Goal: Task Accomplishment & Management: Use online tool/utility

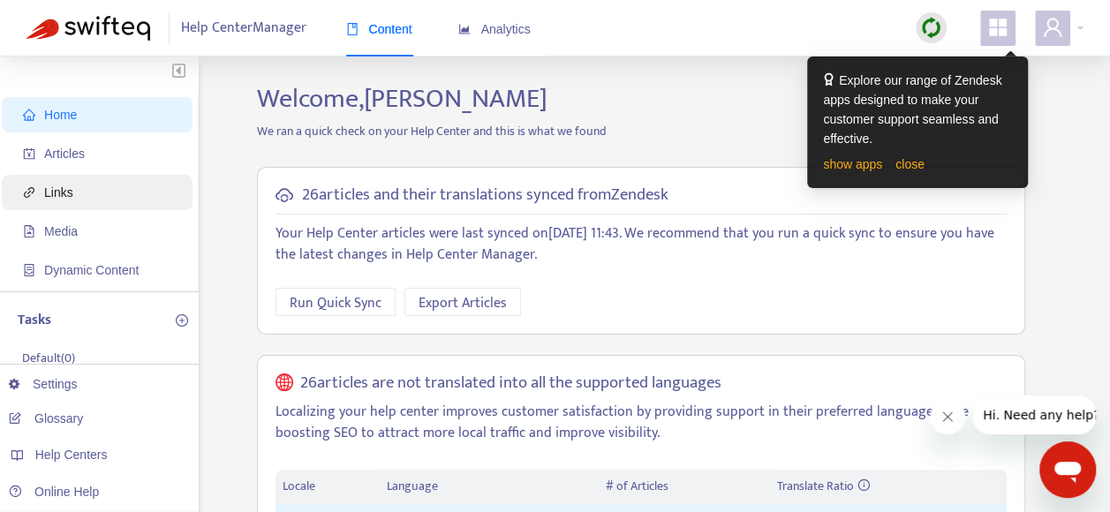
click at [77, 192] on span "Links" at bounding box center [100, 192] width 155 height 35
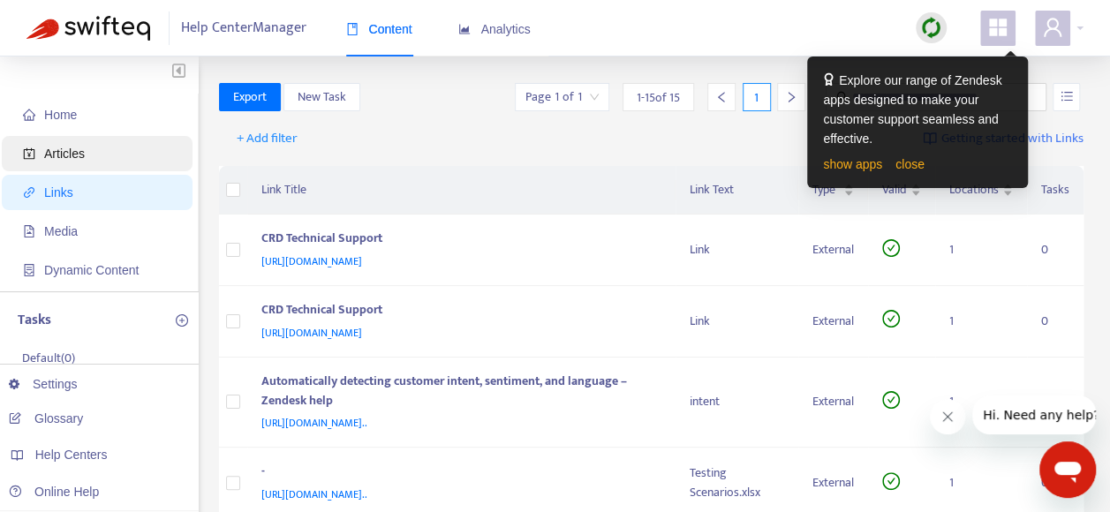
click at [68, 152] on span "Articles" at bounding box center [64, 154] width 41 height 14
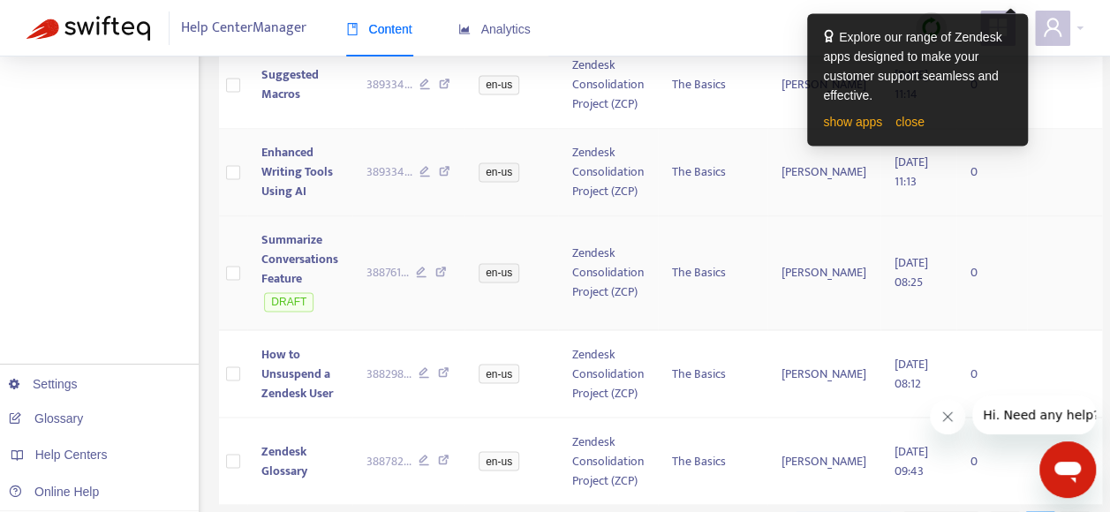
scroll to position [1376, 0]
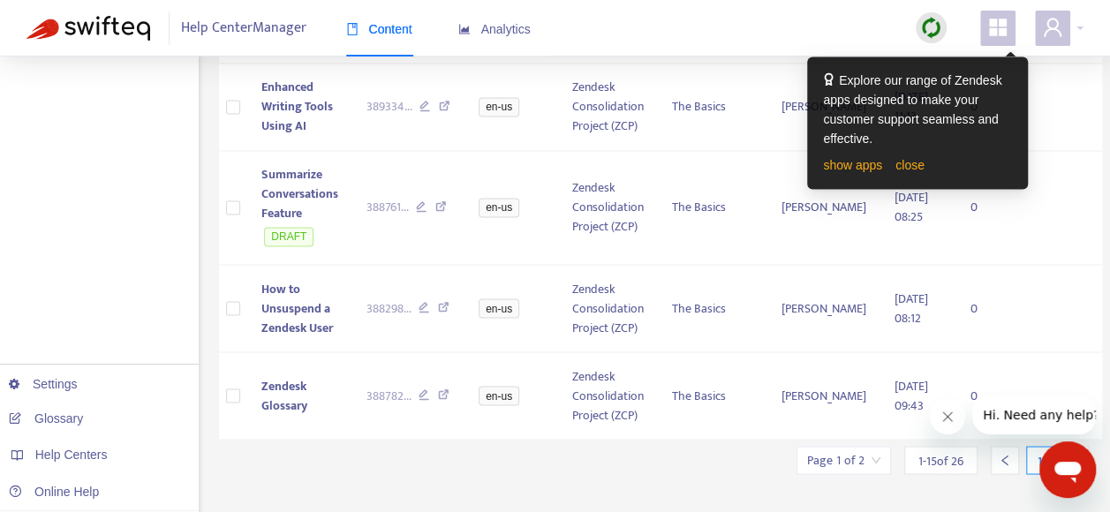
click at [1069, 454] on icon "right" at bounding box center [1075, 460] width 12 height 12
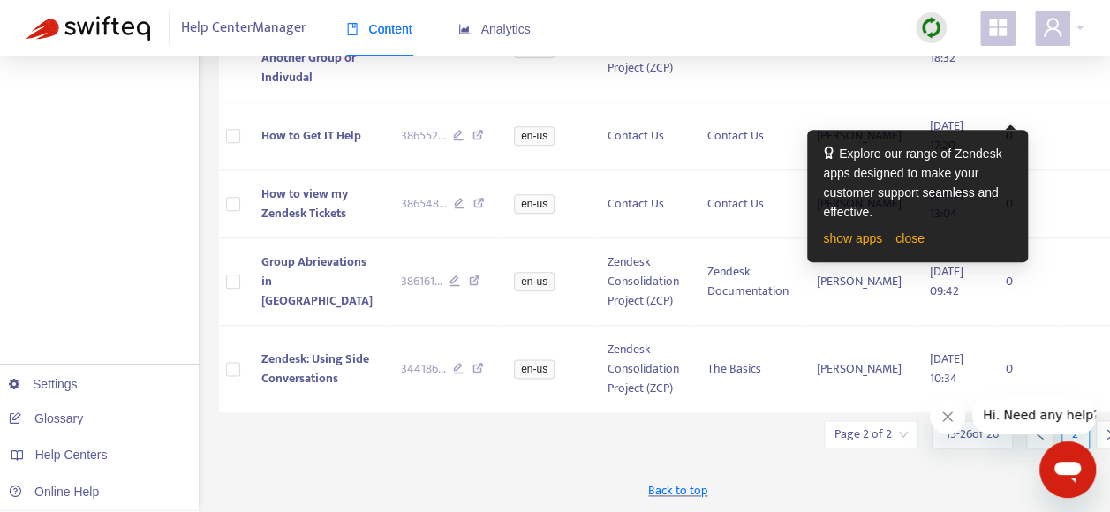
scroll to position [983, 0]
click at [1104, 435] on icon "right" at bounding box center [1110, 434] width 12 height 12
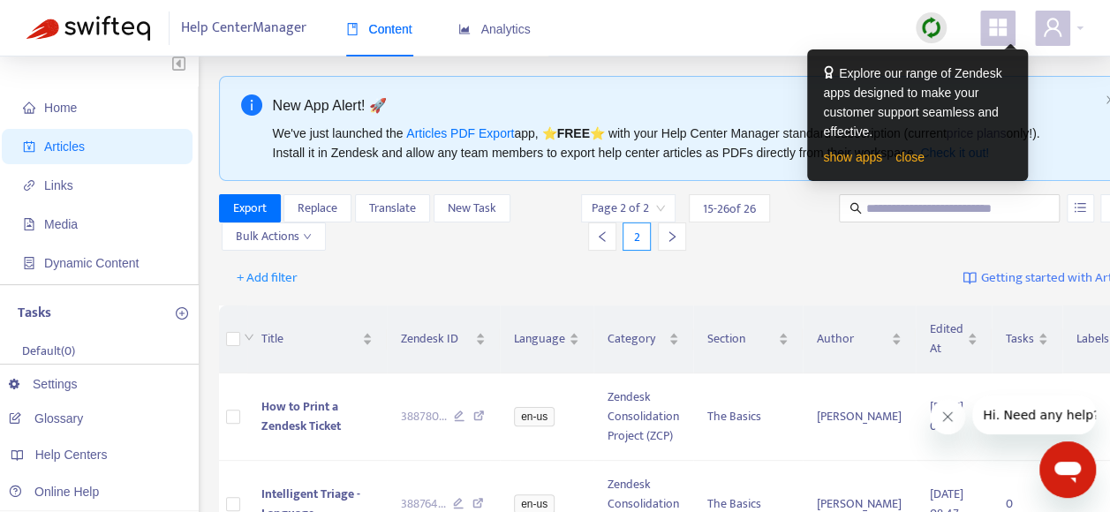
scroll to position [0, 0]
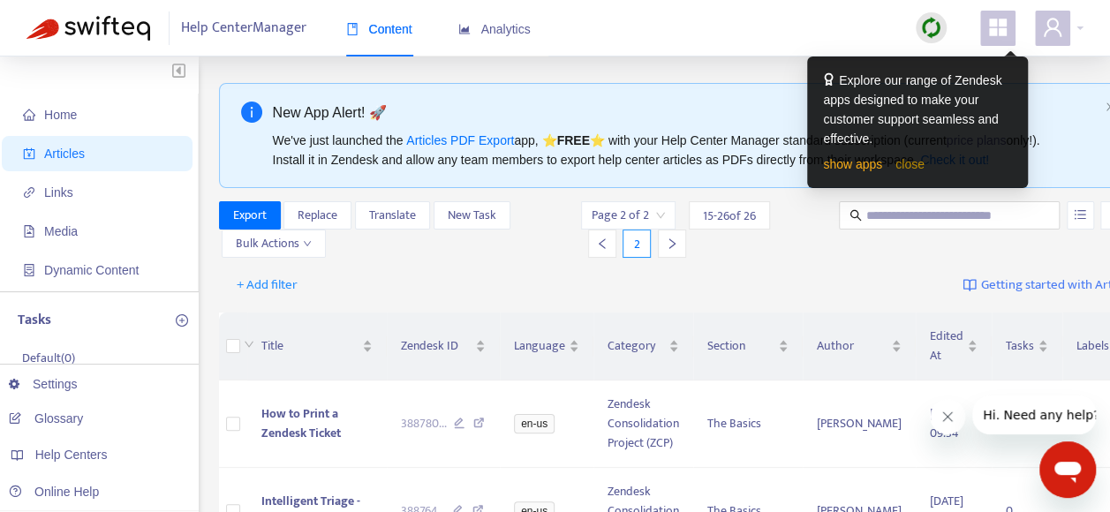
click at [907, 167] on link "close" at bounding box center [910, 164] width 29 height 14
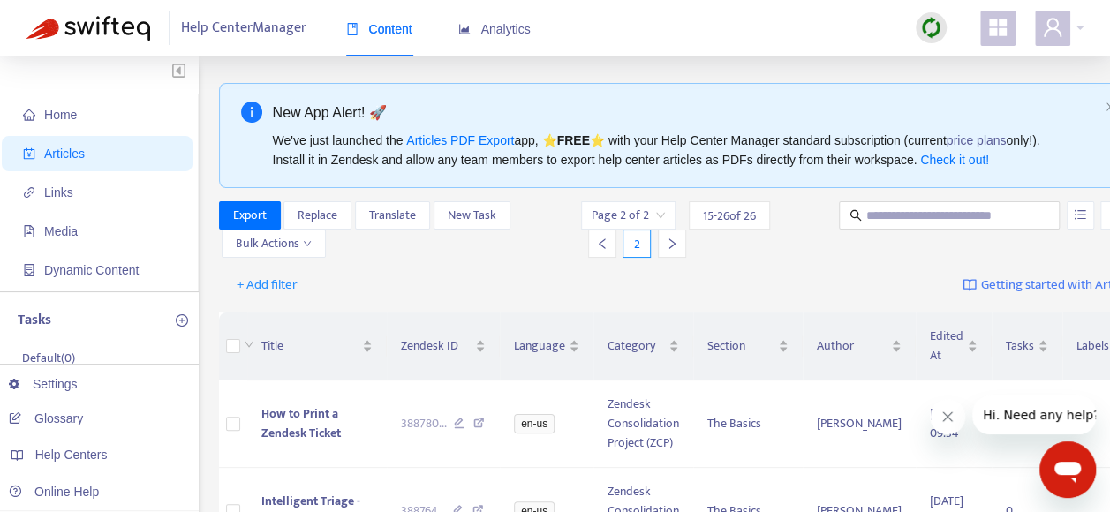
scroll to position [88, 0]
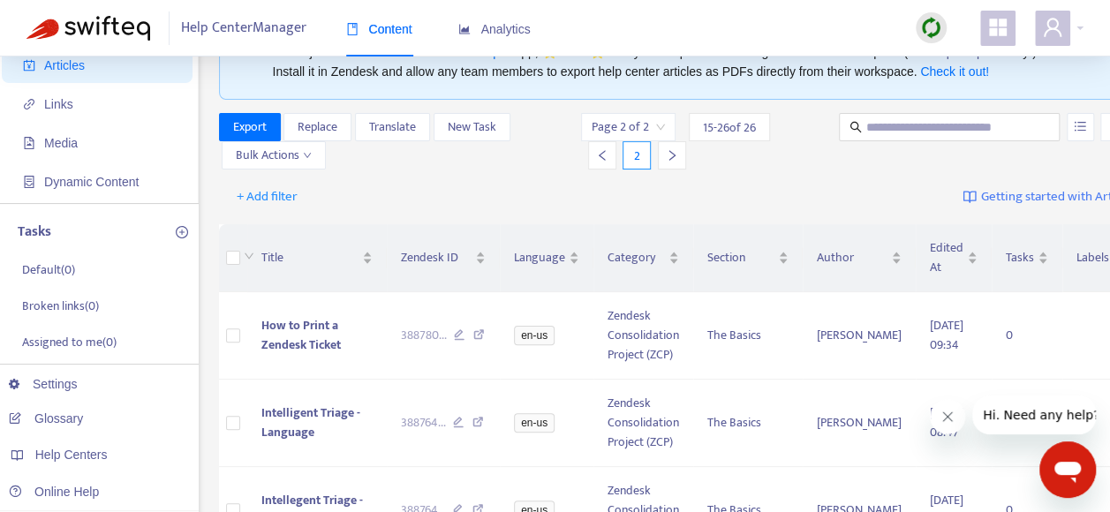
click at [721, 130] on span "15 - 26 of 26" at bounding box center [729, 127] width 53 height 19
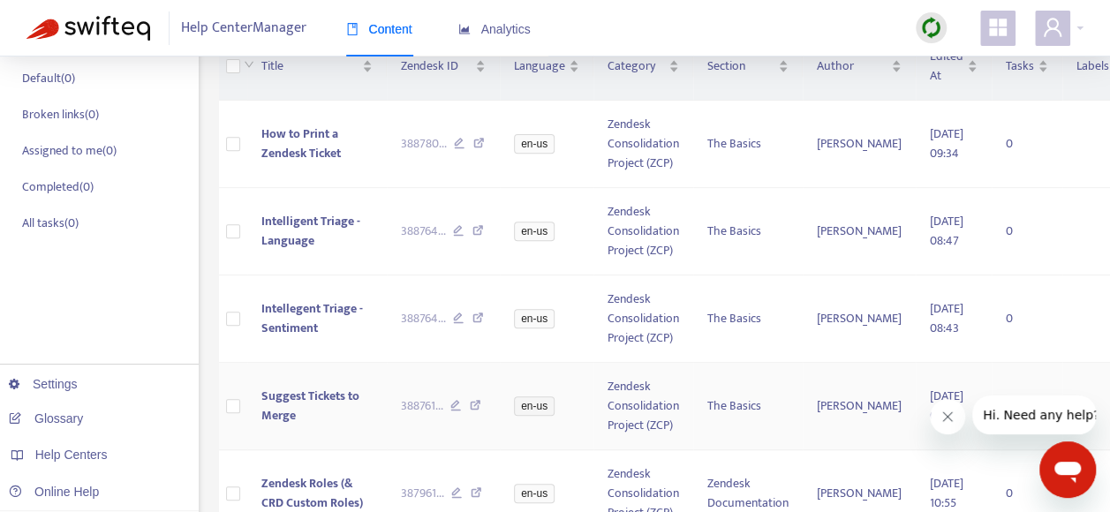
scroll to position [0, 0]
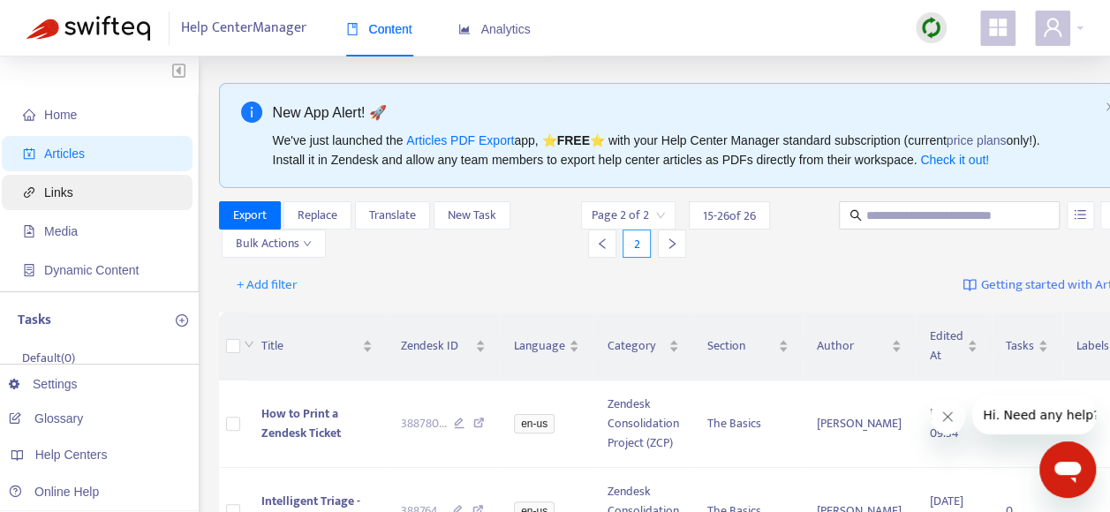
click at [71, 193] on span "Links" at bounding box center [100, 192] width 155 height 35
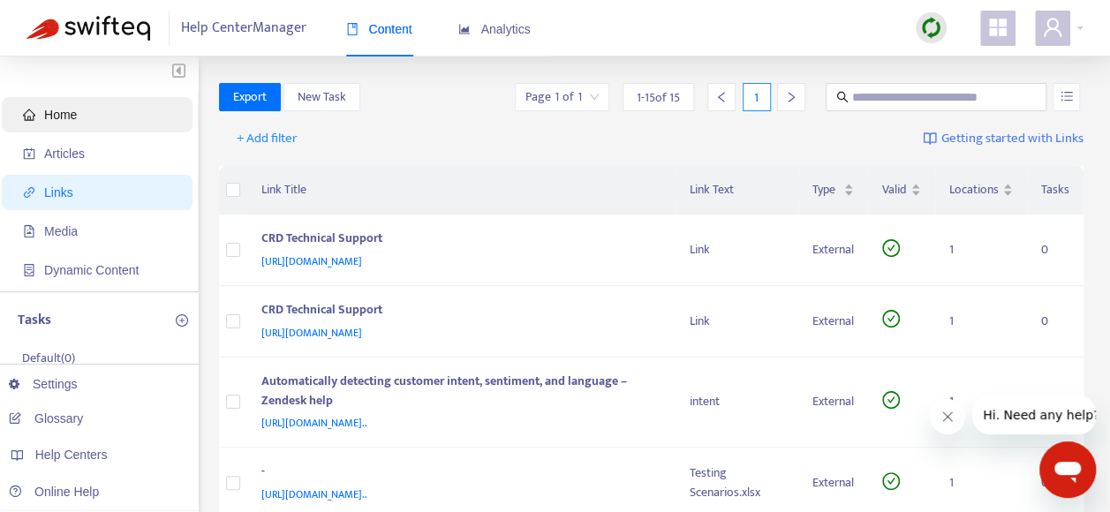
click at [53, 115] on span "Home" at bounding box center [60, 115] width 33 height 14
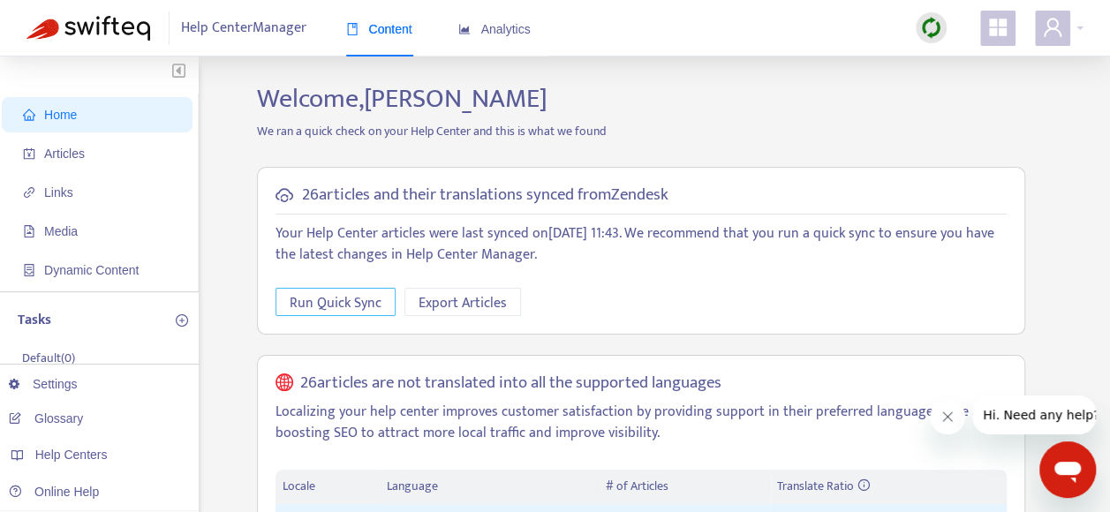
click at [354, 300] on span "Run Quick Sync" at bounding box center [336, 303] width 92 height 22
click at [355, 303] on span "Run Quick Sync" at bounding box center [336, 303] width 92 height 22
click at [80, 194] on span "Links" at bounding box center [100, 192] width 155 height 35
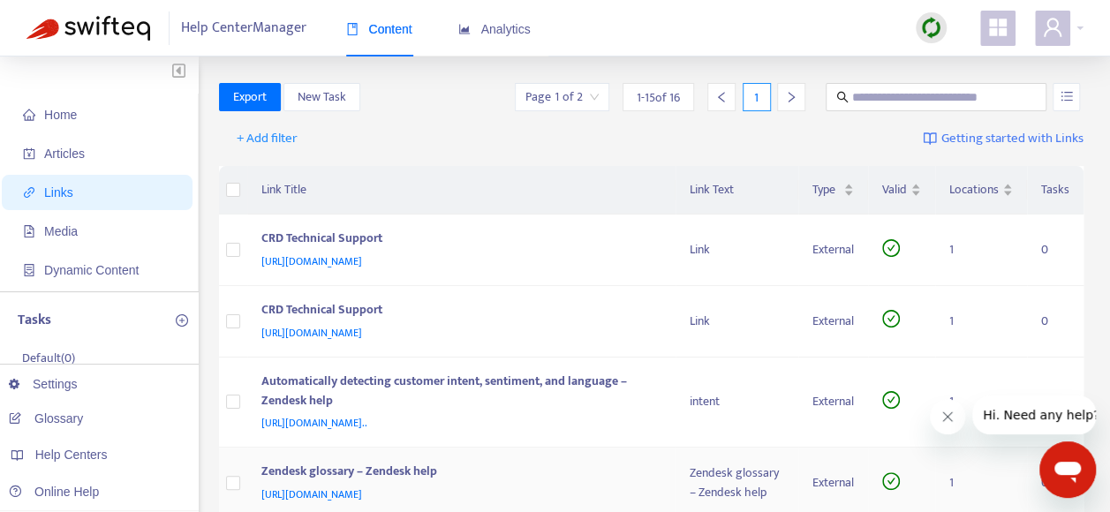
click at [996, 466] on td "1" at bounding box center [981, 484] width 92 height 72
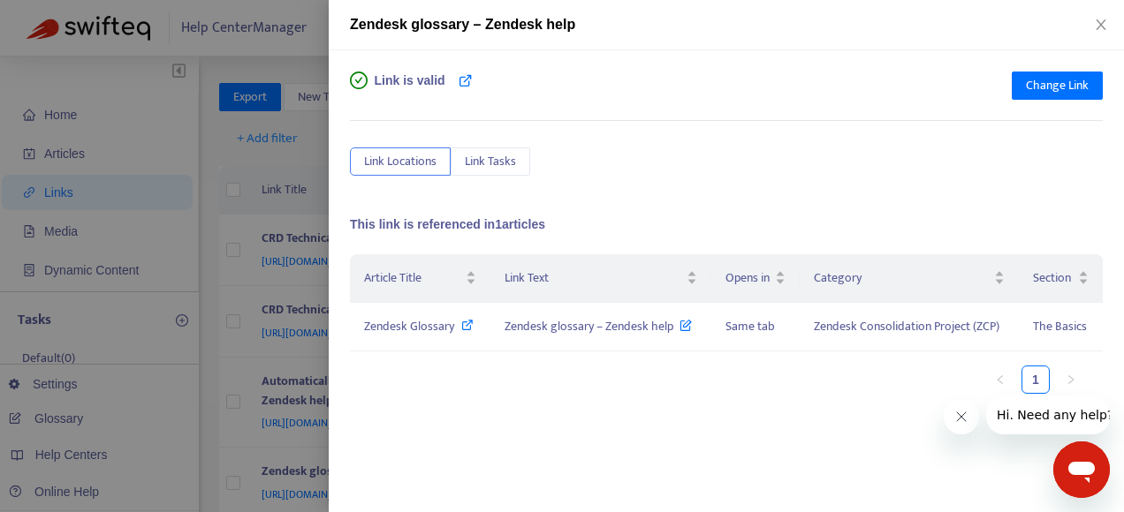
click at [170, 263] on div at bounding box center [562, 256] width 1124 height 512
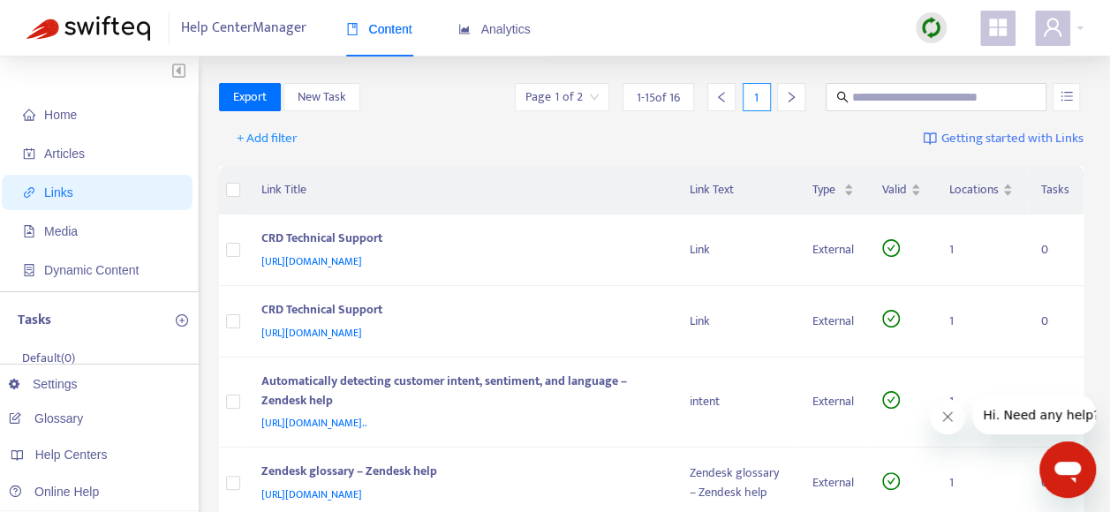
click at [69, 193] on span "Links" at bounding box center [58, 193] width 29 height 14
click at [53, 152] on span "Articles" at bounding box center [64, 154] width 41 height 14
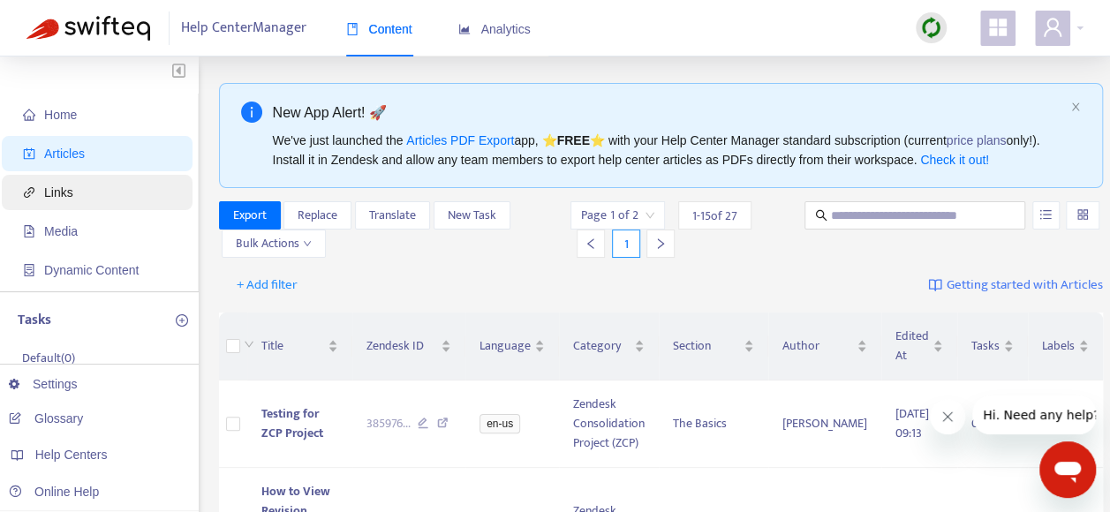
click at [67, 193] on span "Links" at bounding box center [58, 193] width 29 height 14
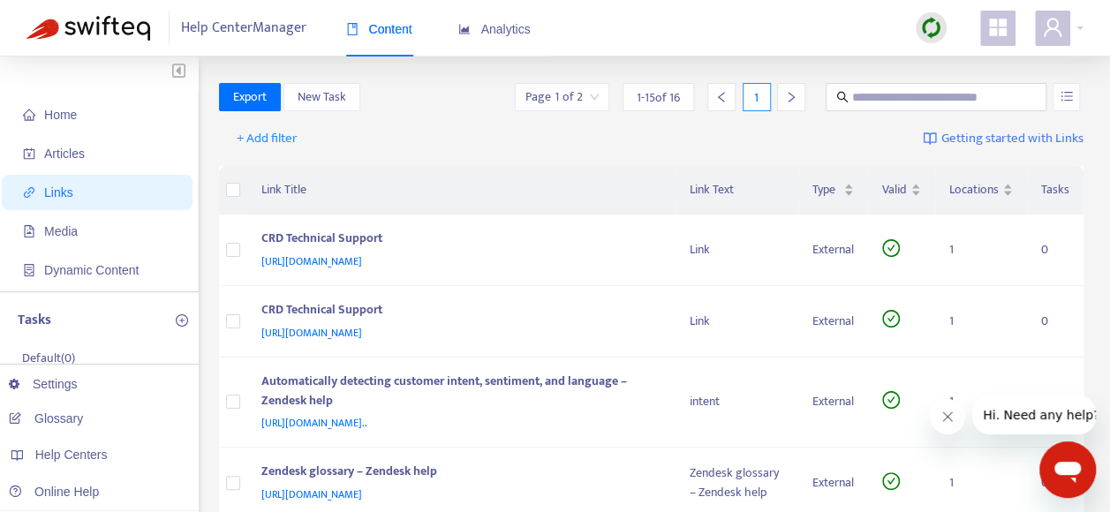
click at [928, 24] on img at bounding box center [931, 28] width 22 height 22
click at [964, 99] on link "Full Sync" at bounding box center [962, 92] width 64 height 20
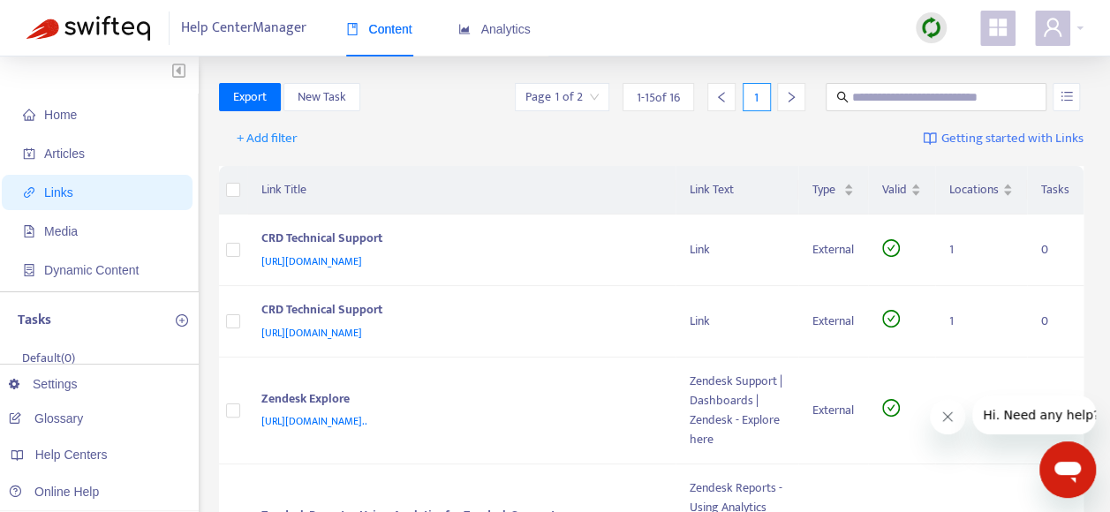
click at [1078, 160] on div "+ Add filter Getting started with Links" at bounding box center [652, 142] width 866 height 49
click at [99, 152] on span "Articles" at bounding box center [100, 153] width 155 height 35
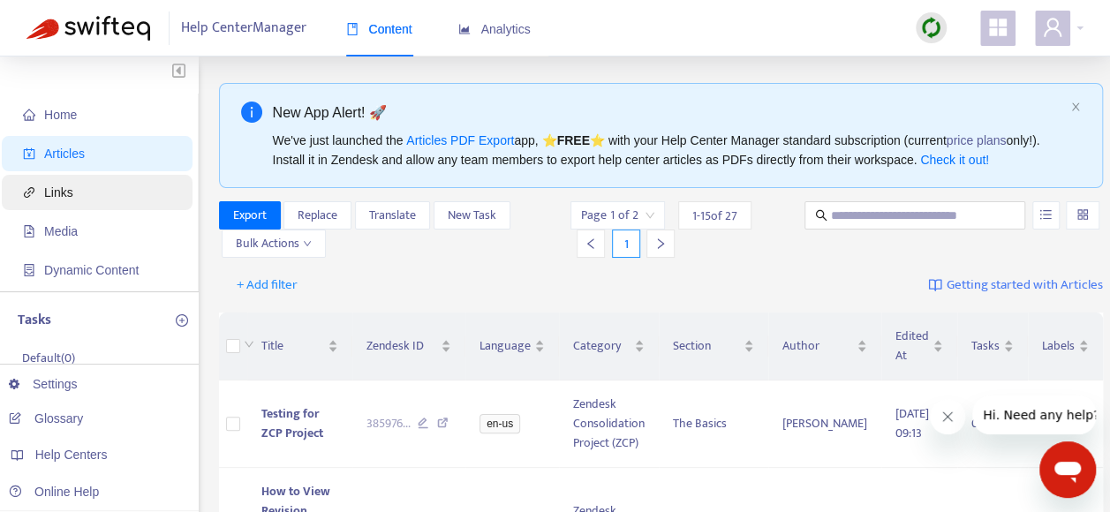
click at [65, 190] on span "Links" at bounding box center [58, 193] width 29 height 14
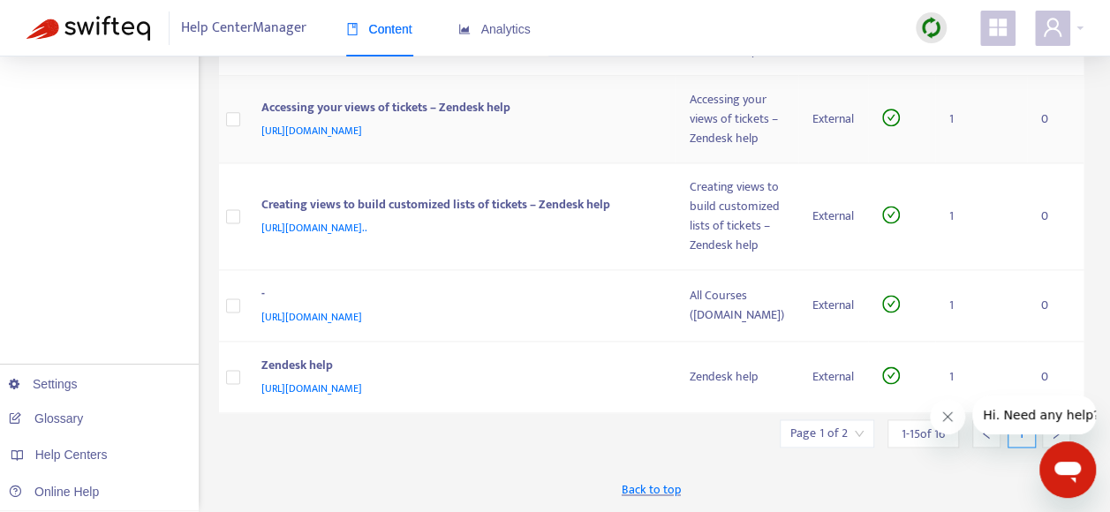
scroll to position [1155, 0]
click at [929, 27] on img at bounding box center [931, 28] width 22 height 22
click at [955, 172] on link "Full Sync" at bounding box center [962, 182] width 64 height 20
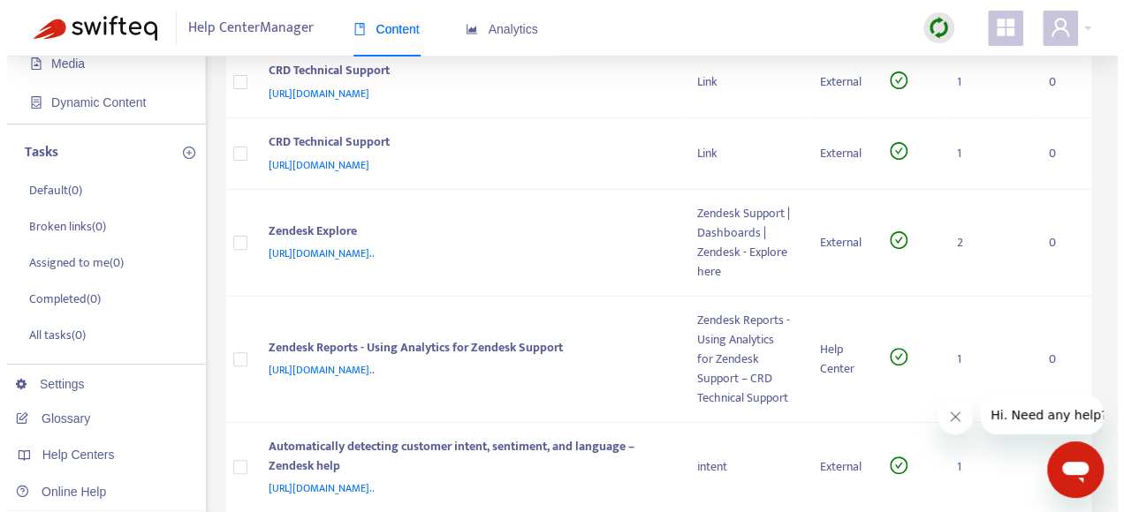
scroll to position [177, 0]
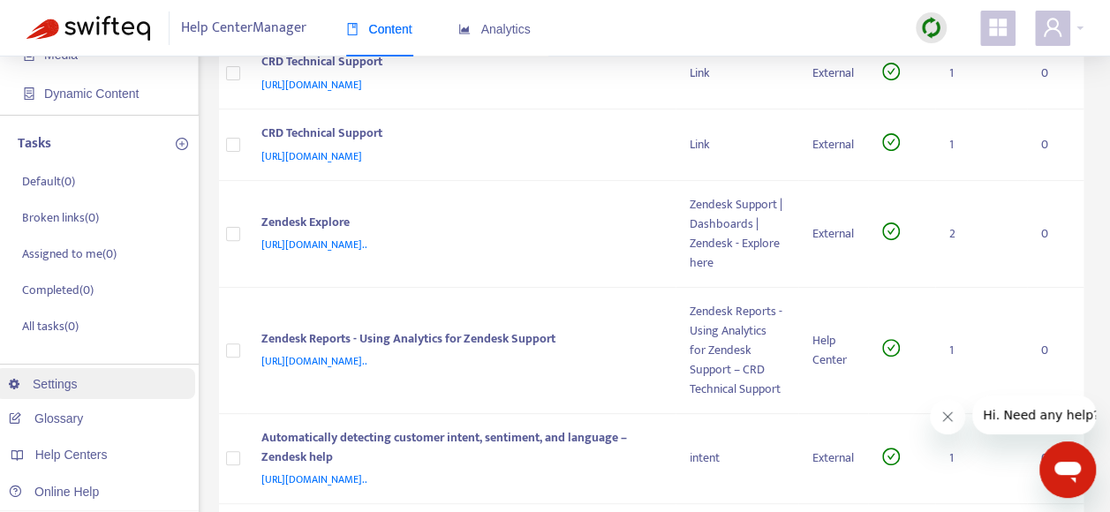
click at [62, 389] on link "Settings" at bounding box center [43, 384] width 69 height 14
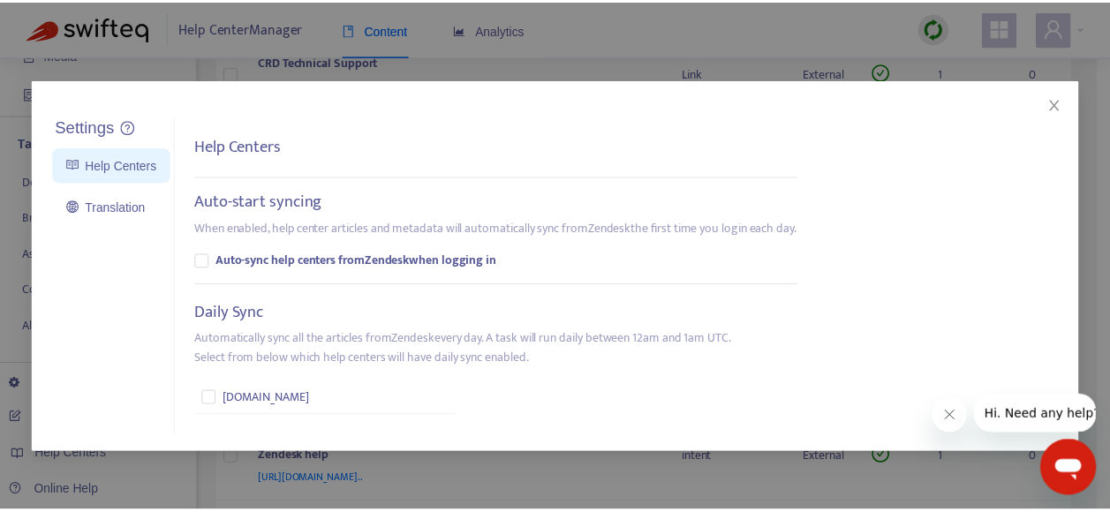
scroll to position [0, 0]
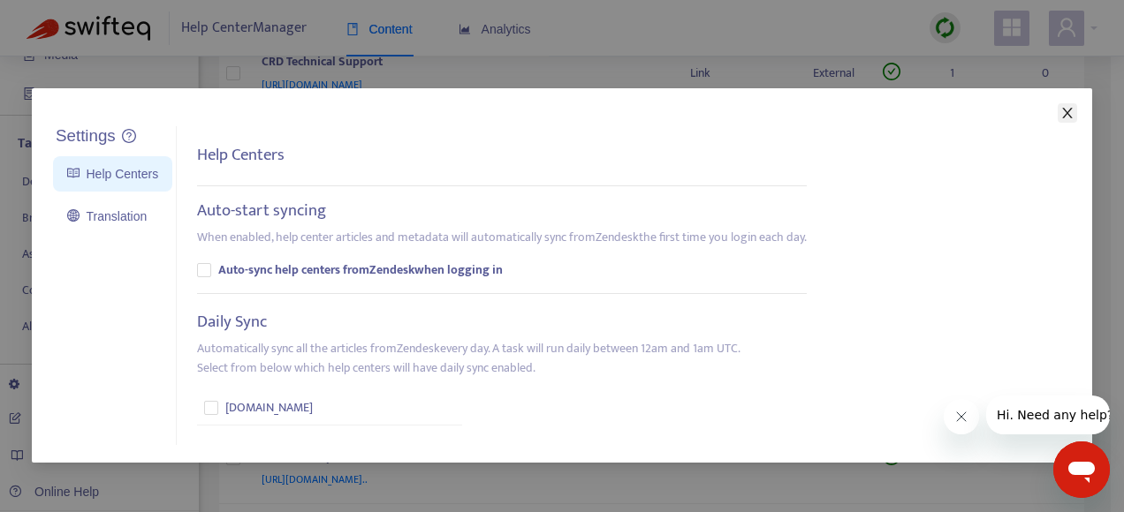
click at [1062, 114] on icon "close" at bounding box center [1067, 113] width 10 height 11
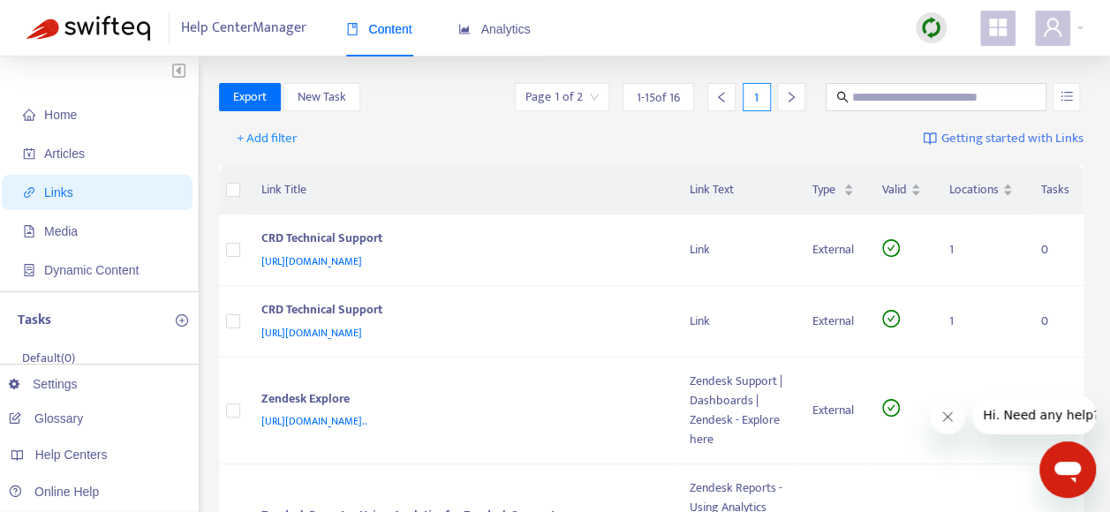
click at [1010, 23] on span at bounding box center [998, 28] width 35 height 35
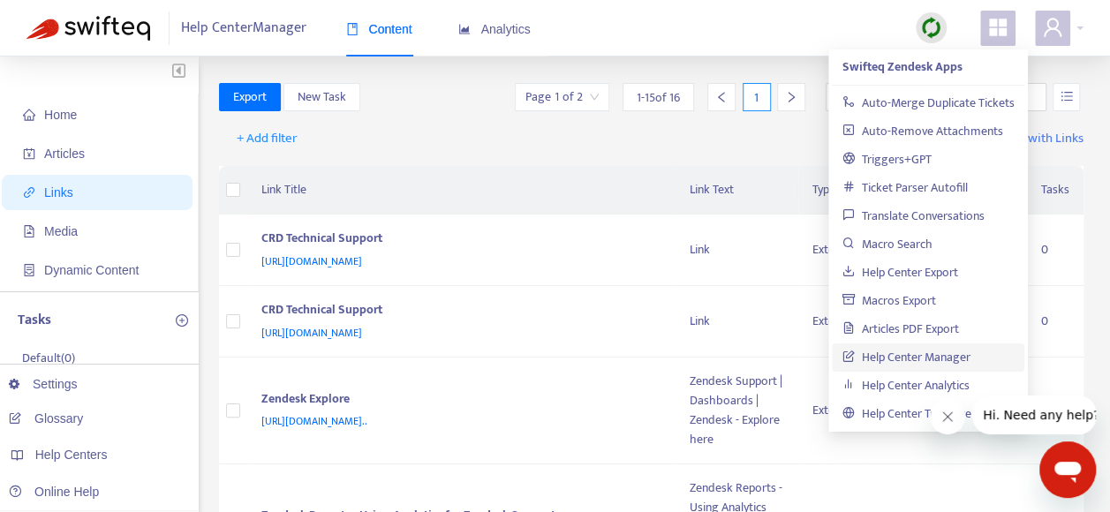
click at [887, 353] on link "Help Center Manager" at bounding box center [907, 357] width 128 height 20
click at [882, 354] on link "Help Center Manager" at bounding box center [907, 357] width 128 height 20
click at [863, 352] on link "Help Center Manager" at bounding box center [907, 357] width 128 height 20
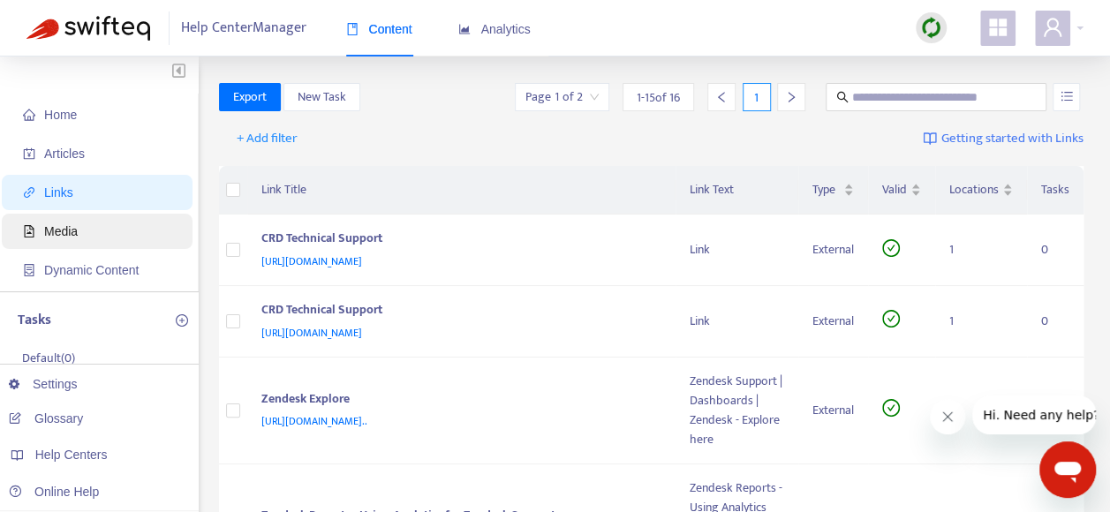
click at [105, 240] on span "Media" at bounding box center [100, 231] width 155 height 35
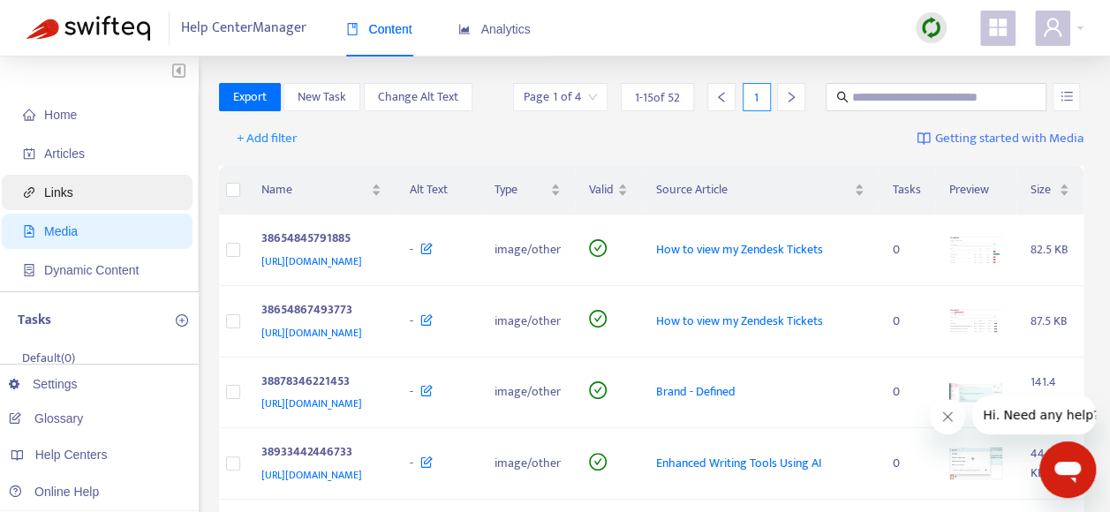
click at [70, 186] on span "Links" at bounding box center [58, 193] width 29 height 14
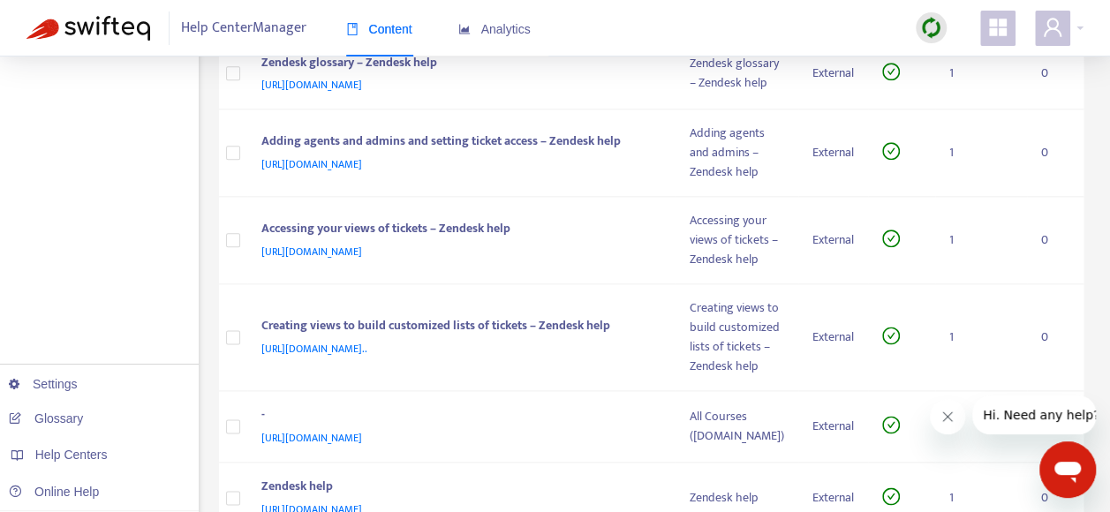
scroll to position [972, 0]
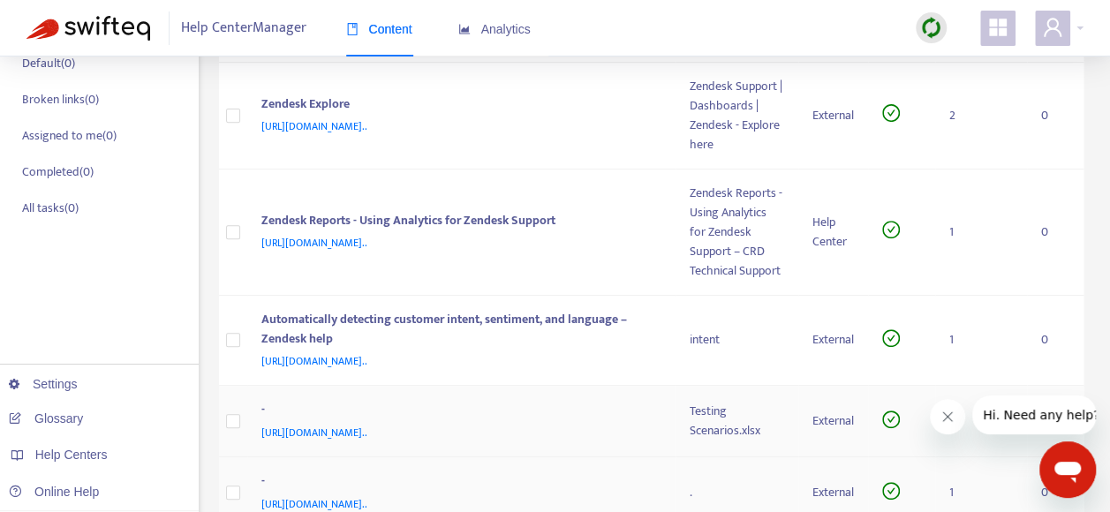
scroll to position [265, 0]
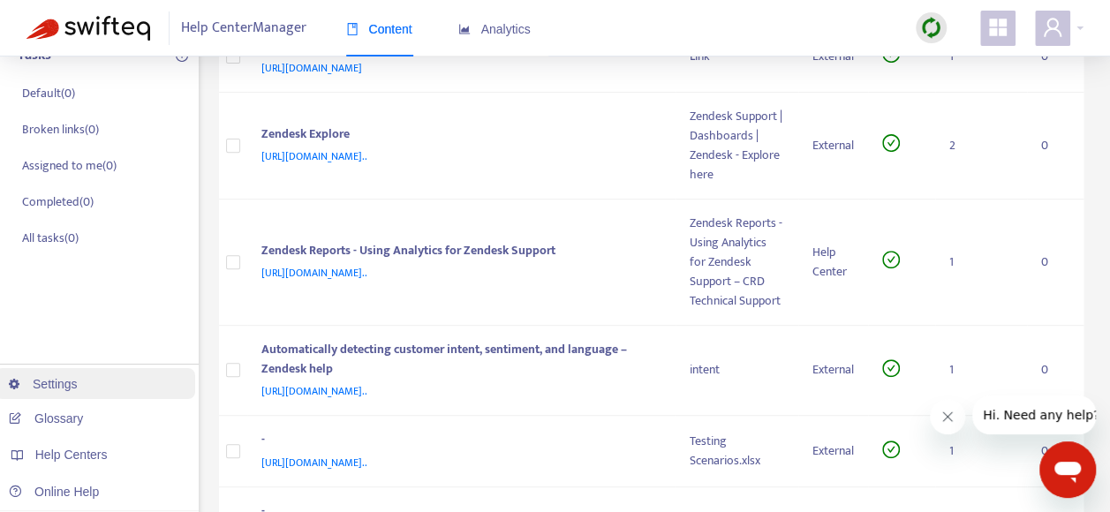
click at [49, 382] on link "Settings" at bounding box center [43, 384] width 69 height 14
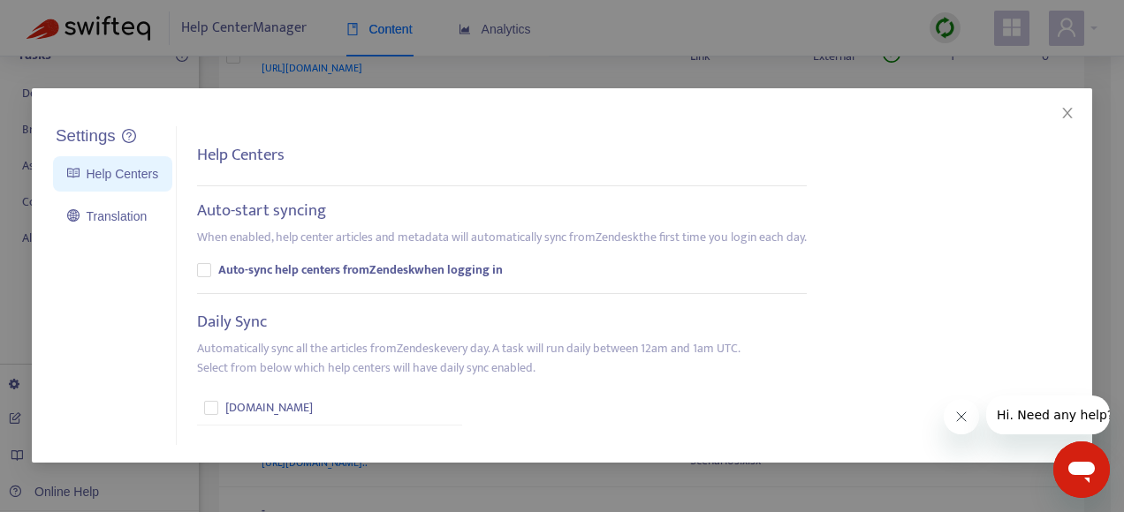
click at [125, 71] on div "Settings Help Centers Translation Settings Help Centers Auto-start syncing When…" at bounding box center [562, 256] width 1124 height 512
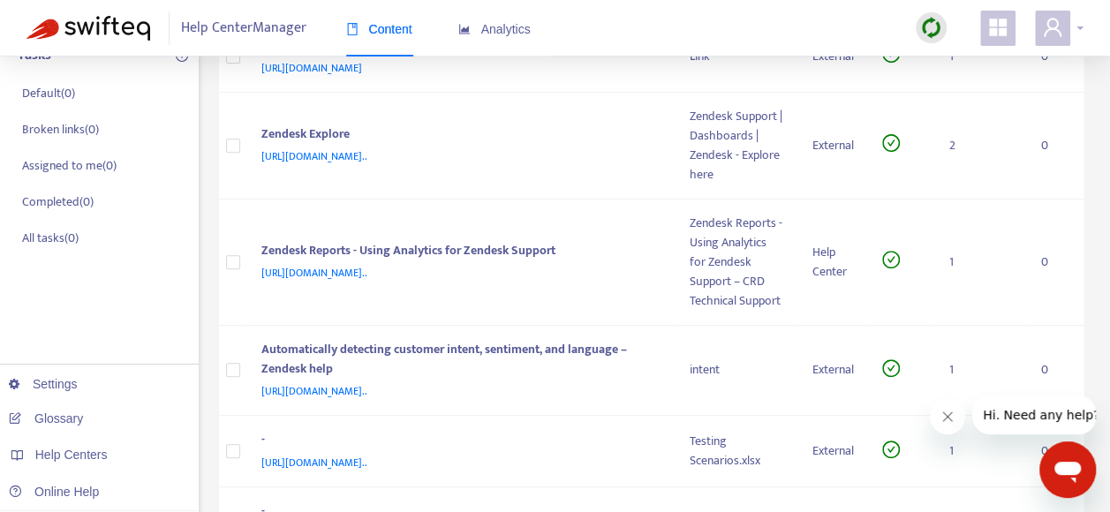
click at [1076, 26] on div at bounding box center [1059, 28] width 49 height 35
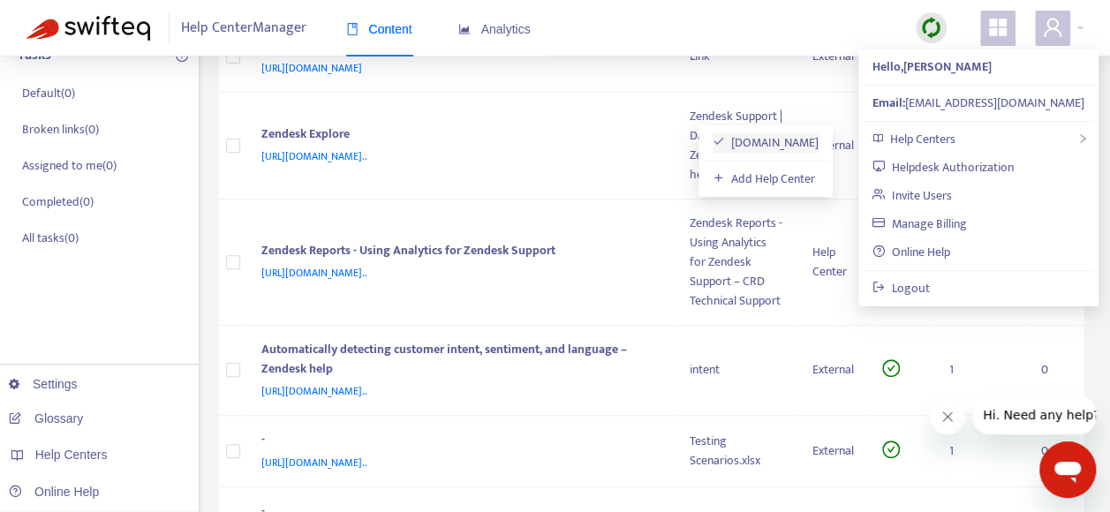
click at [765, 142] on link "support.dfeh.ca.gov" at bounding box center [766, 143] width 107 height 20
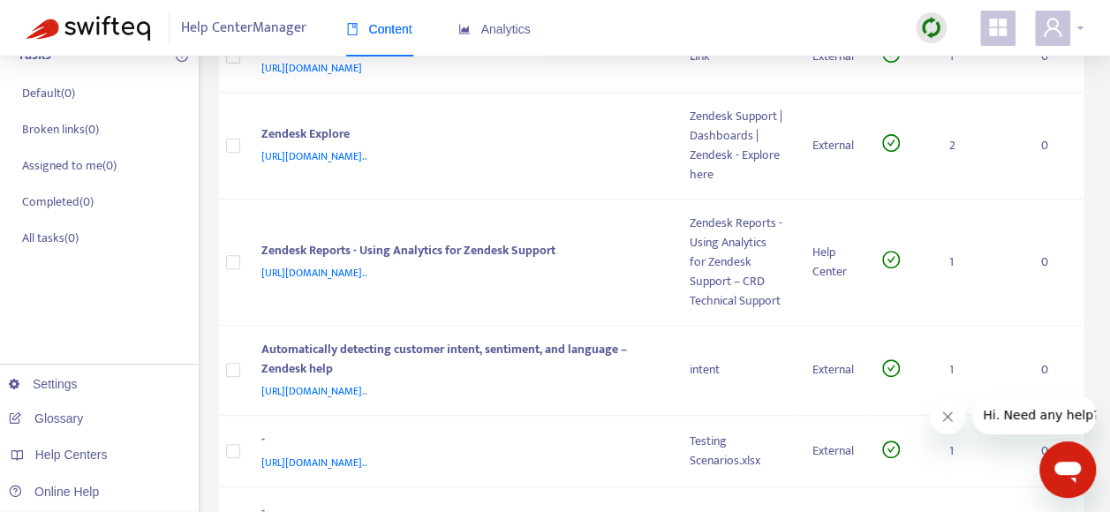
click at [1077, 28] on div at bounding box center [1059, 28] width 49 height 35
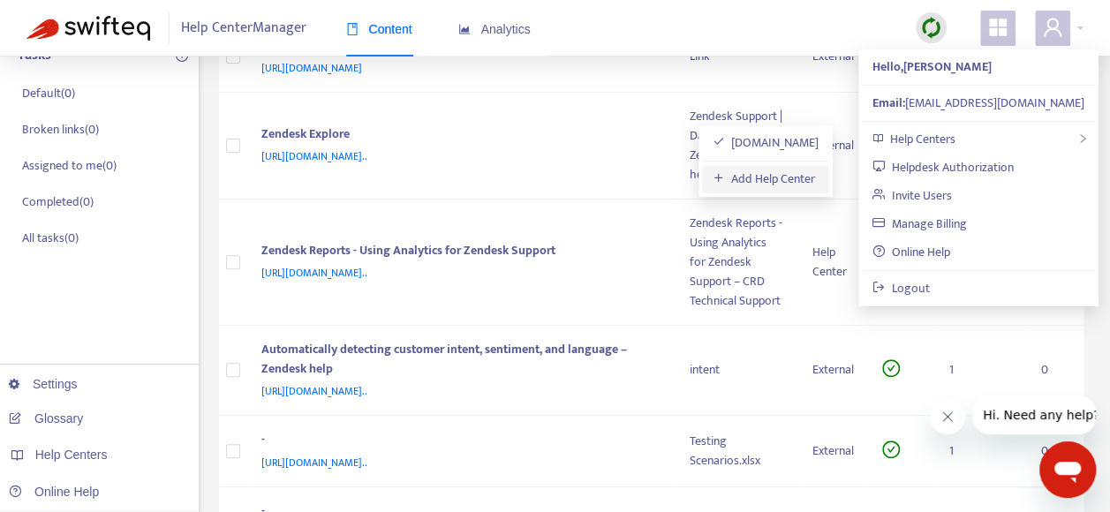
click at [770, 178] on link "Add Help Center" at bounding box center [764, 179] width 103 height 20
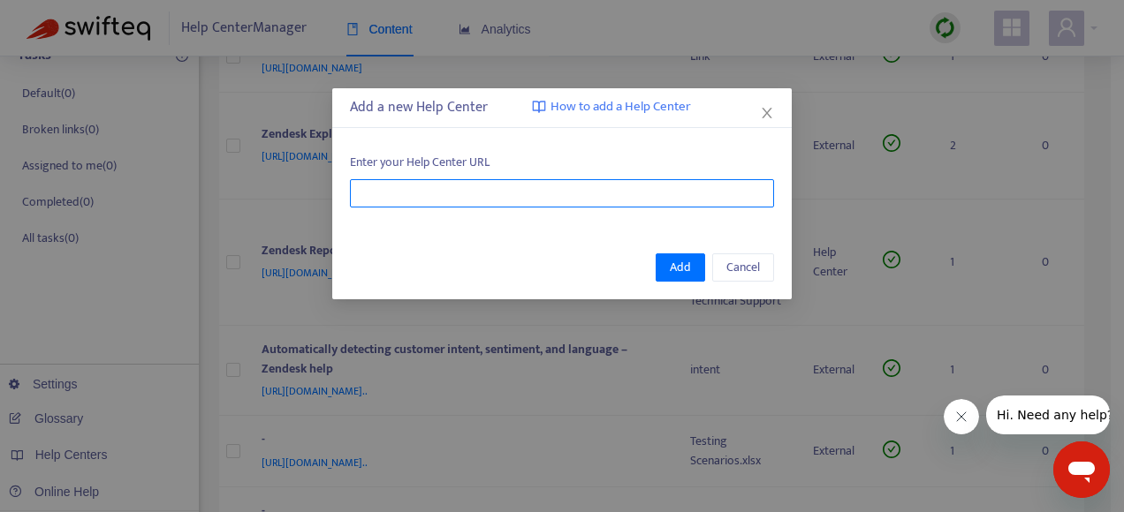
click at [498, 192] on input "text" at bounding box center [562, 193] width 424 height 28
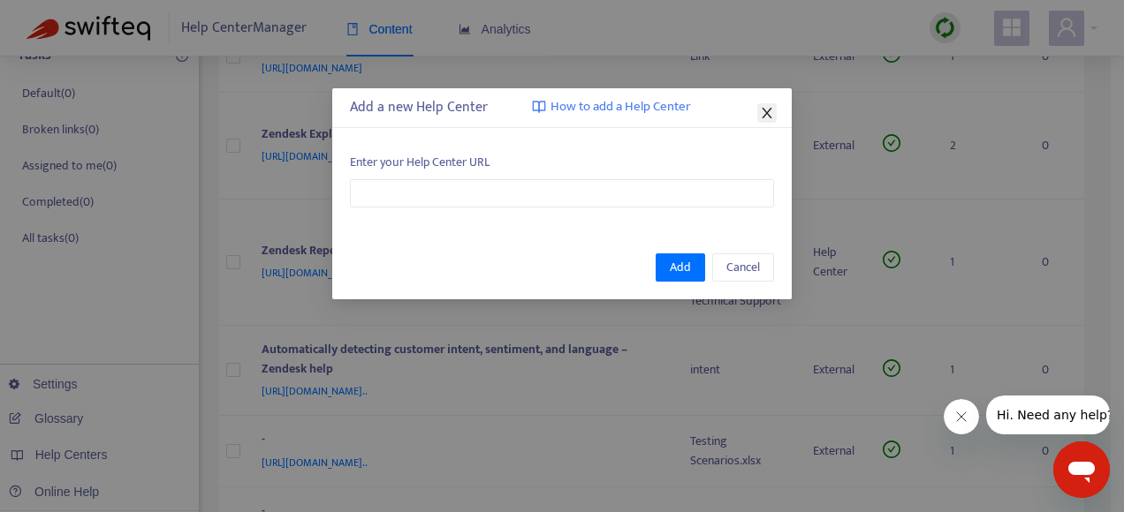
click at [769, 111] on icon "close" at bounding box center [766, 113] width 10 height 11
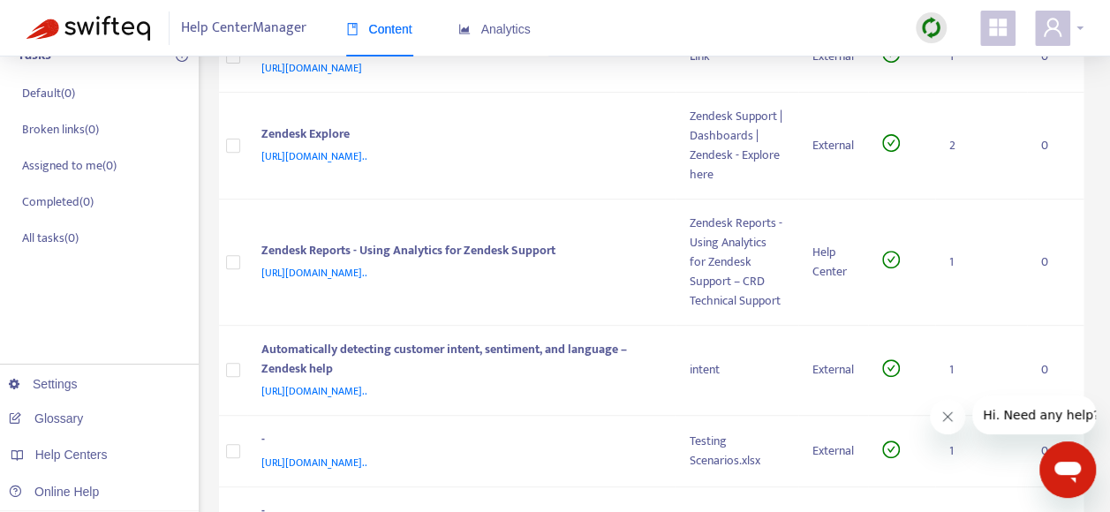
click at [1078, 27] on div at bounding box center [1059, 28] width 49 height 35
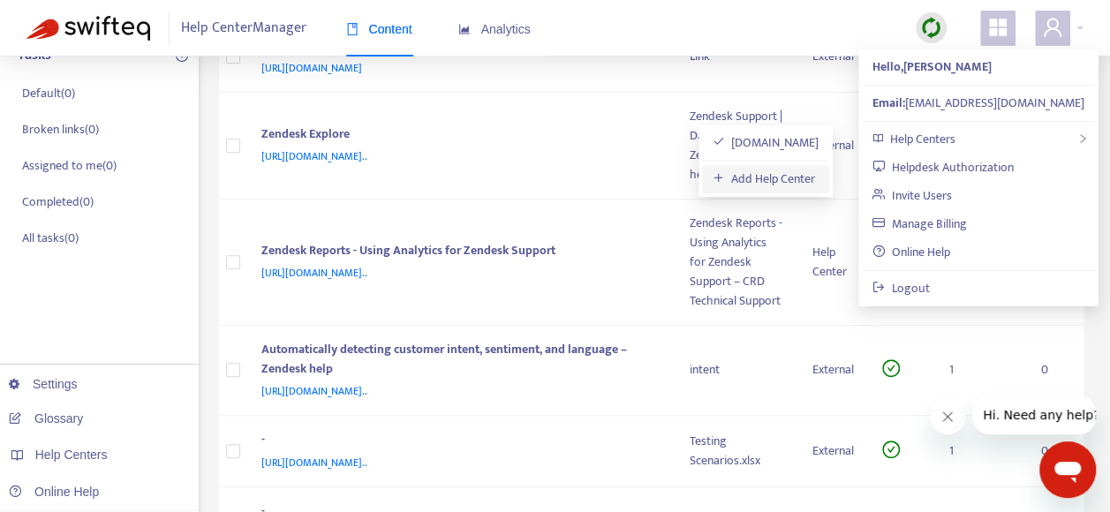
click at [784, 175] on link "Add Help Center" at bounding box center [764, 179] width 103 height 20
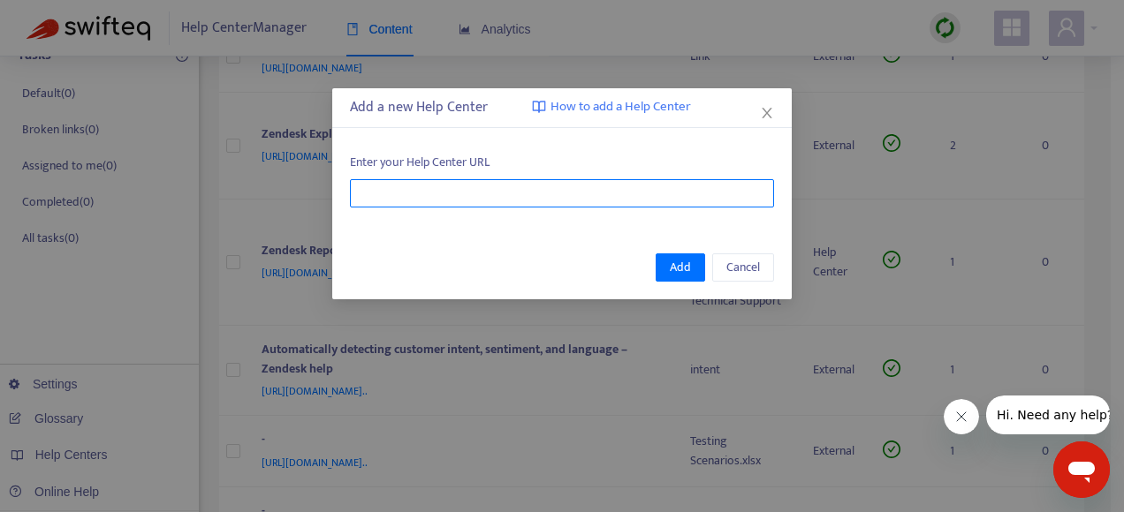
click at [579, 193] on input "text" at bounding box center [562, 193] width 424 height 28
type input "**********"
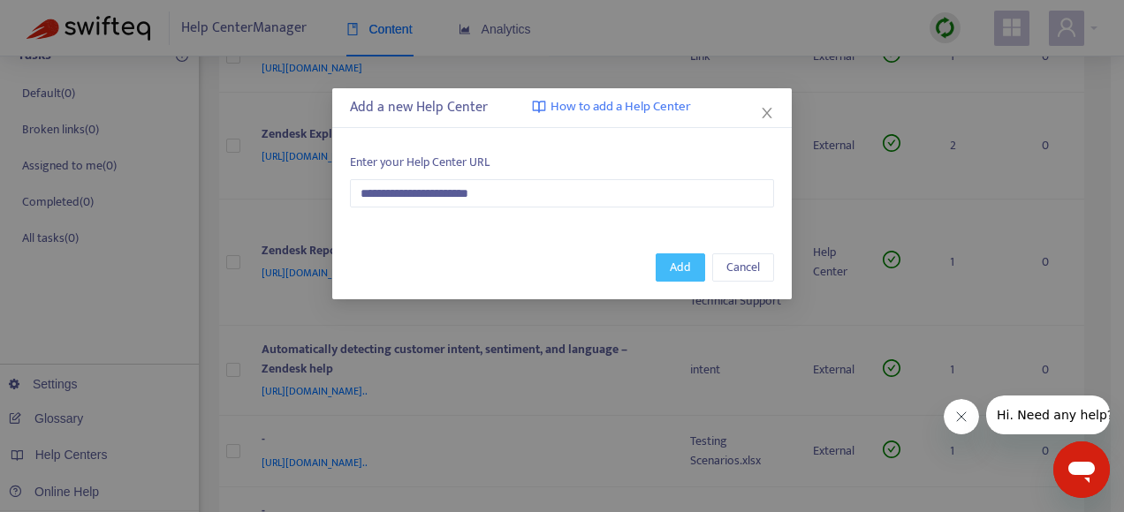
click at [675, 268] on span "Add" at bounding box center [680, 267] width 21 height 19
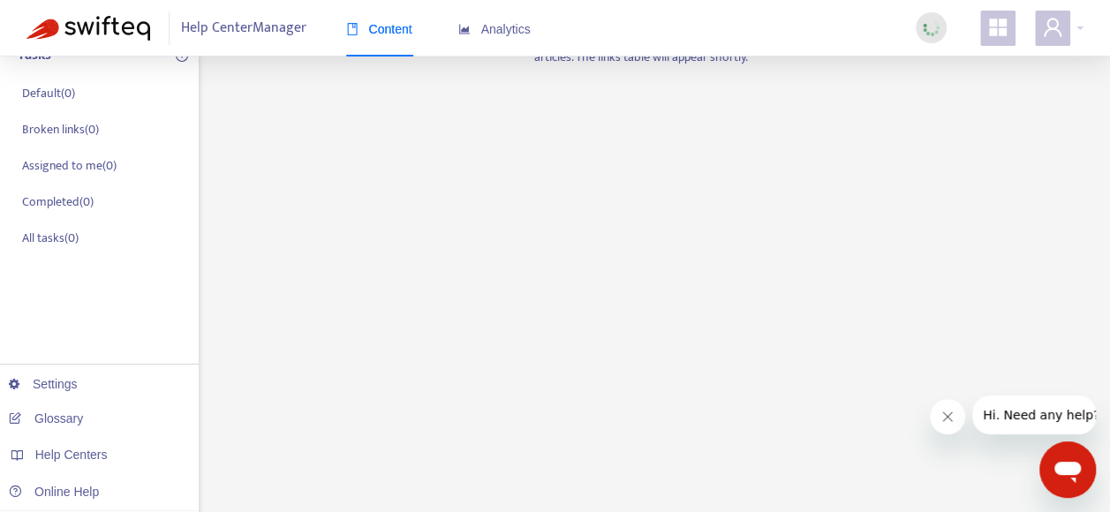
click at [1009, 117] on div "Home Articles Links Media Dynamic Content Tasks Default ( 0 ) Broken links ( 0 …" at bounding box center [555, 335] width 1057 height 1034
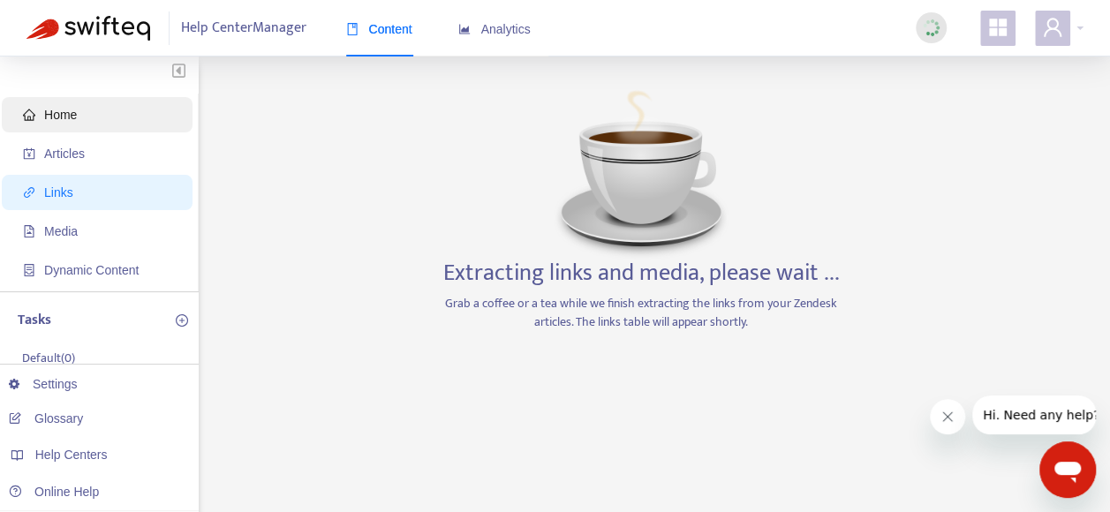
click at [59, 115] on span "Home" at bounding box center [60, 115] width 33 height 14
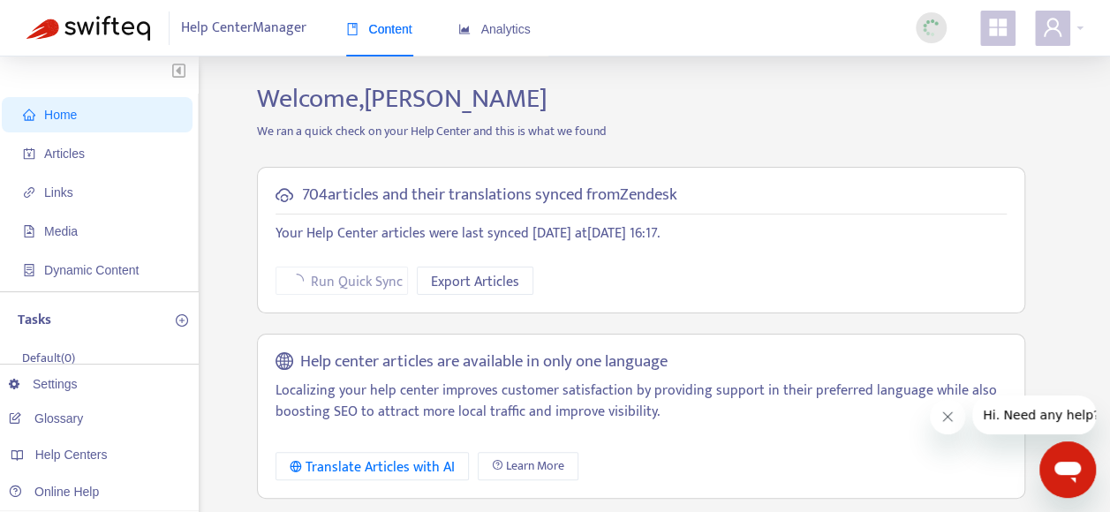
click at [1037, 87] on h2 "Welcome, Cathy Cleek" at bounding box center [641, 99] width 795 height 32
click at [50, 193] on span "Links" at bounding box center [58, 193] width 29 height 14
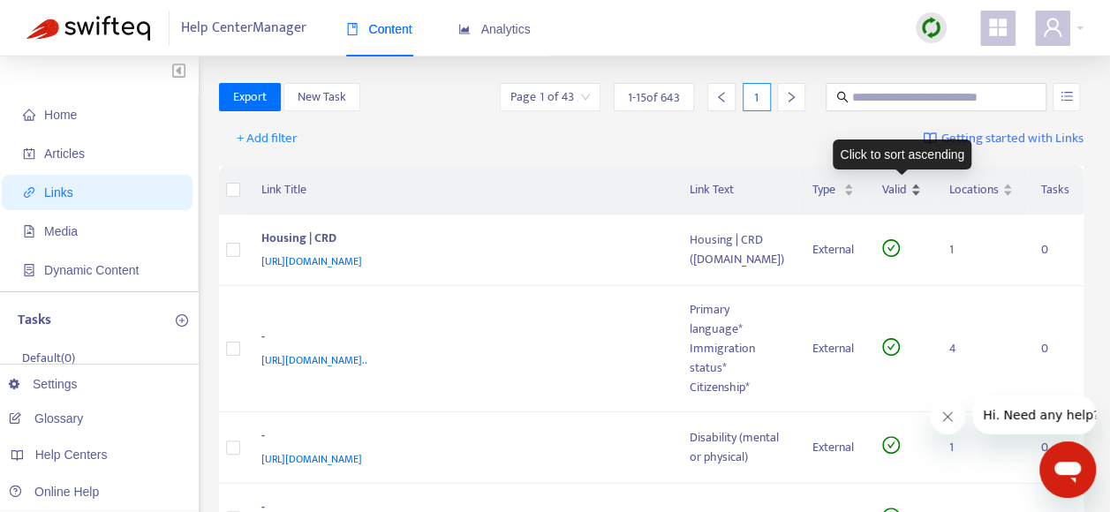
click at [916, 187] on div "Valid" at bounding box center [901, 189] width 39 height 19
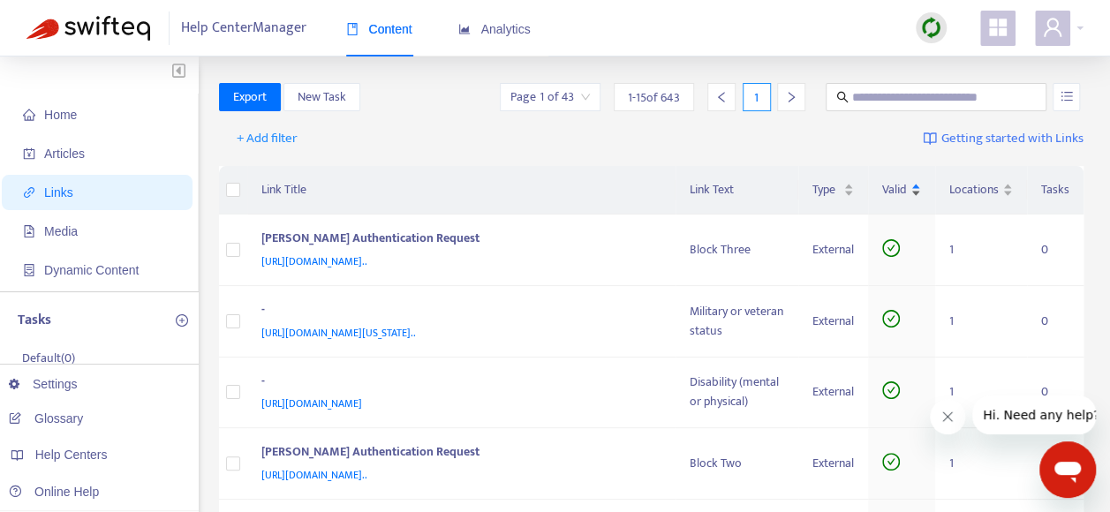
click at [917, 185] on div "Valid" at bounding box center [901, 189] width 39 height 19
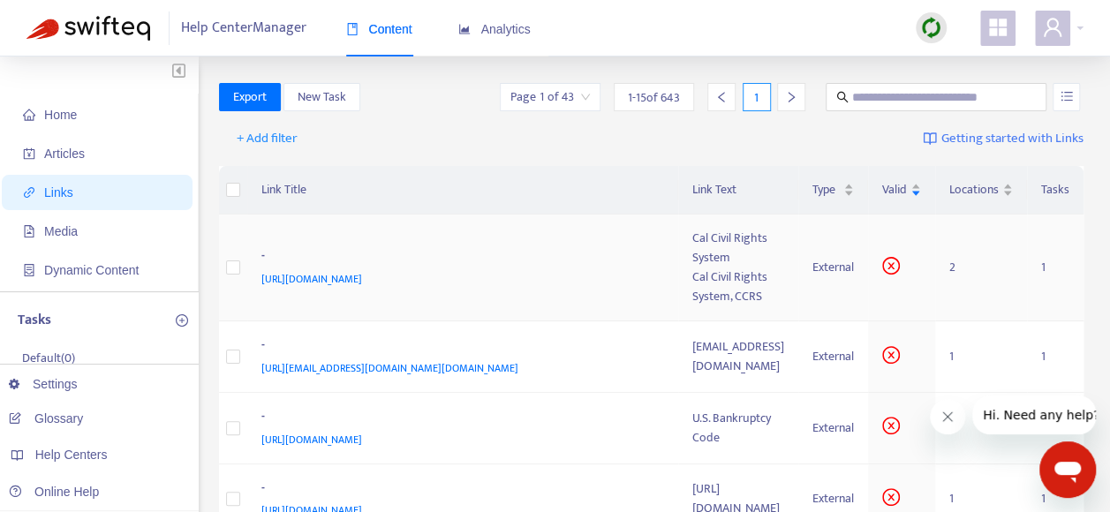
click at [362, 270] on span "https://ccrs.calcivilrights.ca.gov/s/" at bounding box center [311, 279] width 101 height 18
click at [894, 257] on icon "close-circle" at bounding box center [891, 266] width 18 height 18
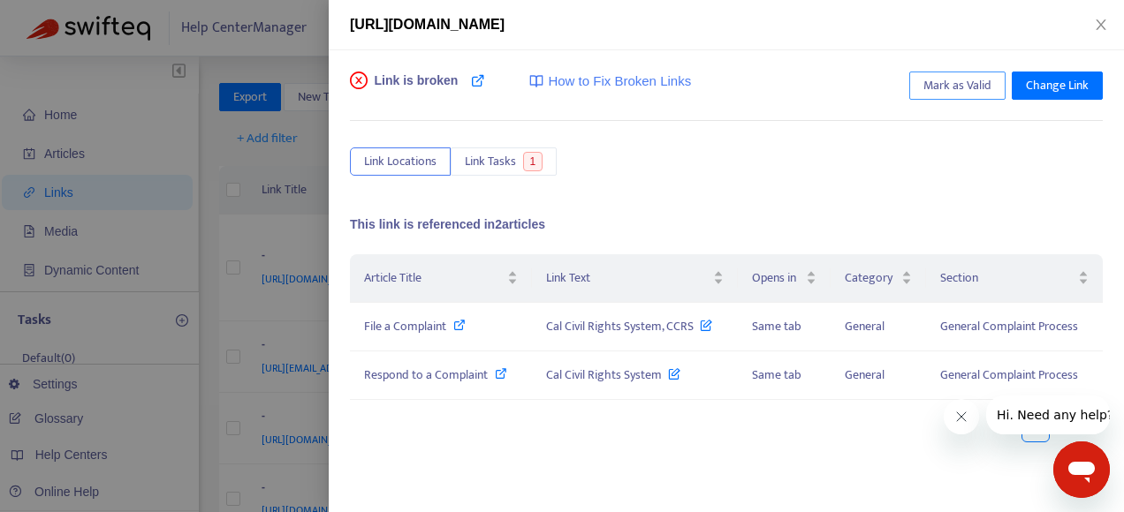
click at [951, 87] on span "Mark as Valid" at bounding box center [957, 85] width 68 height 19
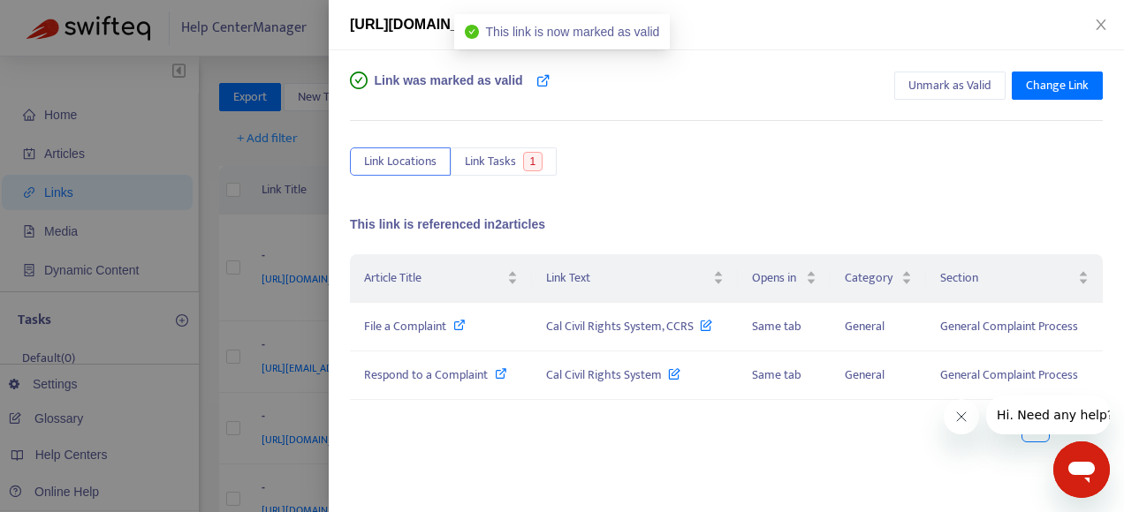
click at [221, 158] on div at bounding box center [562, 256] width 1124 height 512
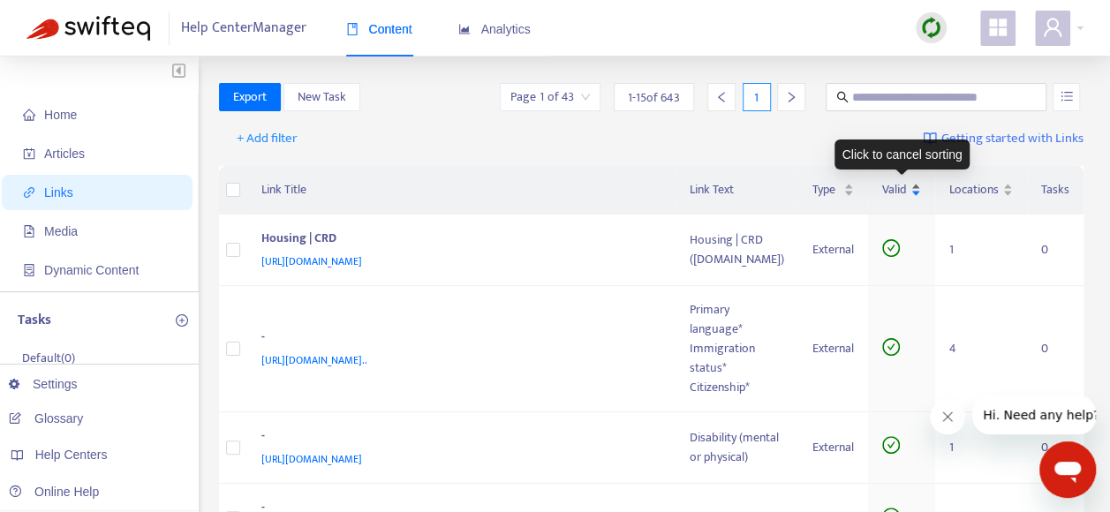
click at [918, 184] on div "Valid" at bounding box center [901, 189] width 39 height 19
click at [917, 187] on div "Valid" at bounding box center [901, 189] width 39 height 19
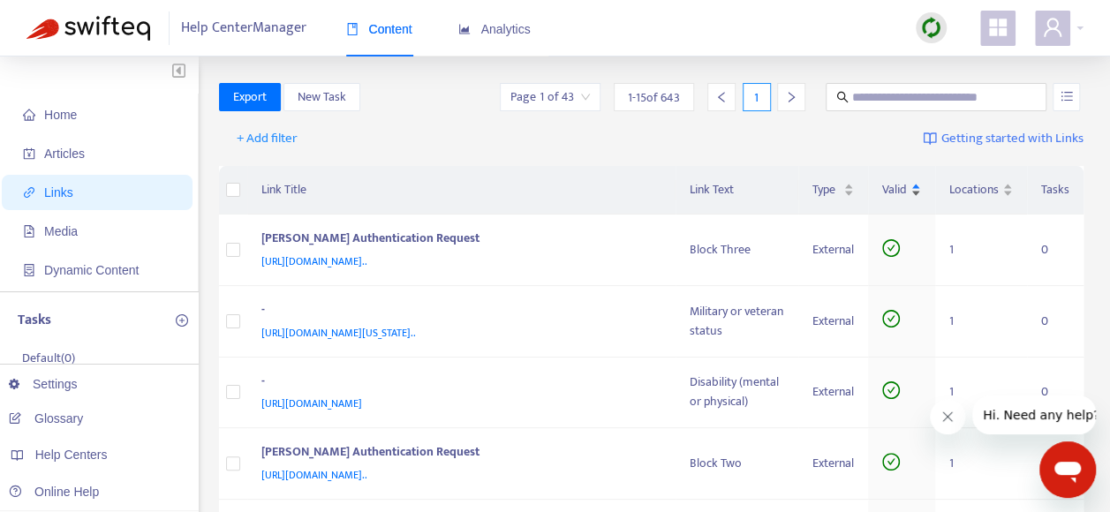
click at [916, 186] on div "Valid" at bounding box center [901, 189] width 39 height 19
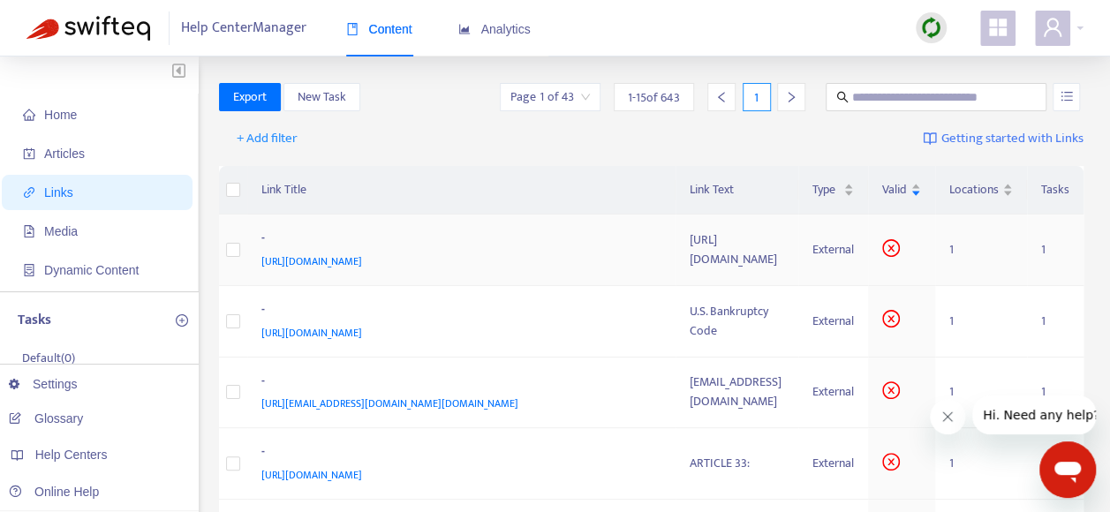
click at [356, 263] on span "https://online.victims.ca.gov" at bounding box center [311, 262] width 101 height 18
click at [362, 260] on span "https://online.victims.ca.gov" at bounding box center [311, 262] width 101 height 18
click at [889, 254] on icon "close-circle" at bounding box center [891, 248] width 18 height 18
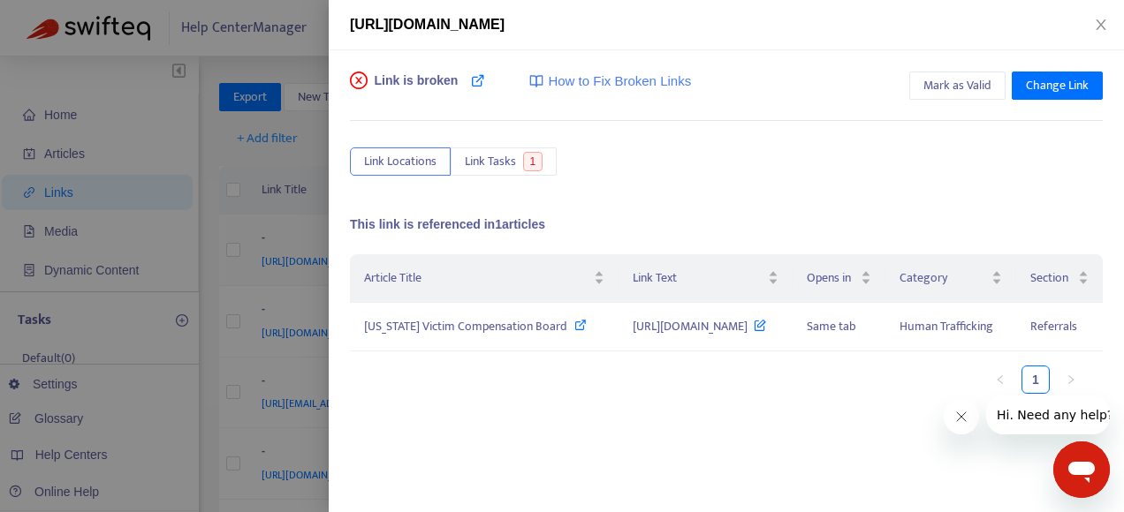
click at [889, 251] on div "This link is referenced in 1 articles Article Title Link Text Opens in Category…" at bounding box center [726, 412] width 753 height 392
click at [958, 82] on span "Mark as Valid" at bounding box center [957, 85] width 68 height 19
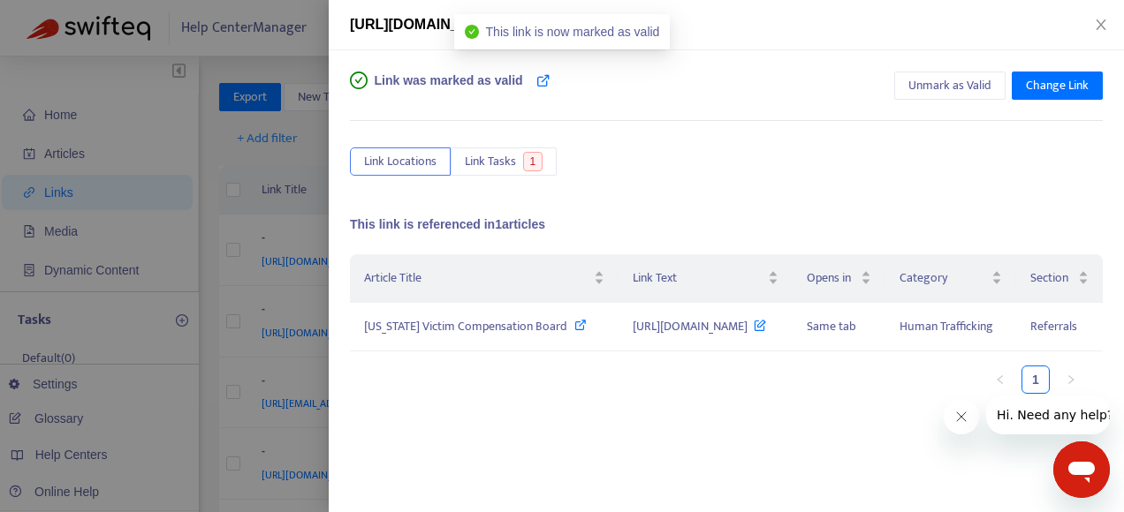
click at [255, 203] on div at bounding box center [562, 256] width 1124 height 512
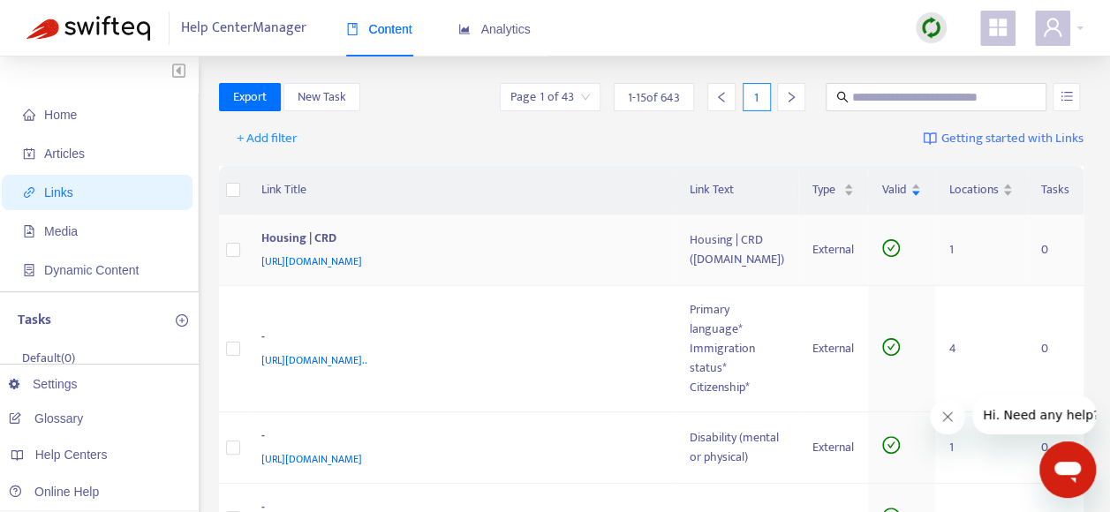
click at [362, 261] on span "https://calcivilrights.ca.gov/housing/#remediesBody" at bounding box center [311, 262] width 101 height 18
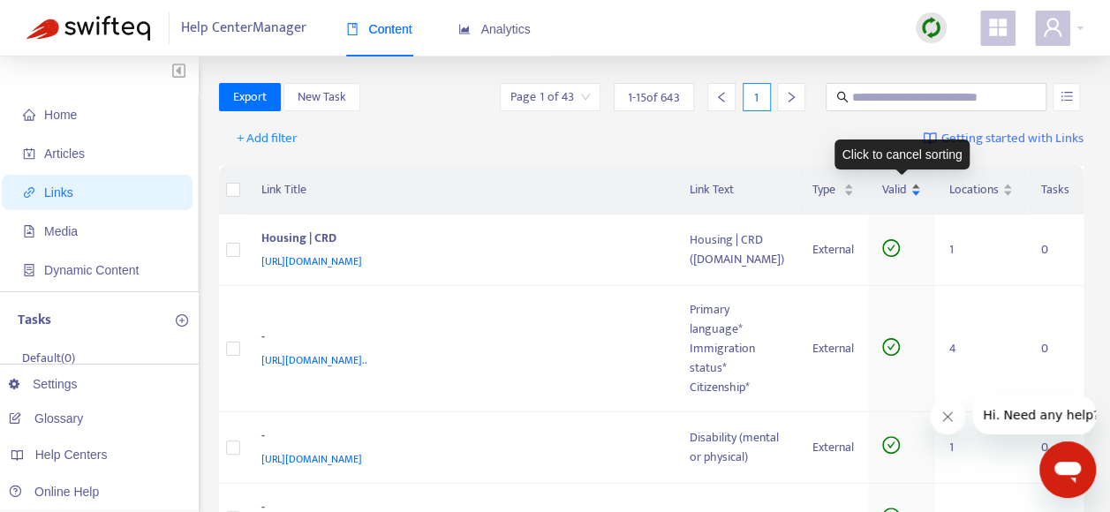
click at [916, 191] on div "Valid" at bounding box center [901, 189] width 39 height 19
click at [913, 186] on div "Valid" at bounding box center [901, 189] width 39 height 19
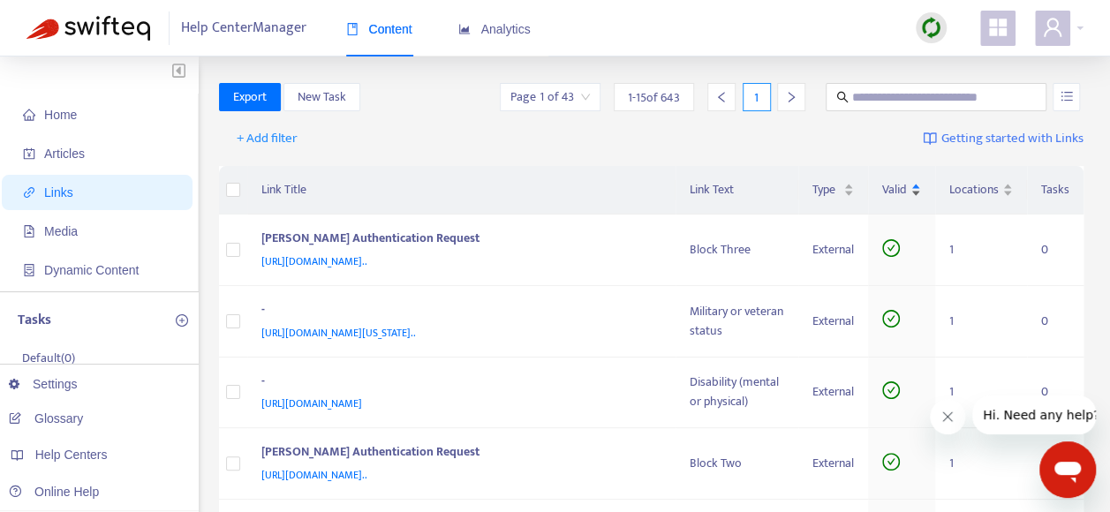
click at [913, 186] on div "Valid" at bounding box center [901, 189] width 39 height 19
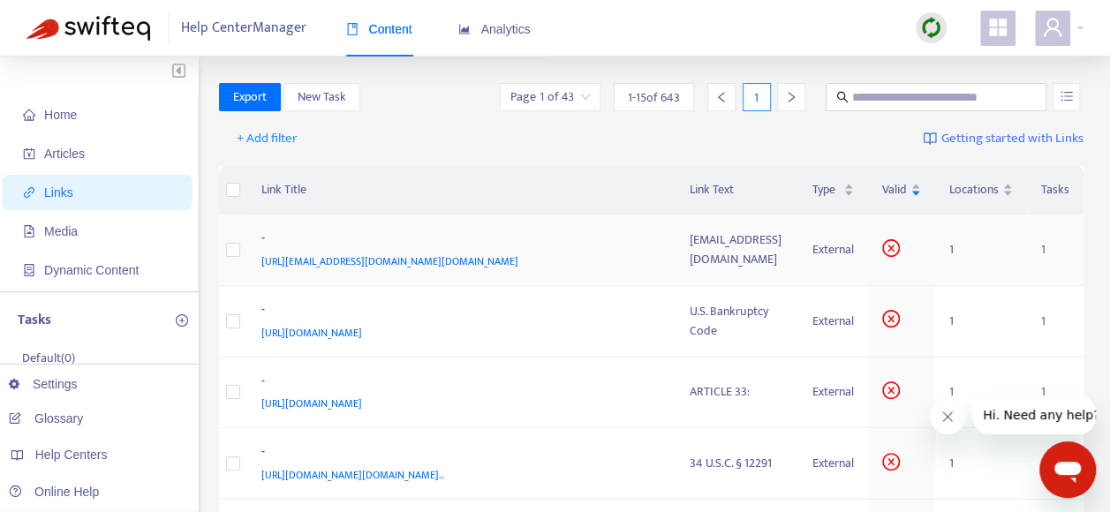
click at [519, 260] on span "https://calcivilrights.ca.gov/ComplaintProcess/Appeals@calcivilrights.ca.gov" at bounding box center [389, 262] width 257 height 18
click at [63, 152] on span "Articles" at bounding box center [64, 154] width 41 height 14
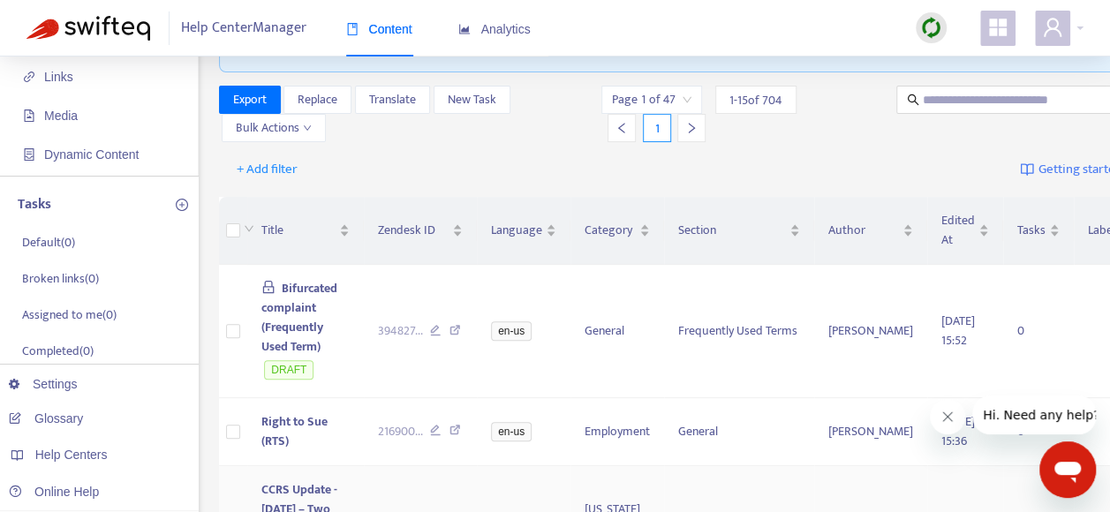
scroll to position [88, 0]
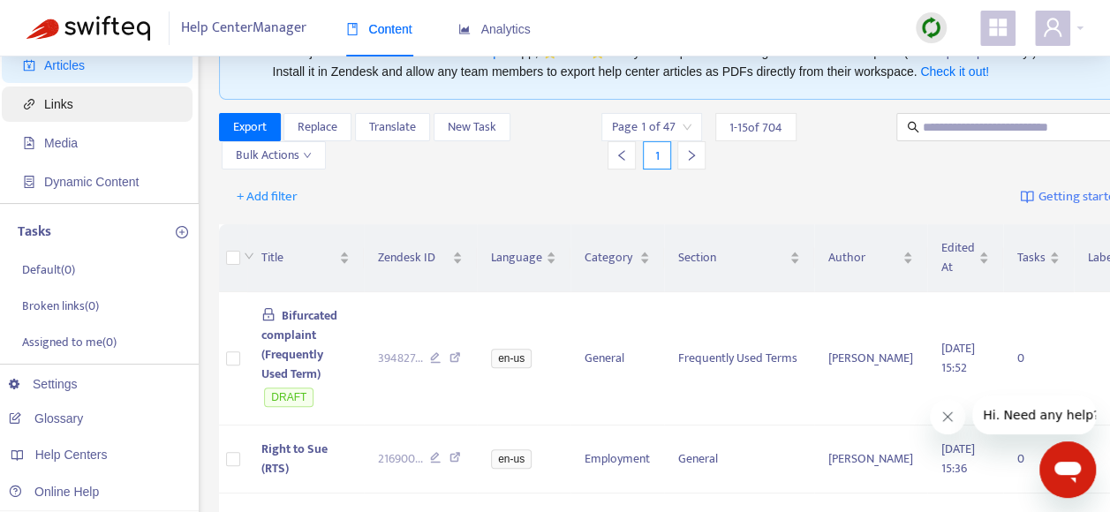
click at [66, 99] on span "Links" at bounding box center [58, 104] width 29 height 14
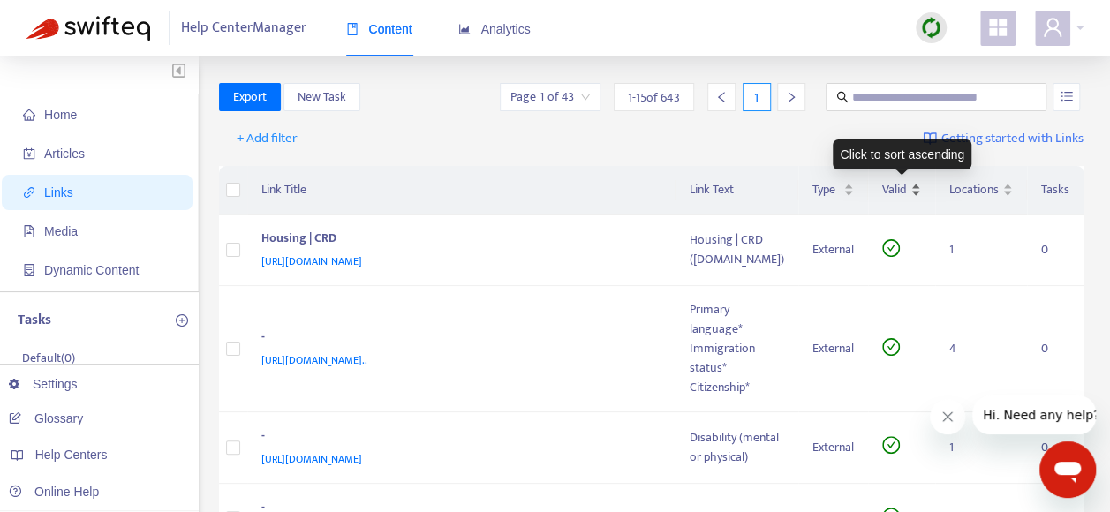
click at [919, 187] on div "Valid" at bounding box center [901, 189] width 39 height 19
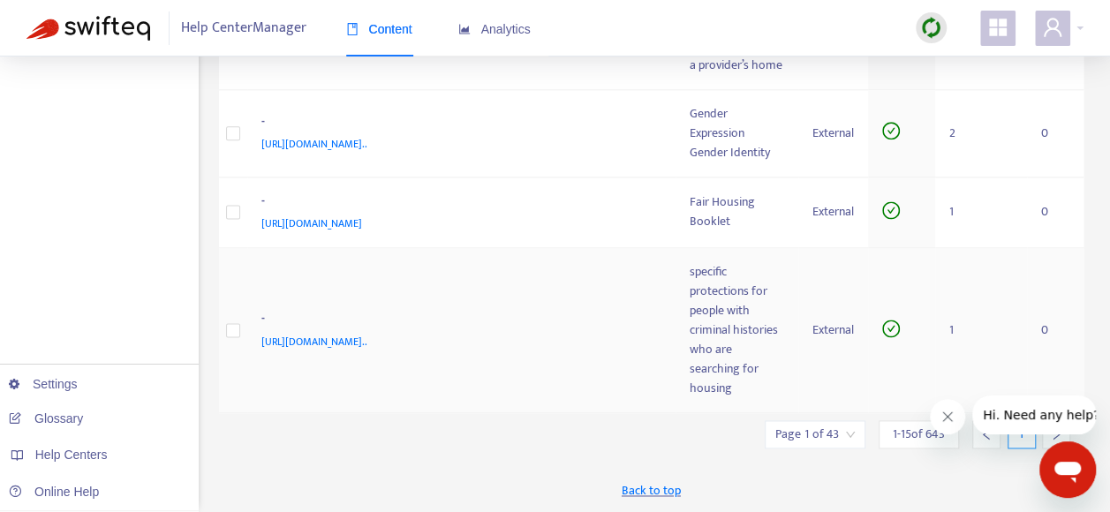
scroll to position [1339, 0]
click at [1053, 436] on icon "right" at bounding box center [1056, 434] width 12 height 12
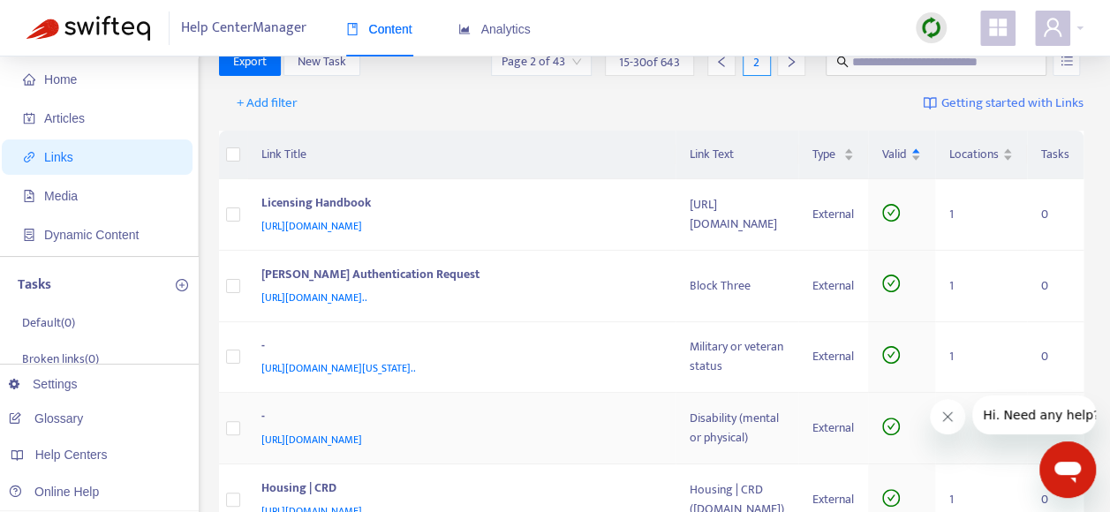
scroll to position [14, 0]
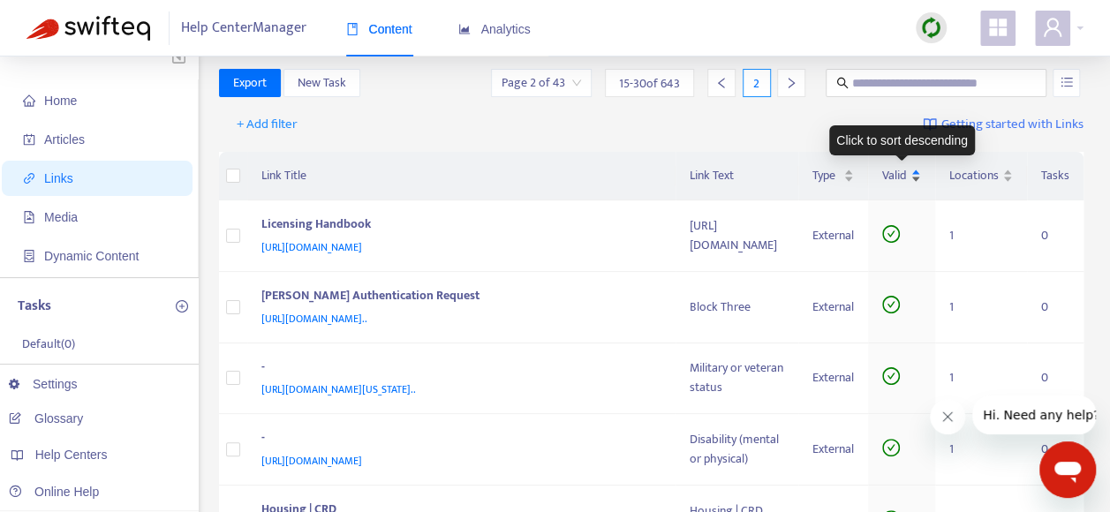
click at [917, 169] on div "Valid" at bounding box center [901, 175] width 39 height 19
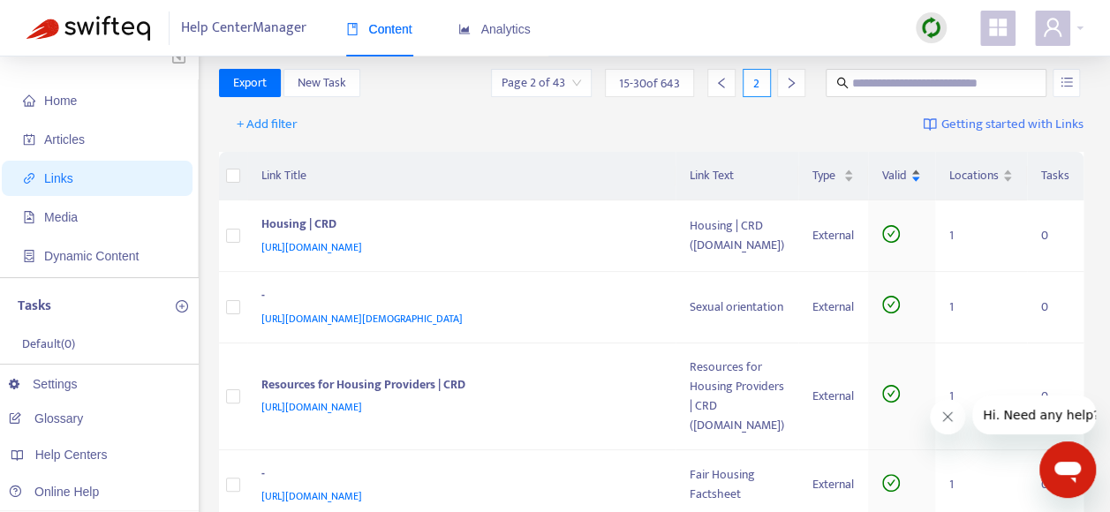
click at [917, 169] on div "Valid" at bounding box center [901, 175] width 39 height 19
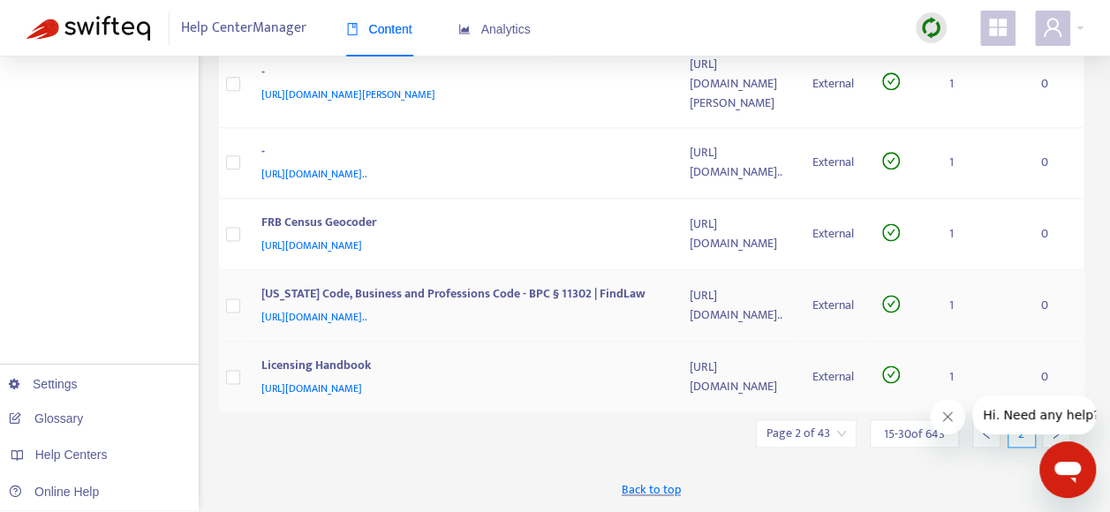
scroll to position [2887, 0]
click at [1059, 434] on button "Hi. Need any help?" at bounding box center [1042, 415] width 138 height 39
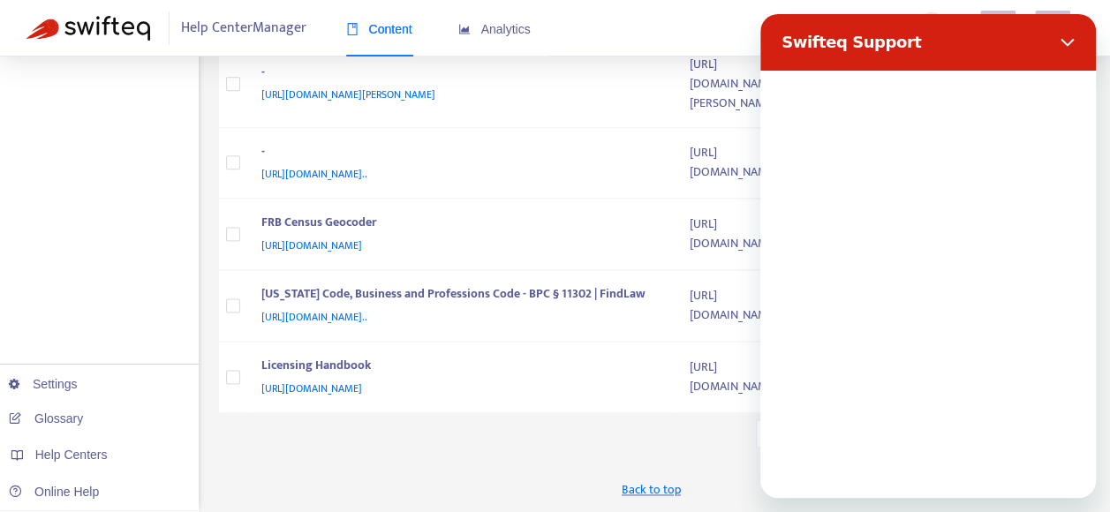
scroll to position [0, 0]
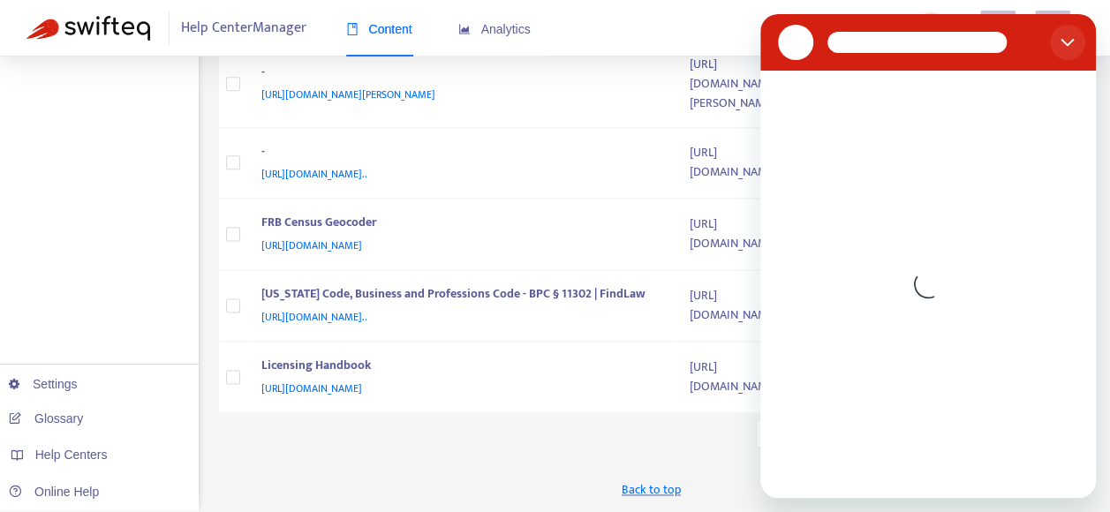
click at [1060, 42] on button "Close" at bounding box center [1067, 42] width 35 height 35
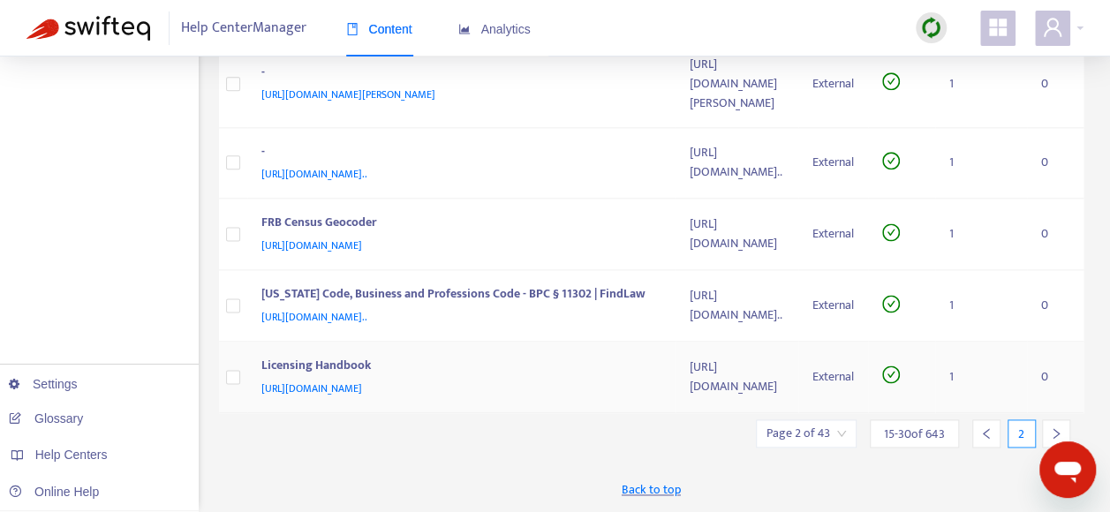
type textarea "*"
click at [1063, 428] on icon "right" at bounding box center [1056, 434] width 12 height 12
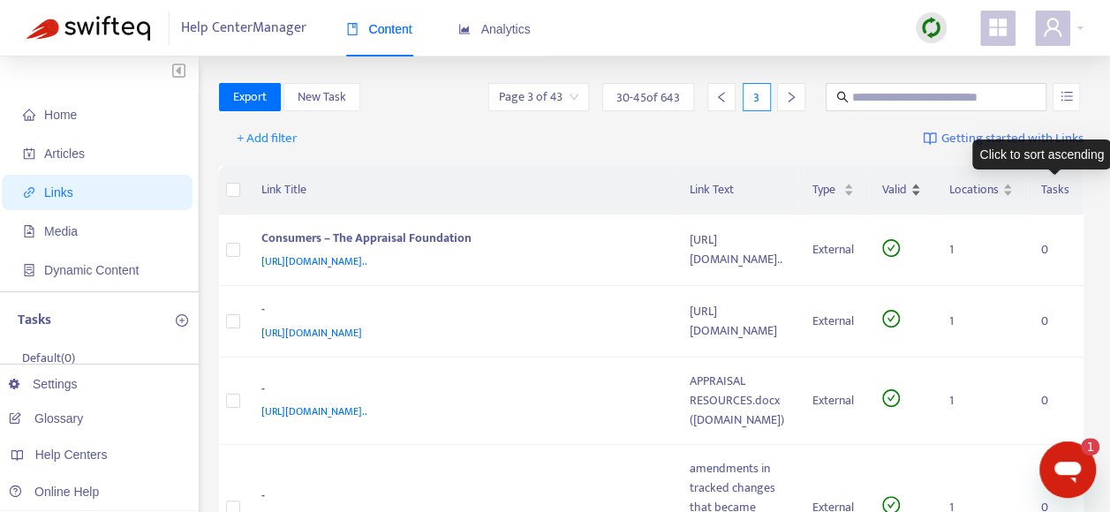
click at [921, 186] on div "Valid" at bounding box center [901, 189] width 39 height 19
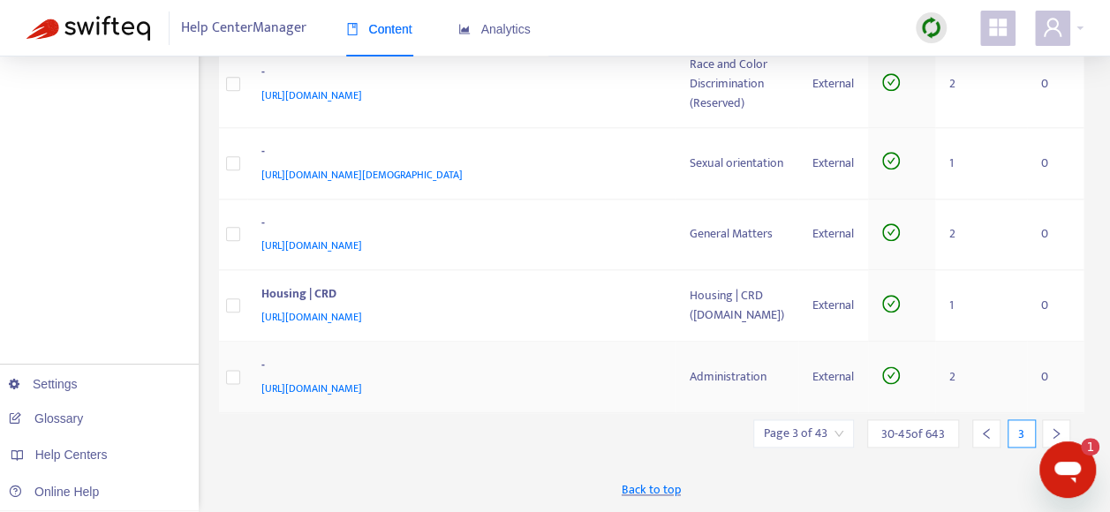
scroll to position [1915, 0]
click at [945, 428] on span "30 - 45 of 643" at bounding box center [914, 434] width 64 height 19
click at [959, 426] on div "30 - 45 of 643" at bounding box center [913, 434] width 92 height 28
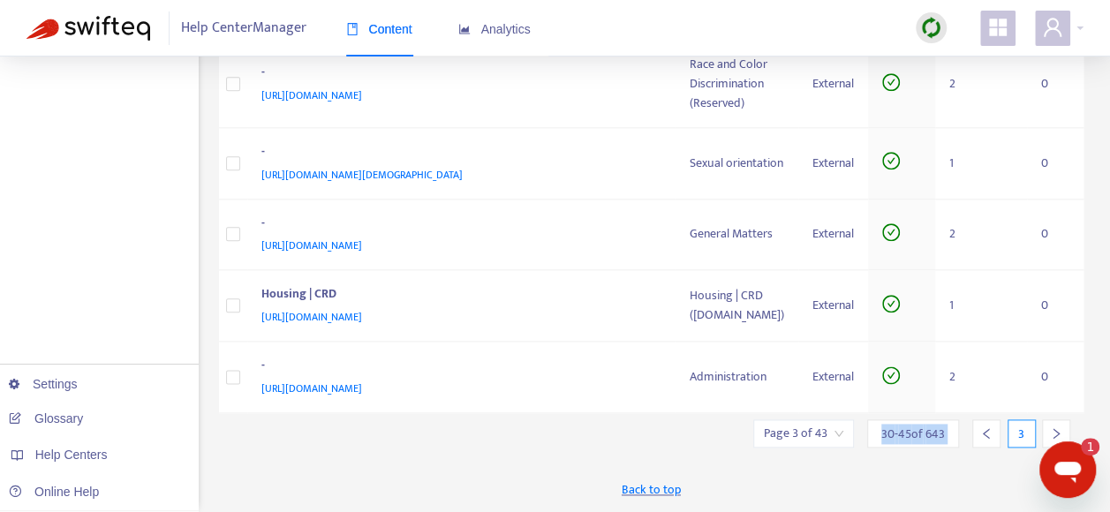
click at [959, 426] on div "30 - 45 of 643" at bounding box center [913, 434] width 92 height 28
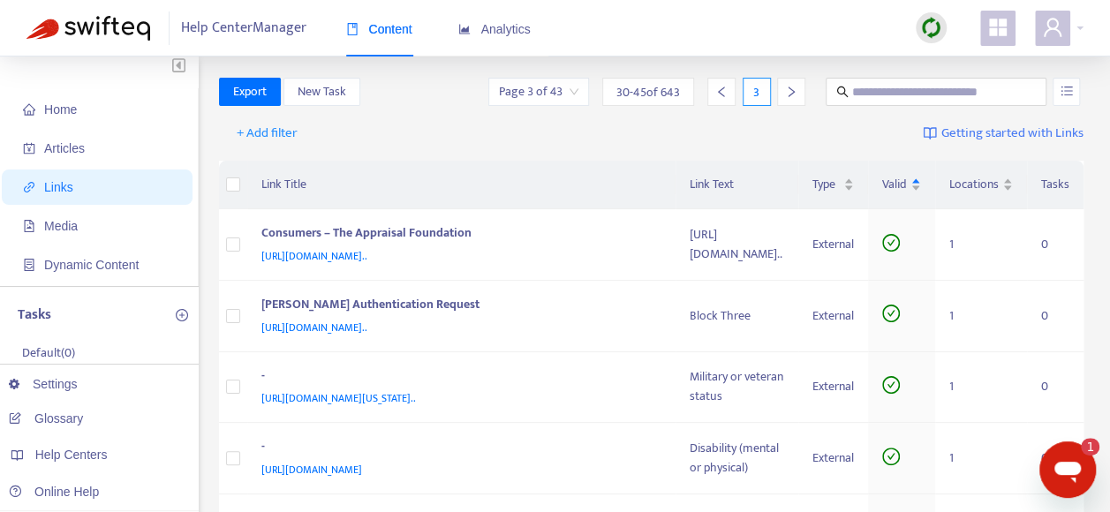
scroll to position [0, 0]
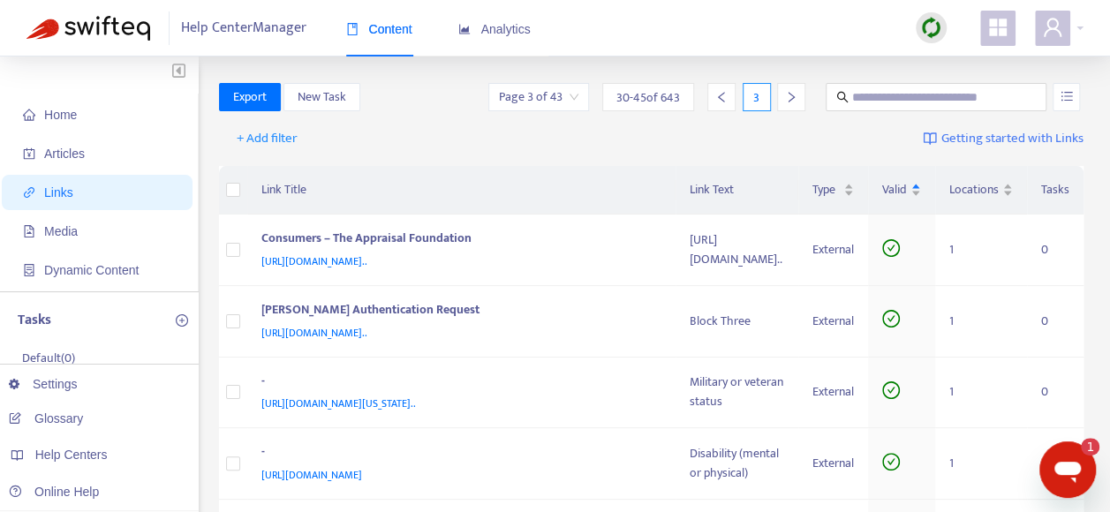
click at [63, 189] on span "Links" at bounding box center [58, 193] width 29 height 14
click at [66, 194] on span "Links" at bounding box center [58, 193] width 29 height 14
click at [728, 95] on icon "left" at bounding box center [722, 97] width 12 height 12
click at [725, 98] on icon "left" at bounding box center [722, 97] width 12 height 12
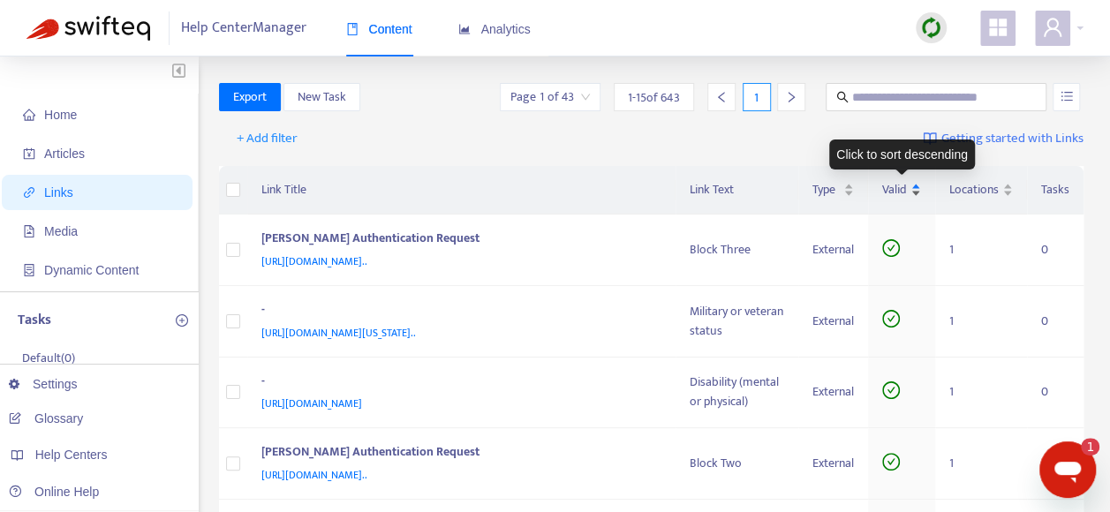
click at [917, 184] on div "Valid" at bounding box center [901, 189] width 39 height 19
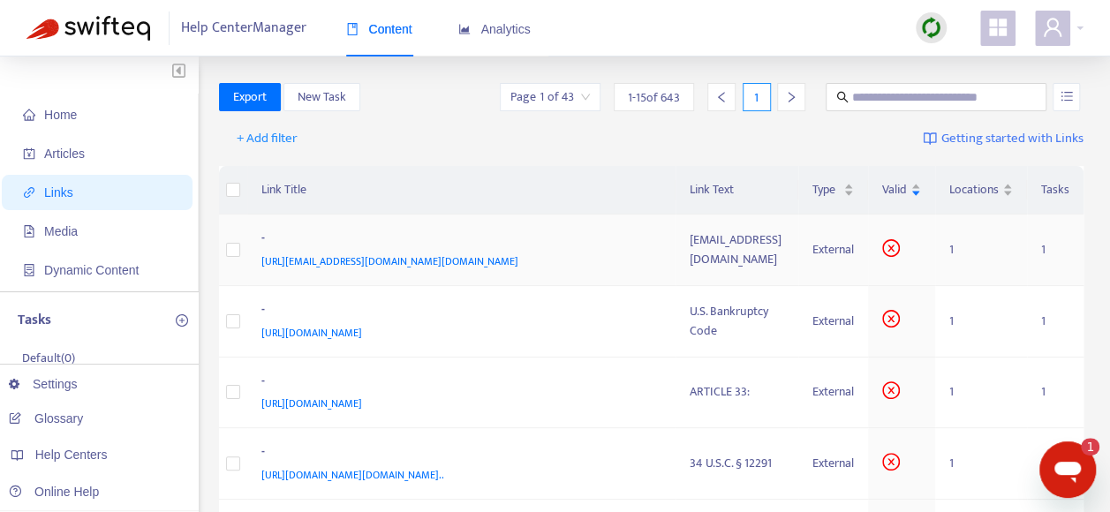
scroll to position [88, 0]
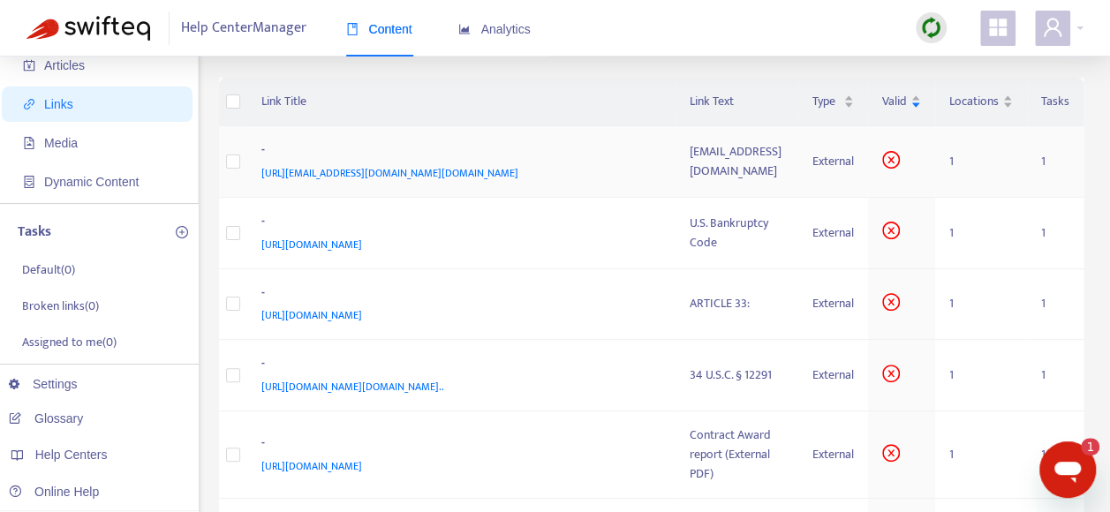
click at [405, 174] on span "https://calcivilrights.ca.gov/ComplaintProcess/Appeals@calcivilrights.ca.gov" at bounding box center [389, 173] width 257 height 18
click at [519, 170] on span "https://calcivilrights.ca.gov/ComplaintProcess/Appeals@calcivilrights.ca.gov" at bounding box center [389, 173] width 257 height 18
click at [362, 254] on span "https://uscode.house.gov/browse/prelim@title11&edition=prelim" at bounding box center [311, 245] width 101 height 18
click at [891, 163] on icon "close-circle" at bounding box center [891, 159] width 7 height 7
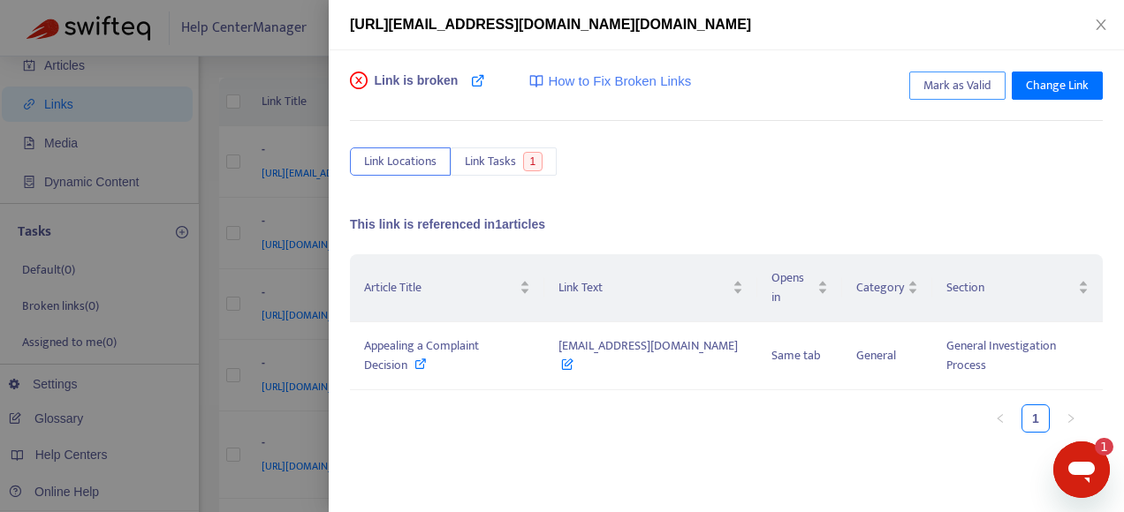
click at [966, 88] on span "Mark as Valid" at bounding box center [957, 85] width 68 height 19
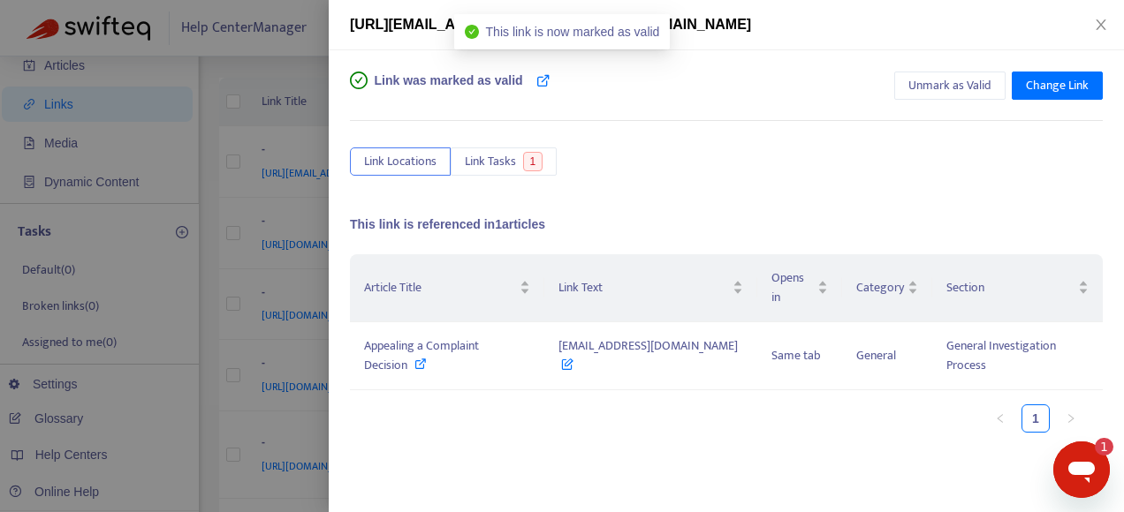
click at [292, 242] on div at bounding box center [562, 256] width 1124 height 512
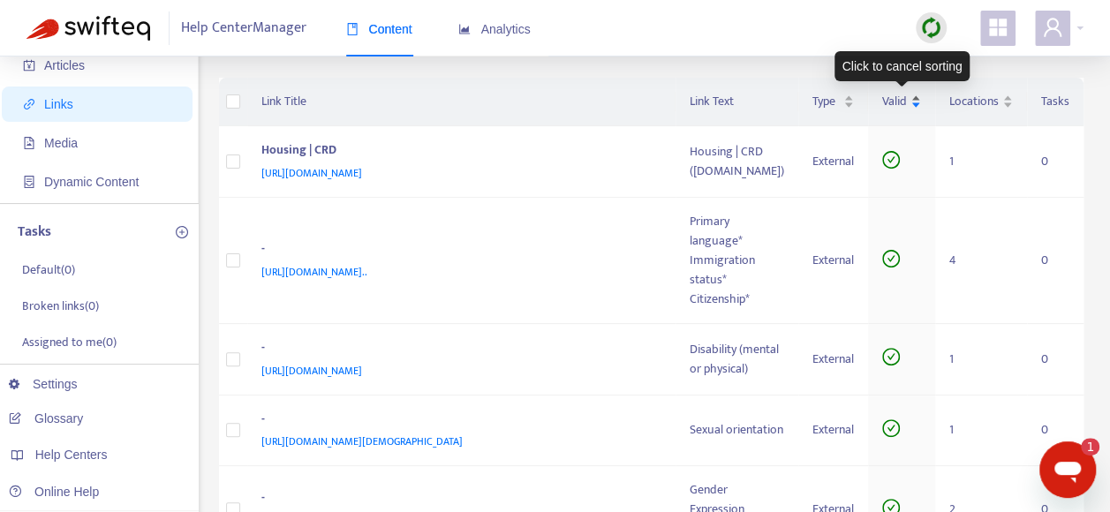
click at [917, 97] on div "Valid" at bounding box center [901, 101] width 39 height 19
click at [915, 99] on div "Valid" at bounding box center [901, 101] width 39 height 19
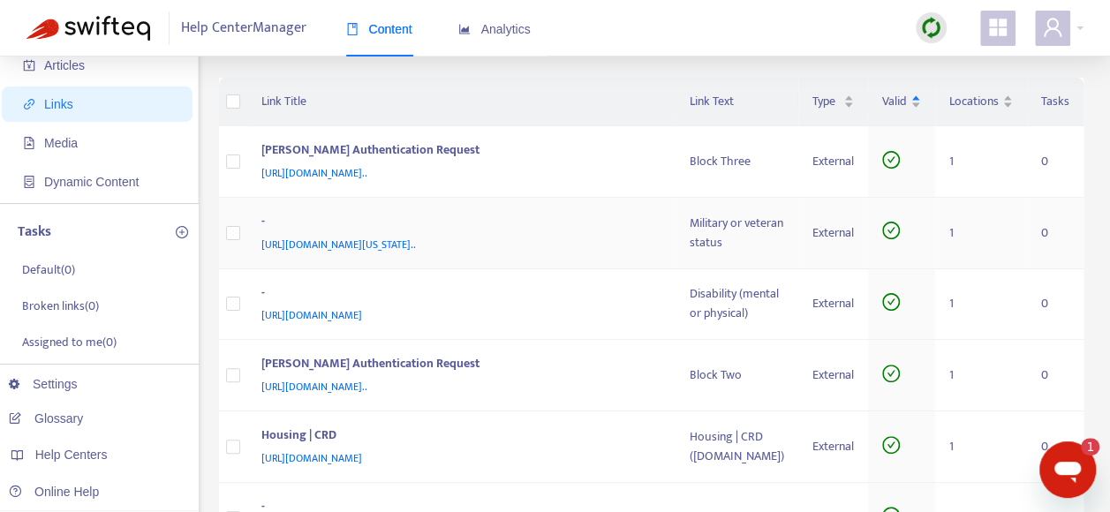
scroll to position [177, 0]
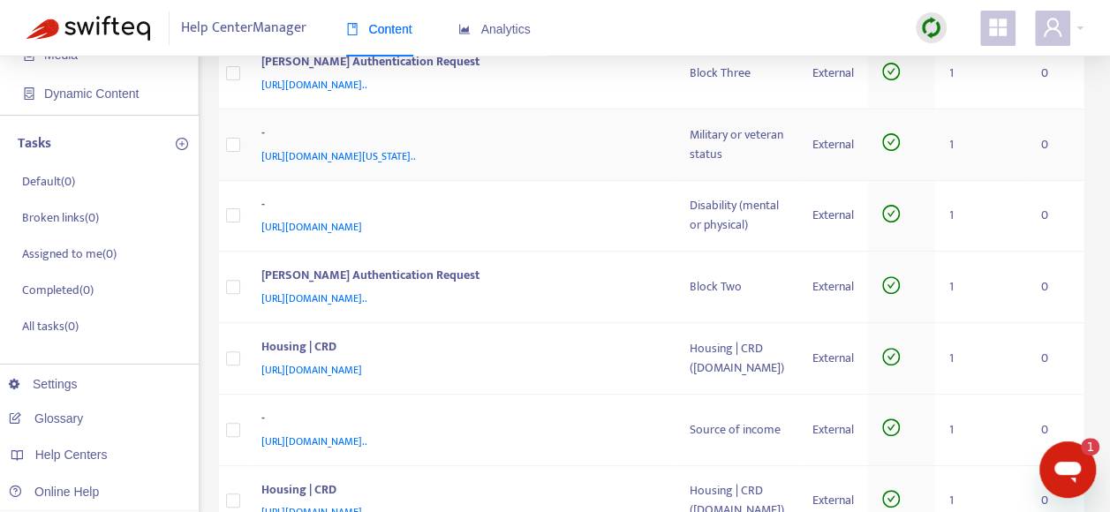
click at [416, 165] on span "https://calcivilrights.ca.gov/wp-content/uploads/sites/32/2022/09/California-Pr…" at bounding box center [338, 157] width 155 height 18
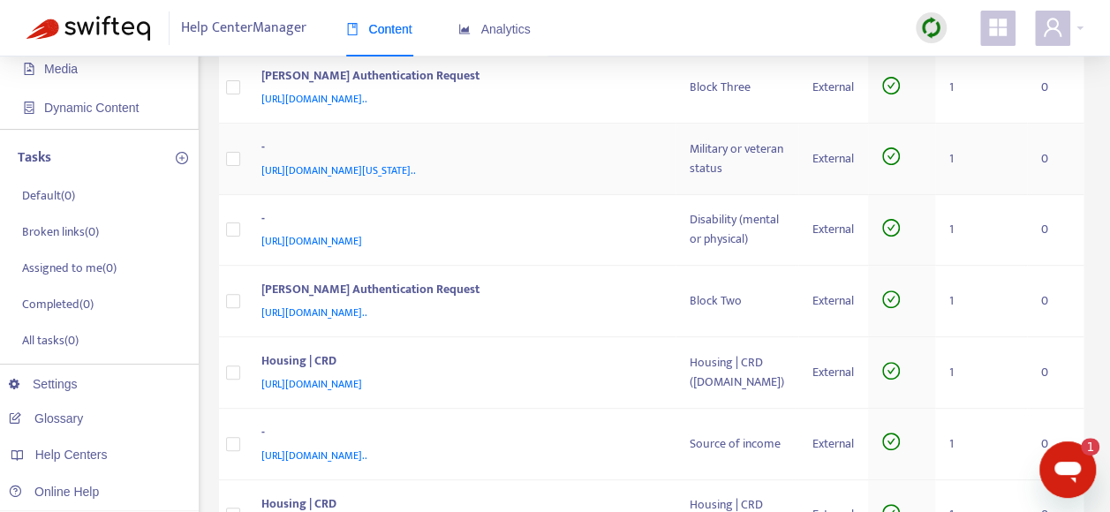
scroll to position [0, 0]
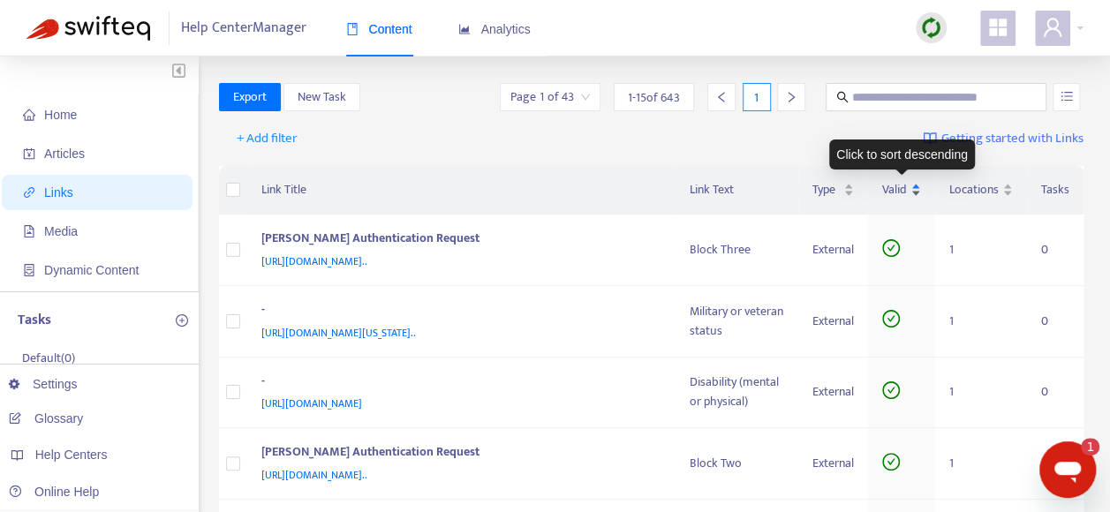
click at [917, 182] on div "Valid" at bounding box center [901, 189] width 39 height 19
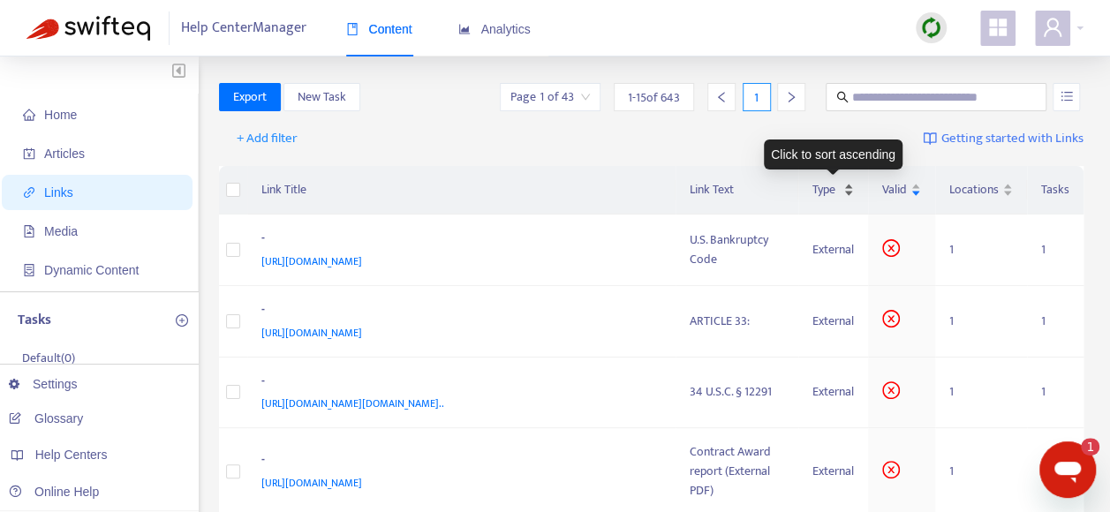
click at [847, 187] on div "Type" at bounding box center [834, 189] width 42 height 19
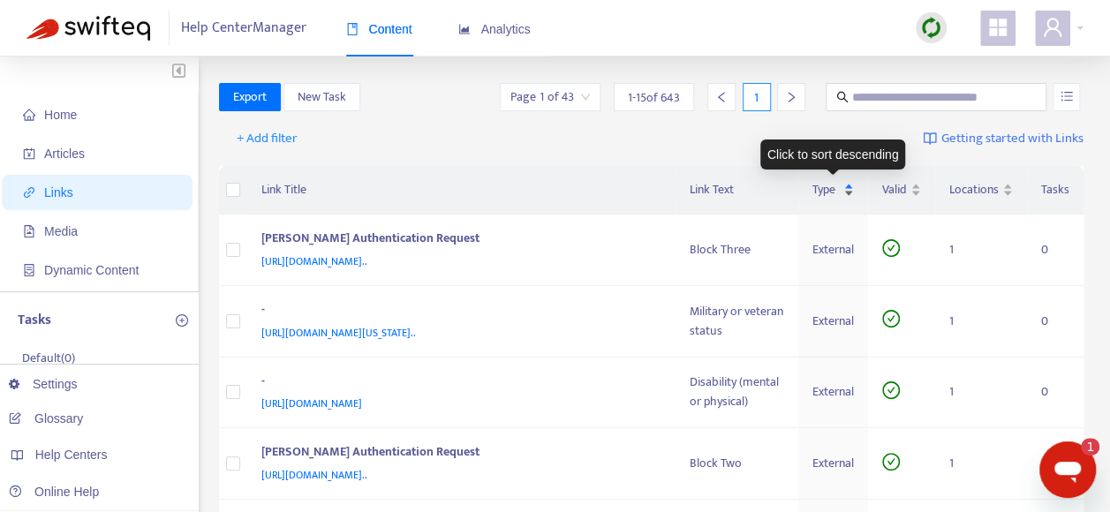
click at [848, 194] on div "Type" at bounding box center [834, 189] width 42 height 19
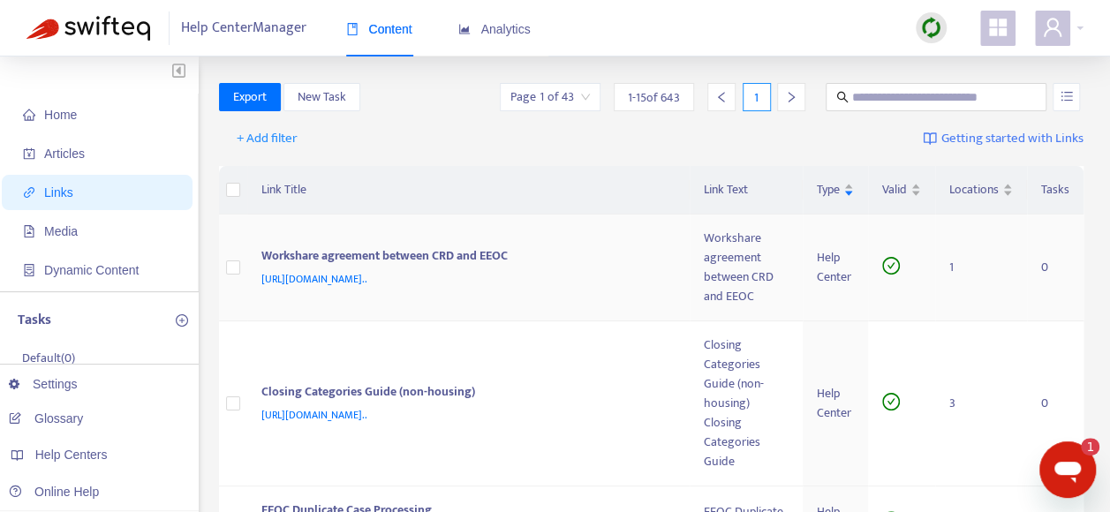
click at [367, 270] on span "https://crdknowledge.zendesk.com/hc/en-us/articles/19864551542285-Workshare-agr…" at bounding box center [314, 279] width 106 height 18
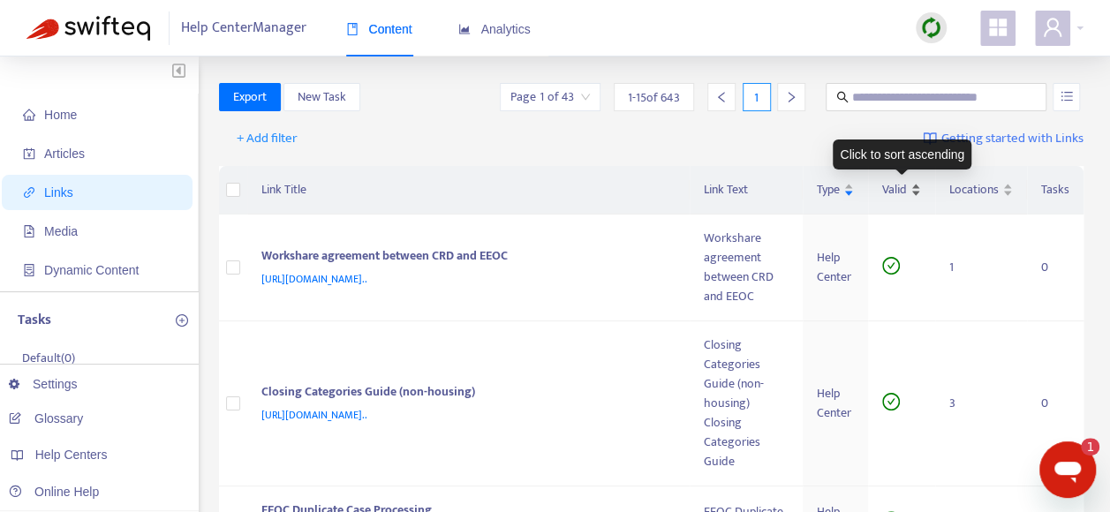
click at [916, 186] on div "Valid" at bounding box center [901, 189] width 39 height 19
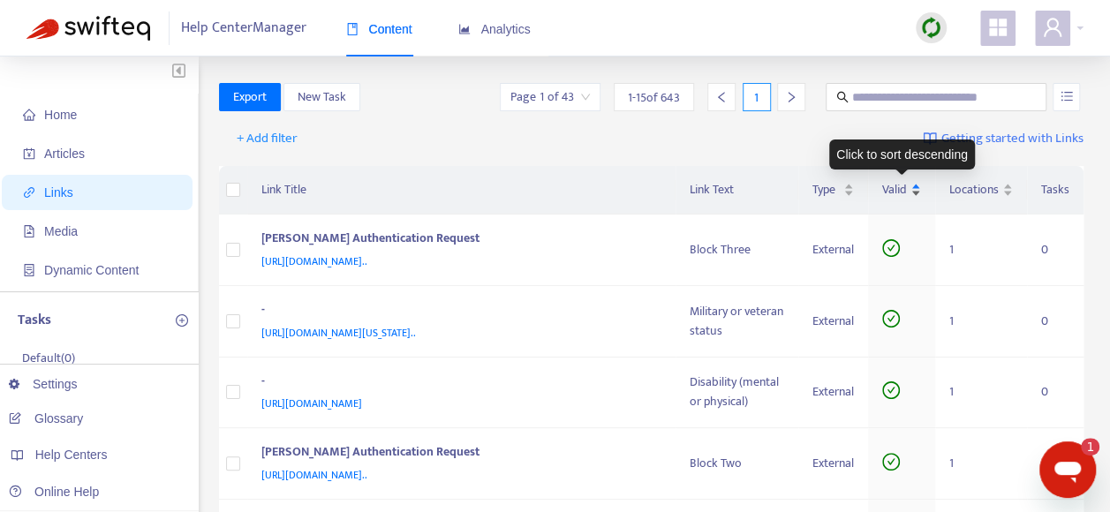
click at [919, 191] on div "Valid" at bounding box center [901, 189] width 39 height 19
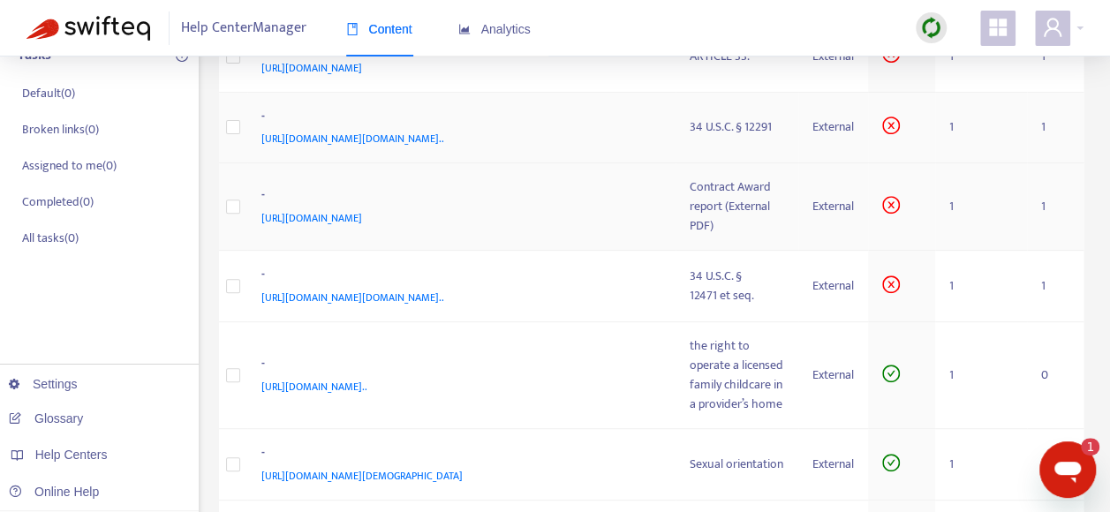
scroll to position [353, 0]
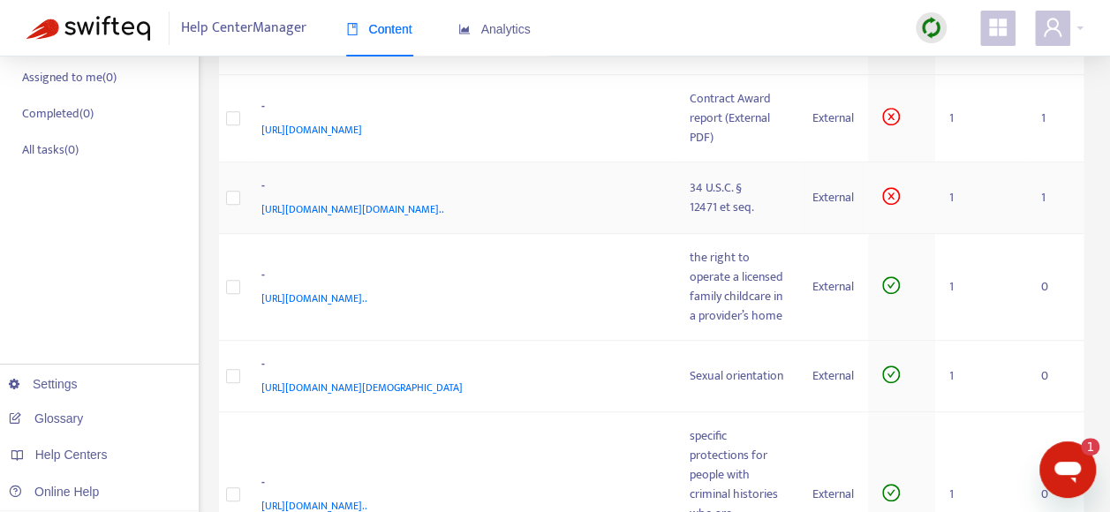
click at [444, 218] on span "https://uscode.house.gov/view.xhtml?path=/prelim@title34/subtitle1/chapter121/s…" at bounding box center [352, 210] width 183 height 18
click at [889, 205] on icon "close-circle" at bounding box center [891, 196] width 18 height 18
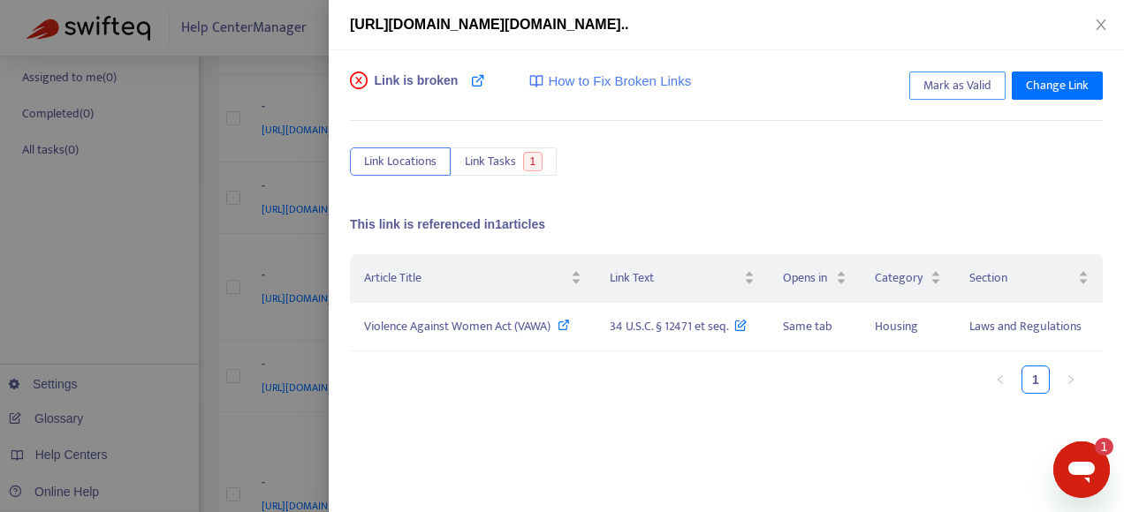
click at [967, 79] on span "Mark as Valid" at bounding box center [957, 85] width 68 height 19
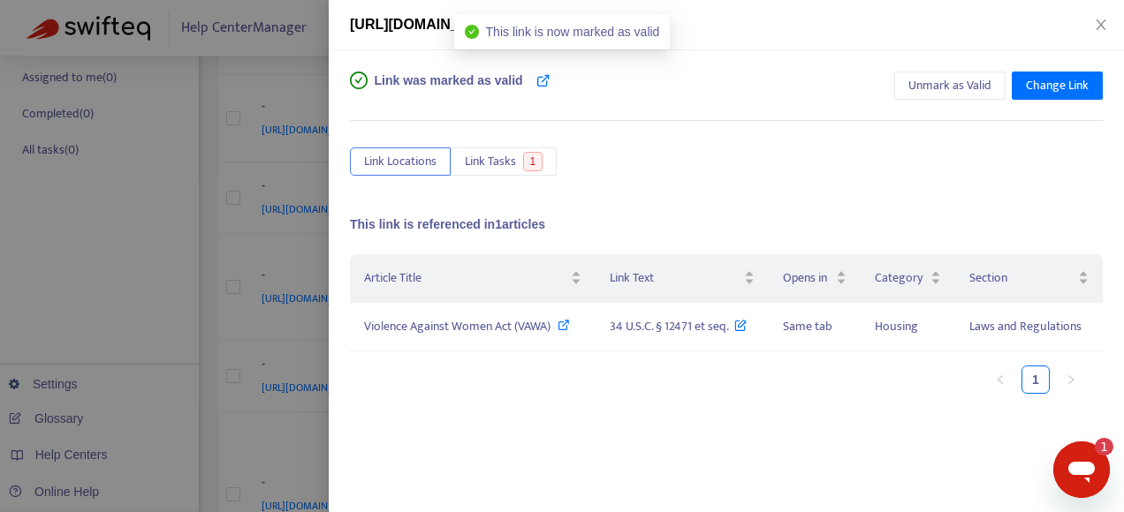
click at [272, 239] on div at bounding box center [562, 256] width 1124 height 512
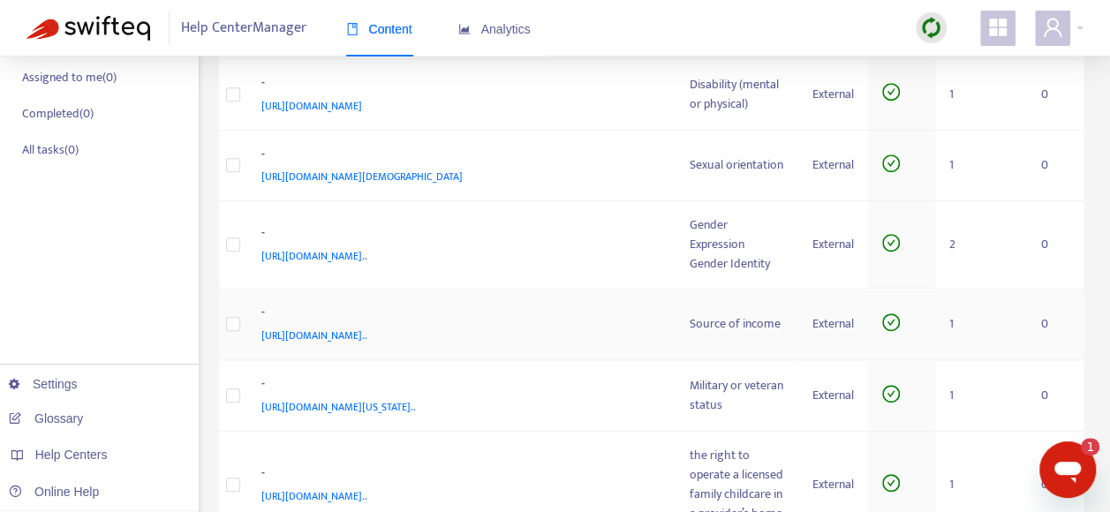
scroll to position [0, 0]
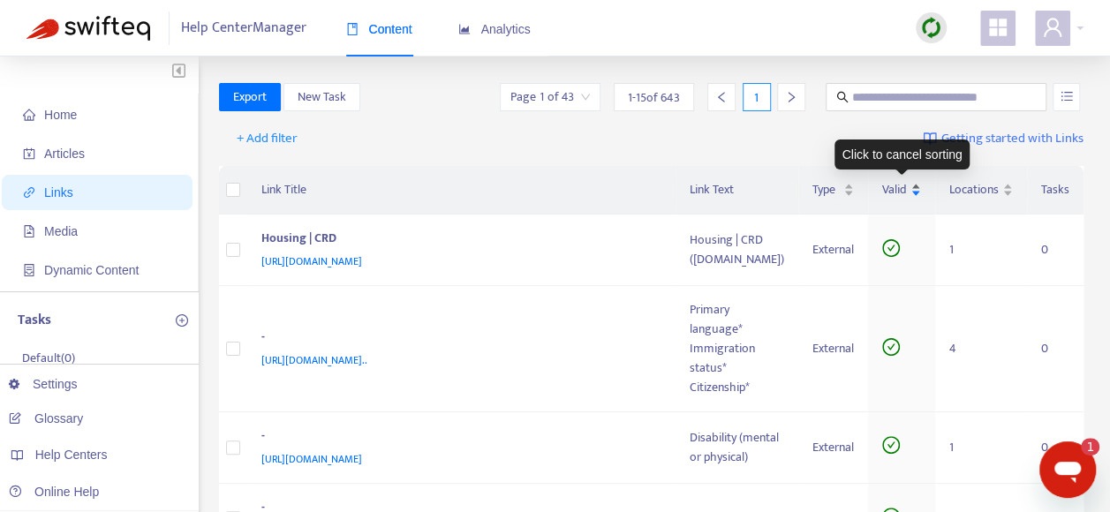
click at [916, 182] on div "Valid" at bounding box center [901, 189] width 39 height 19
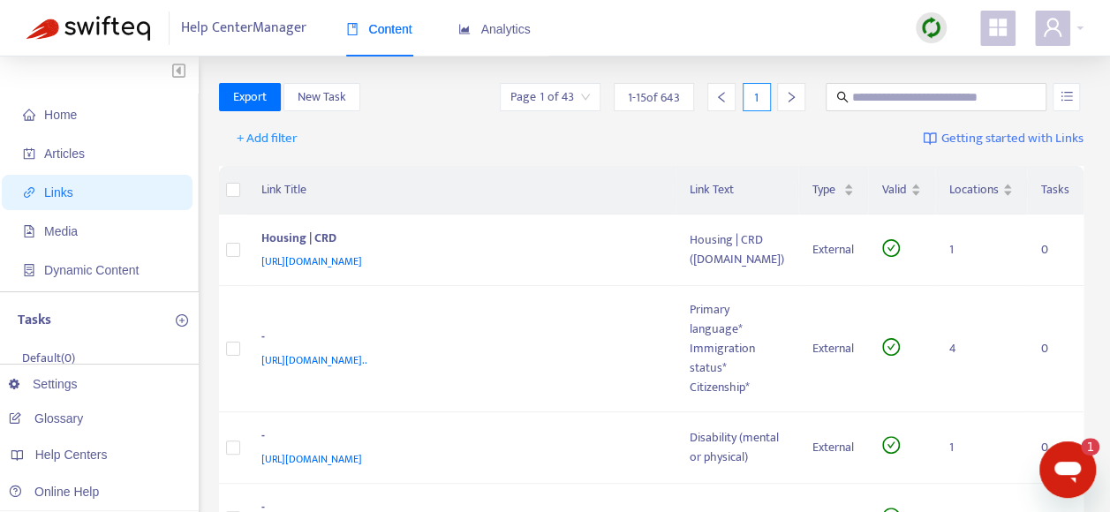
click at [793, 97] on icon "right" at bounding box center [791, 97] width 12 height 12
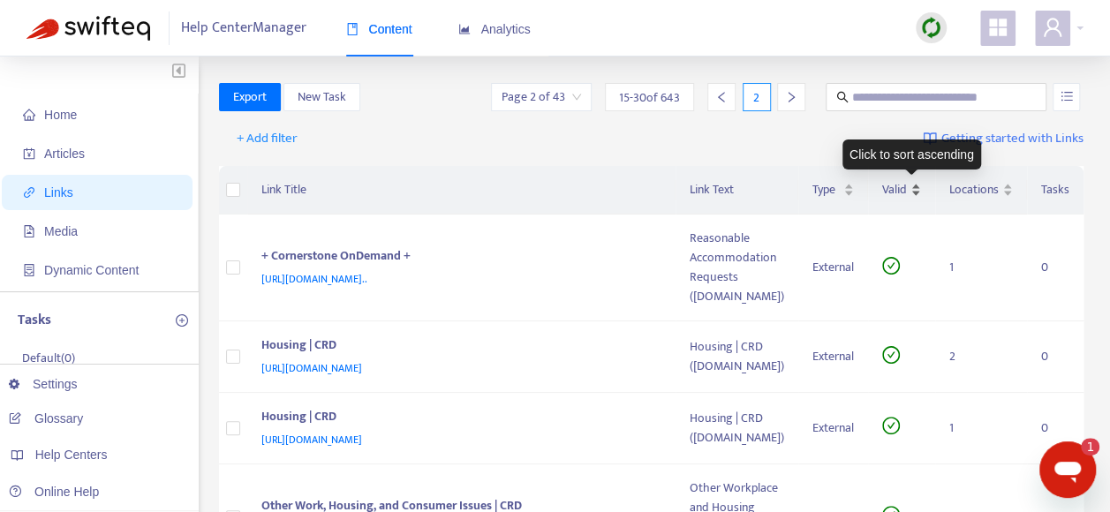
click at [921, 184] on div "Valid" at bounding box center [901, 189] width 39 height 19
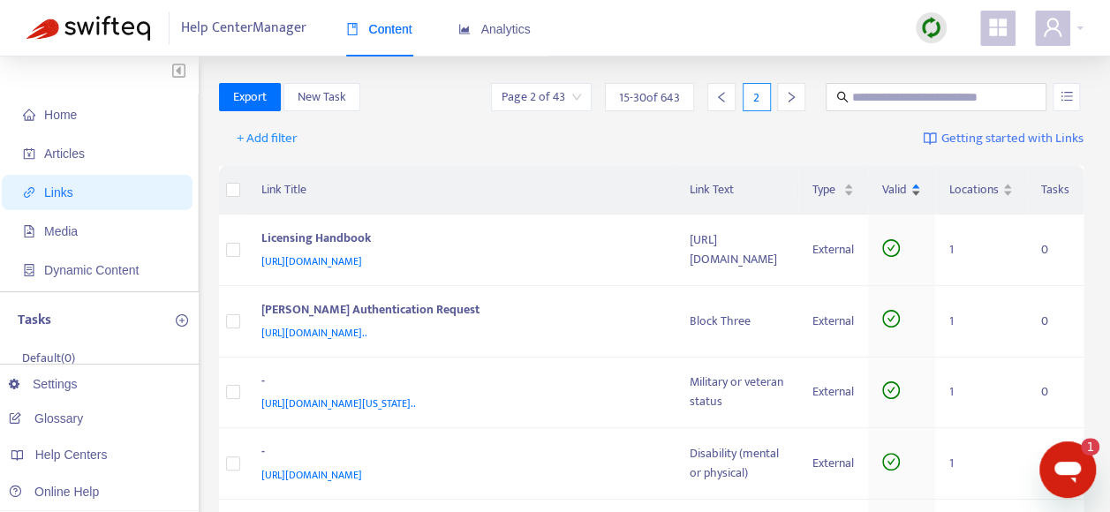
click at [914, 191] on div "Valid" at bounding box center [901, 189] width 39 height 19
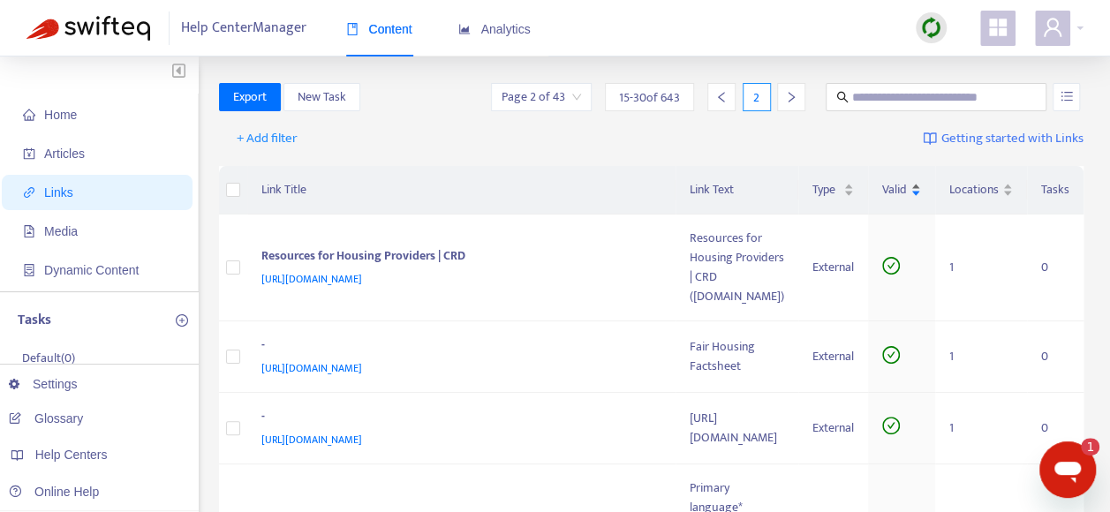
click at [915, 185] on div "Valid" at bounding box center [901, 189] width 39 height 19
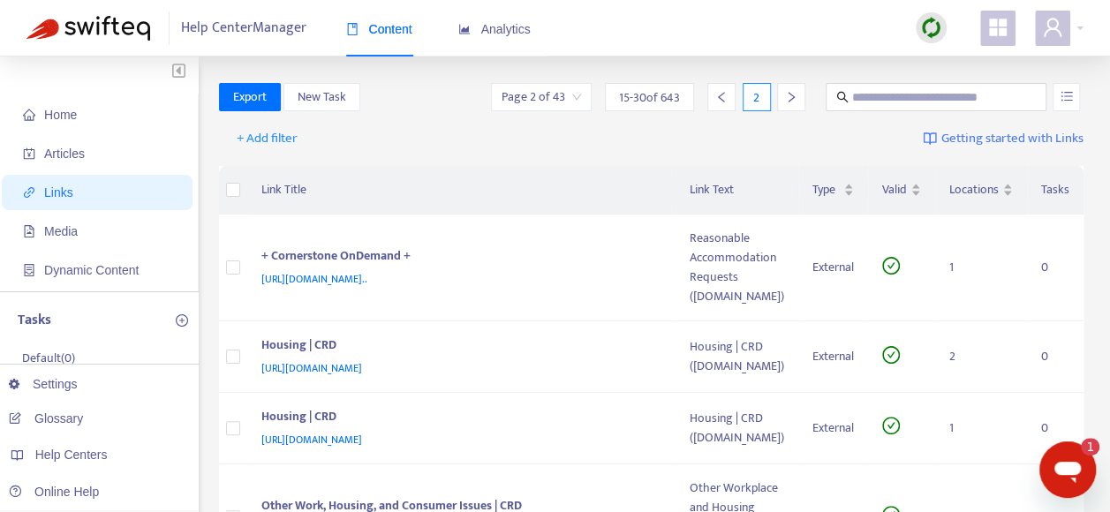
click at [88, 193] on span "Links" at bounding box center [100, 192] width 155 height 35
click at [932, 28] on img at bounding box center [931, 28] width 22 height 22
click at [974, 93] on link "Full Sync" at bounding box center [962, 92] width 64 height 20
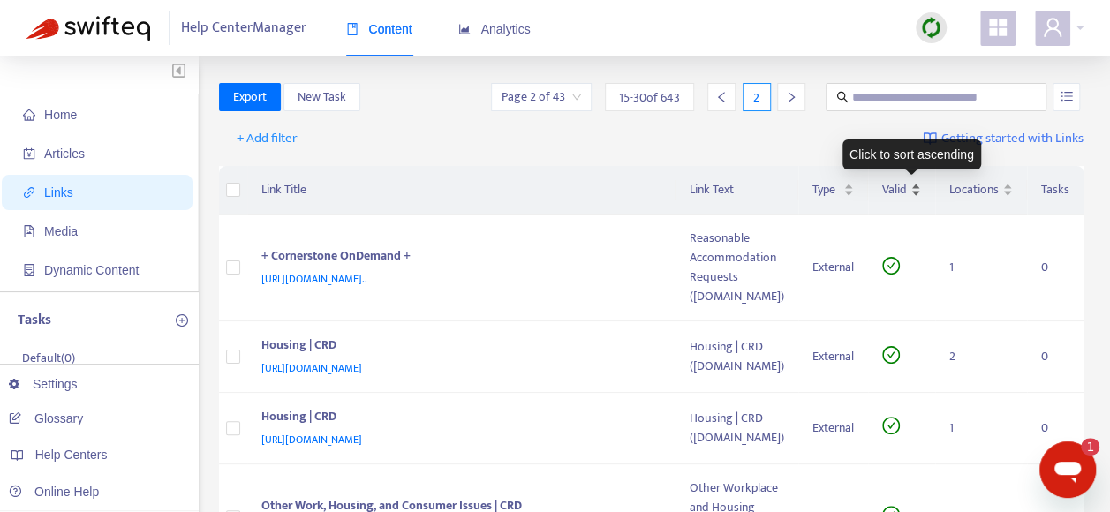
click at [921, 186] on div "Valid" at bounding box center [901, 189] width 39 height 19
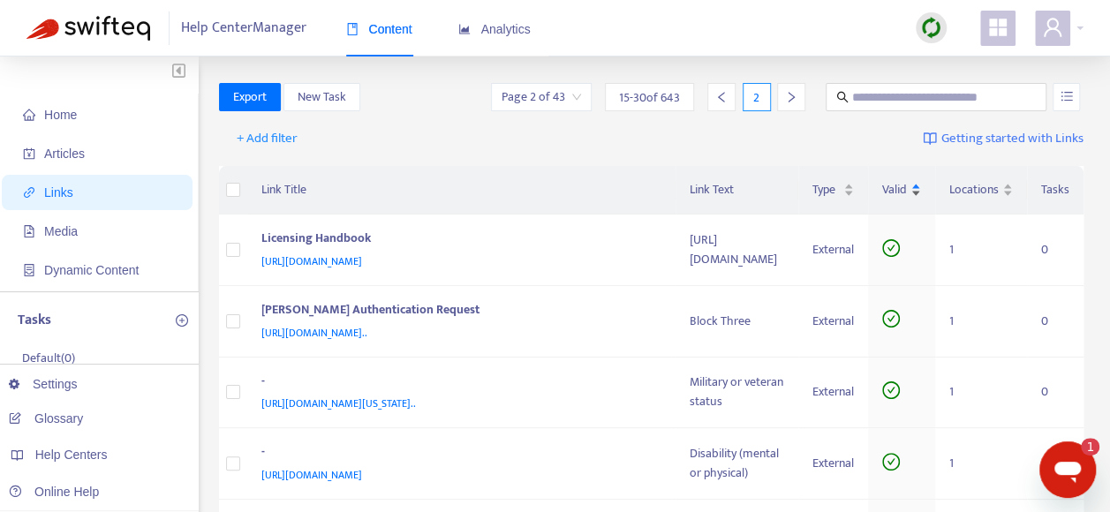
click at [917, 186] on div "Valid" at bounding box center [901, 189] width 39 height 19
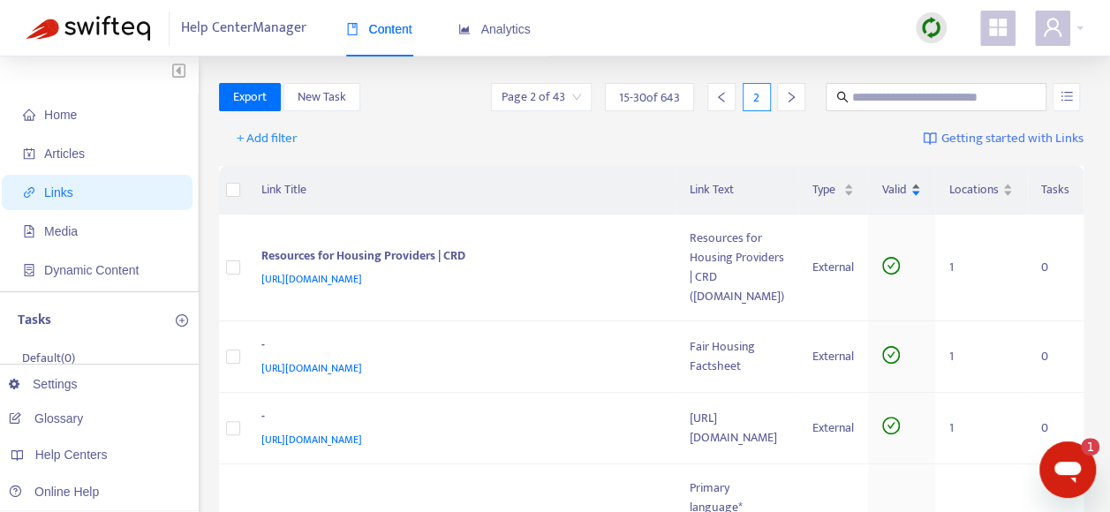
click at [914, 186] on div "Valid" at bounding box center [901, 189] width 39 height 19
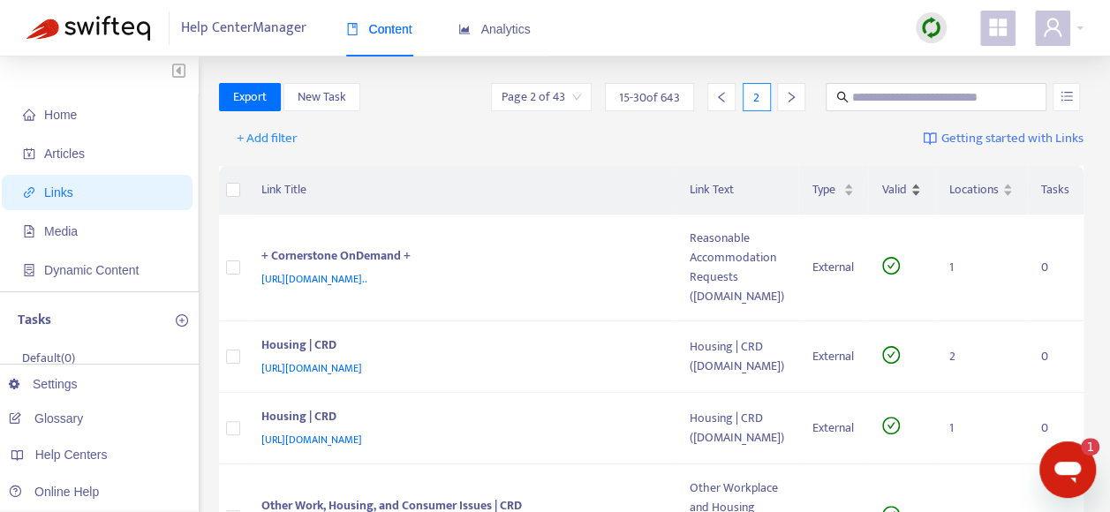
click at [921, 186] on div "Valid" at bounding box center [901, 189] width 39 height 19
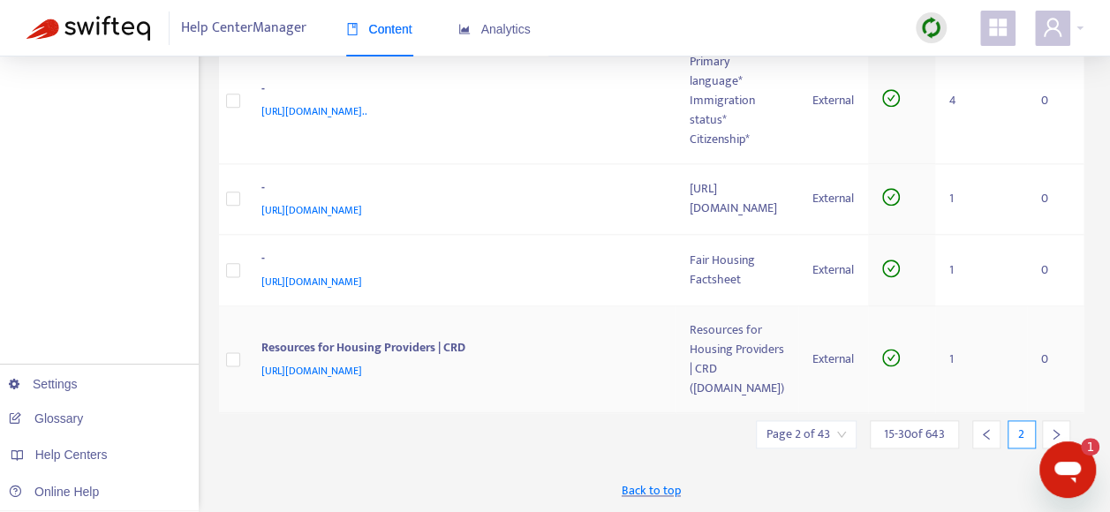
scroll to position [1352, 0]
click at [981, 435] on icon "left" at bounding box center [987, 434] width 12 height 12
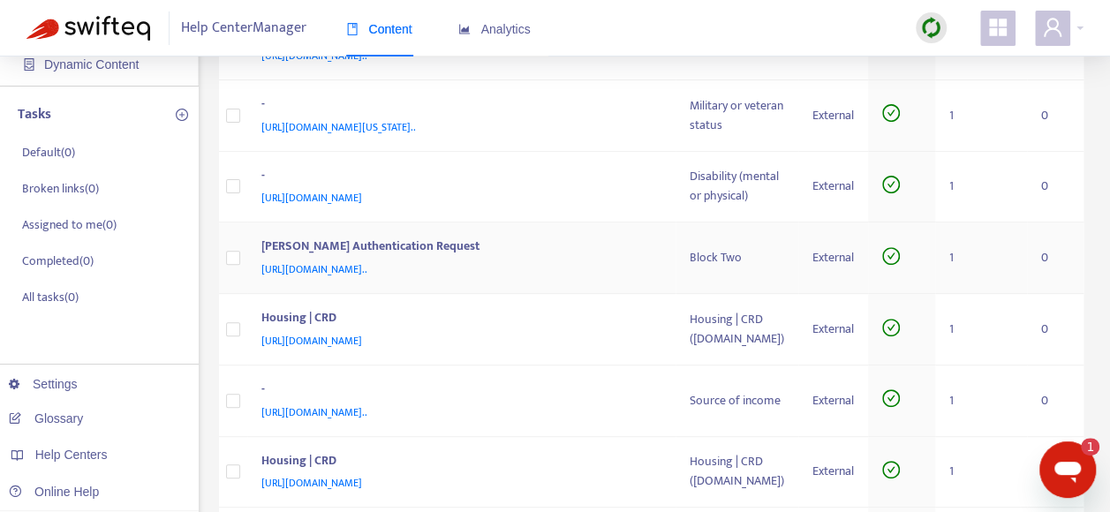
scroll to position [0, 0]
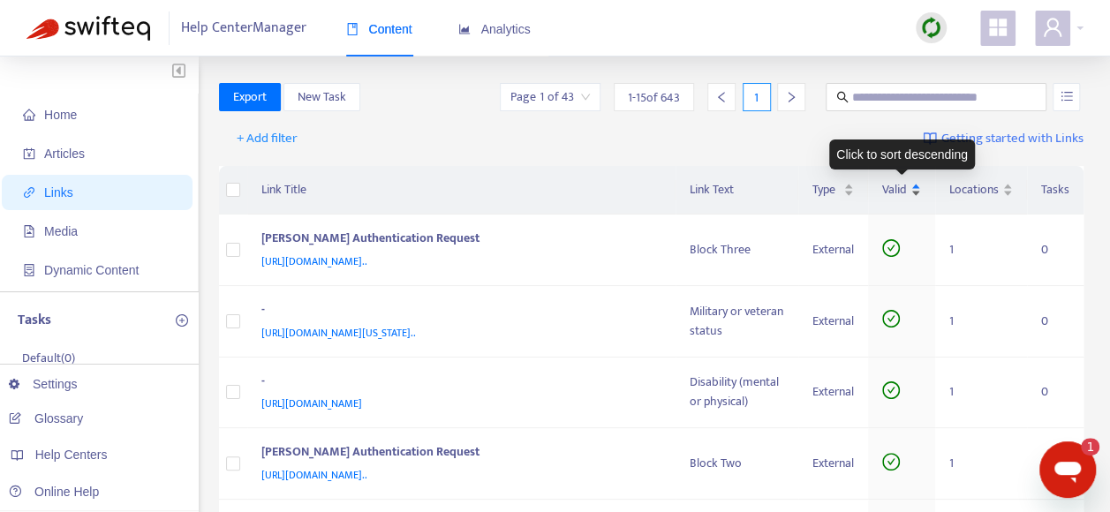
click at [918, 186] on div "Valid" at bounding box center [901, 189] width 39 height 19
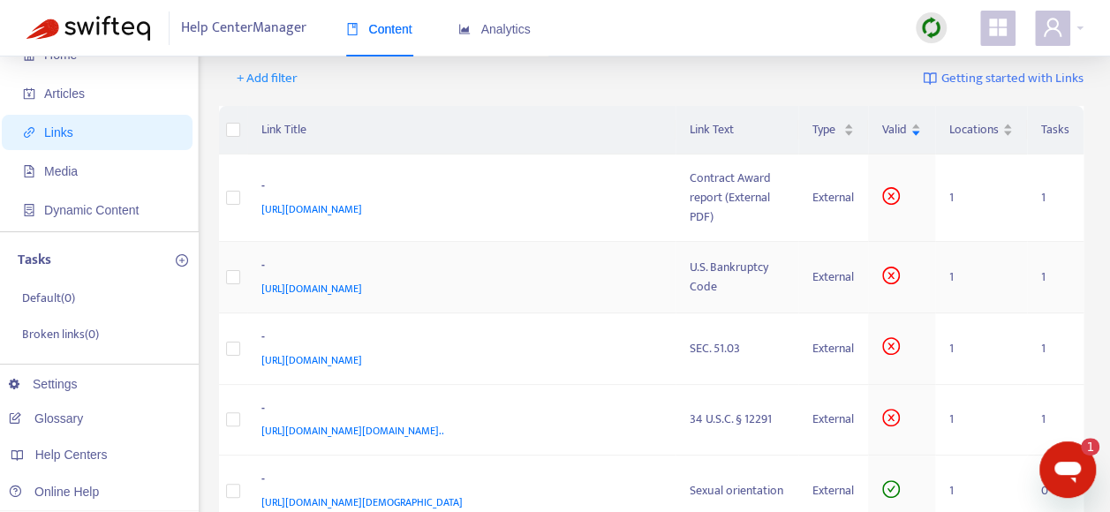
scroll to position [177, 0]
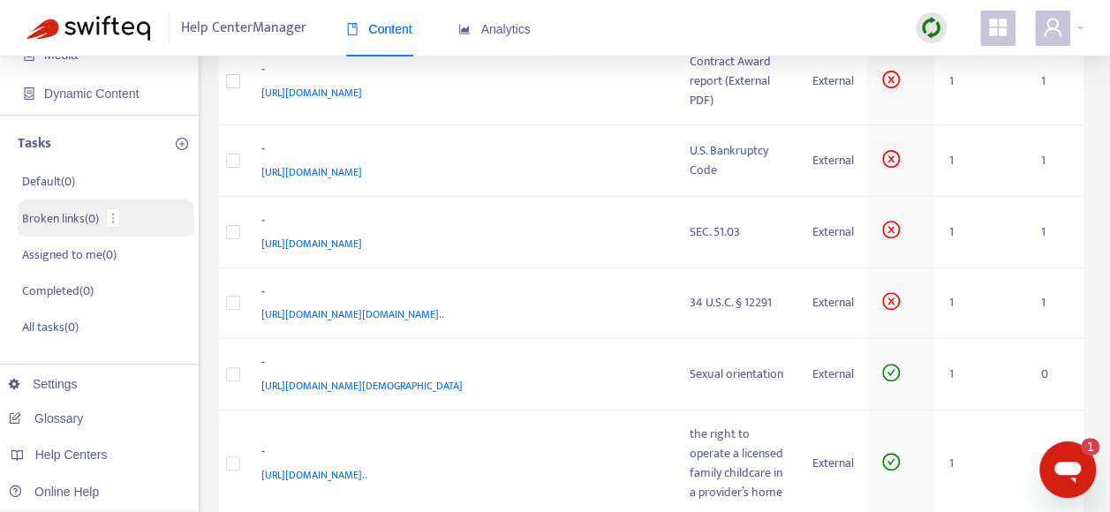
click at [55, 212] on p "Broken links ( 0 )" at bounding box center [60, 218] width 77 height 19
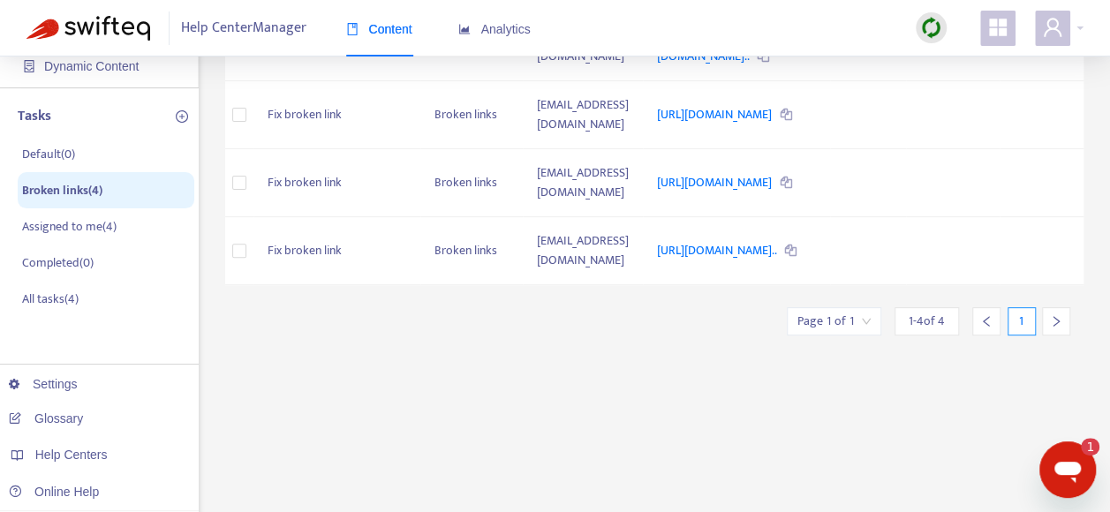
scroll to position [177, 0]
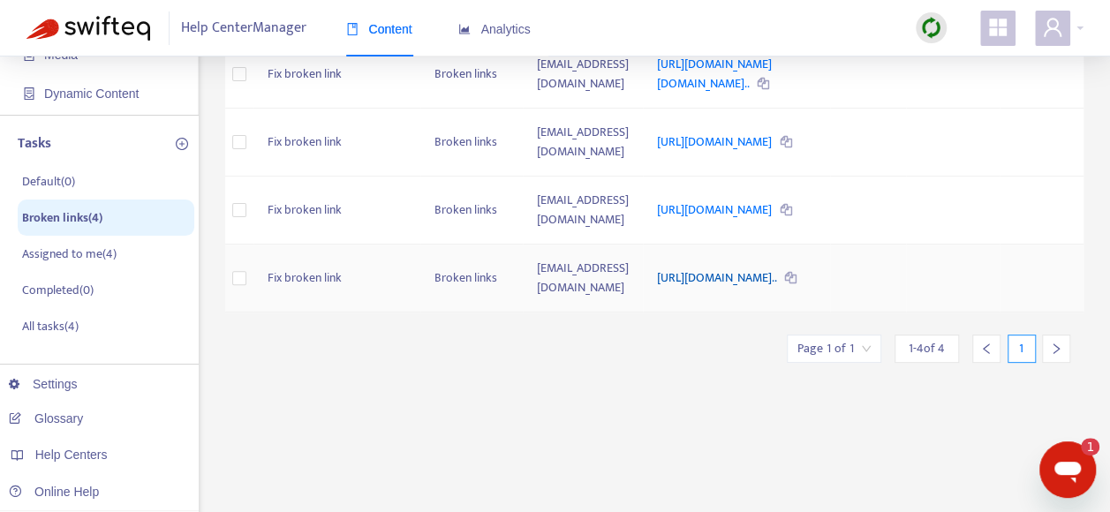
click at [693, 288] on link "https://codelibrary.amlegal.com/codes/los_angeles/latest/lamc/0-..." at bounding box center [718, 278] width 122 height 20
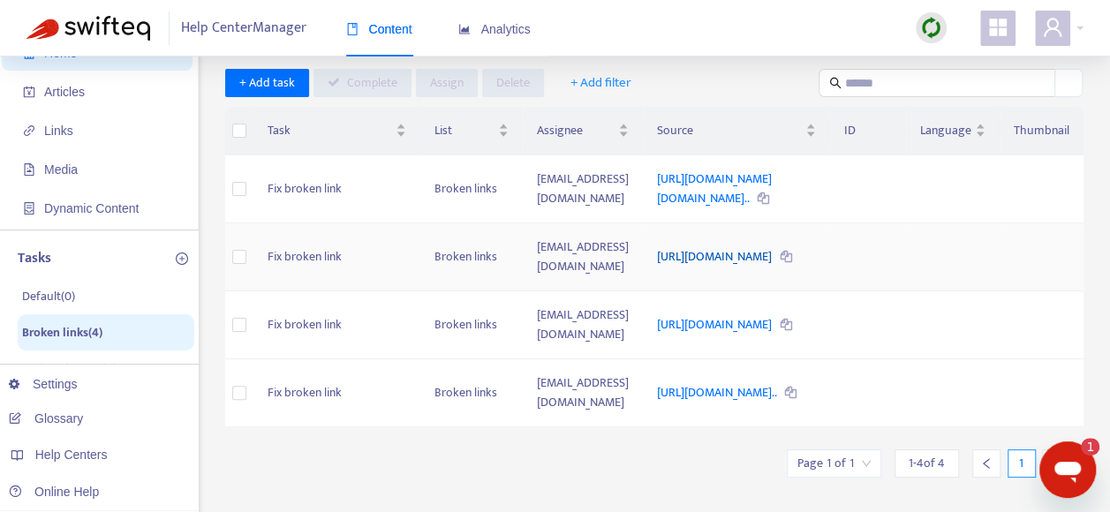
scroll to position [88, 0]
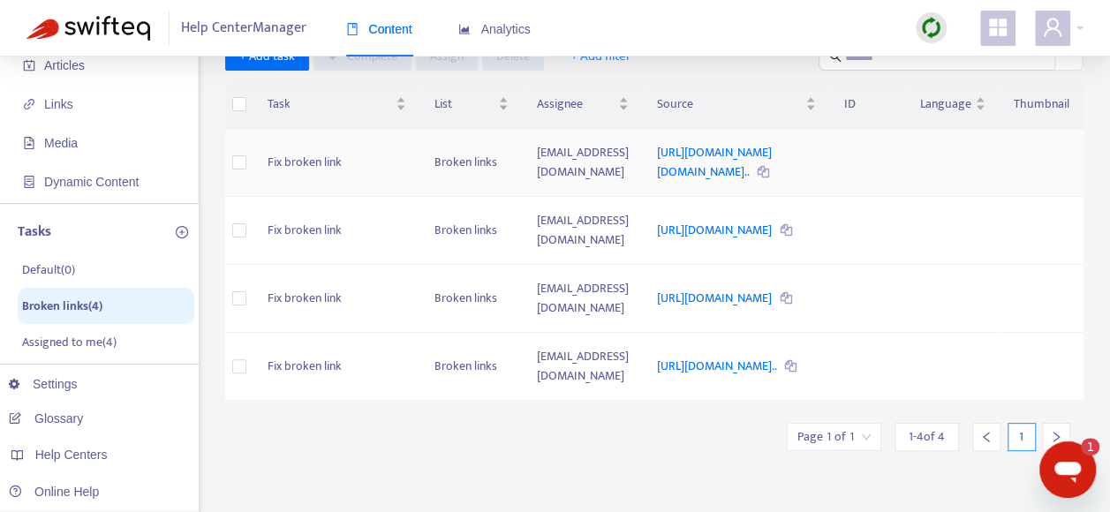
click at [758, 178] on icon at bounding box center [763, 172] width 11 height 11
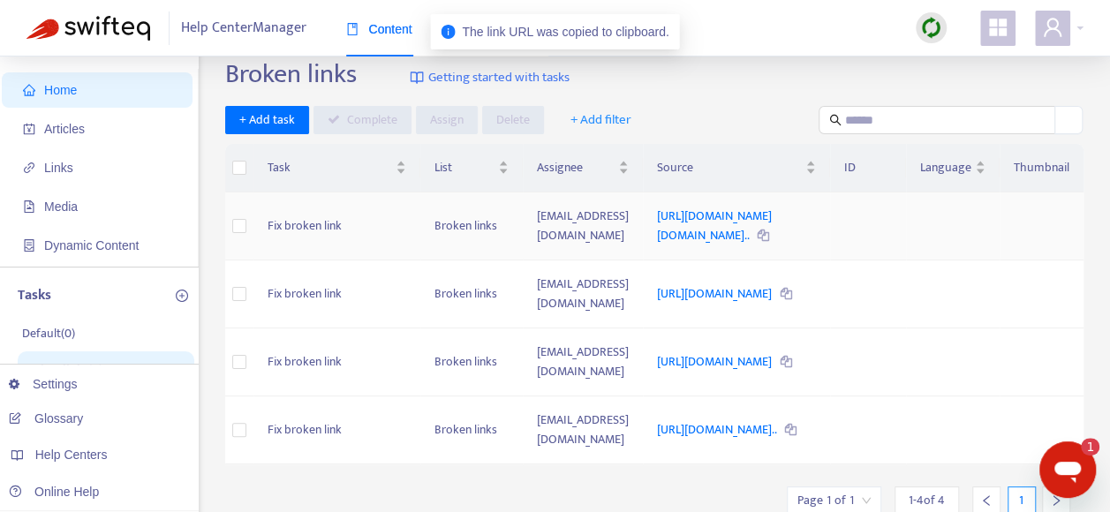
scroll to position [0, 0]
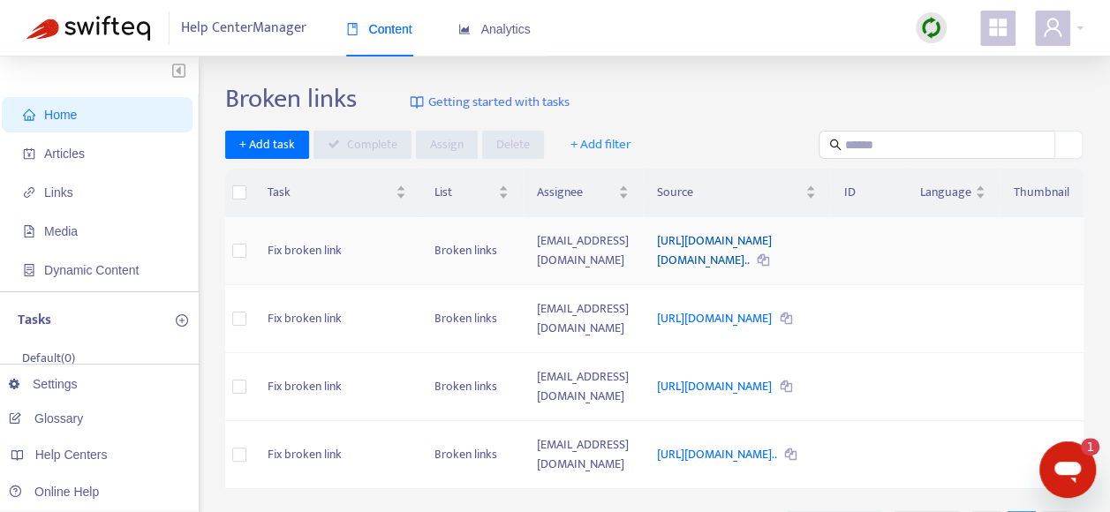
click at [657, 246] on link "https://uscode.house.gov/view.xhtml?req=granuleid:USC-prelim-tit..." at bounding box center [714, 251] width 115 height 40
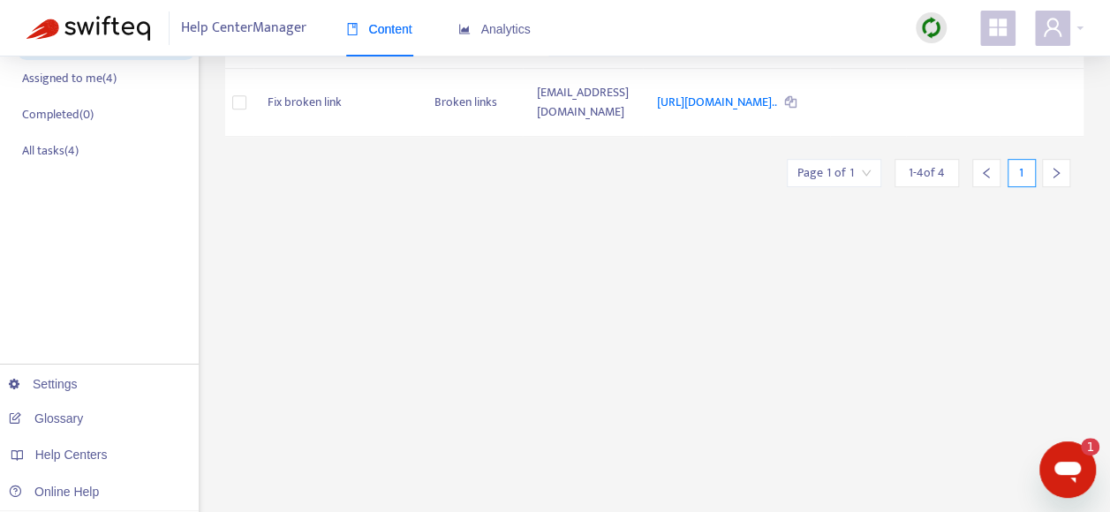
scroll to position [353, 0]
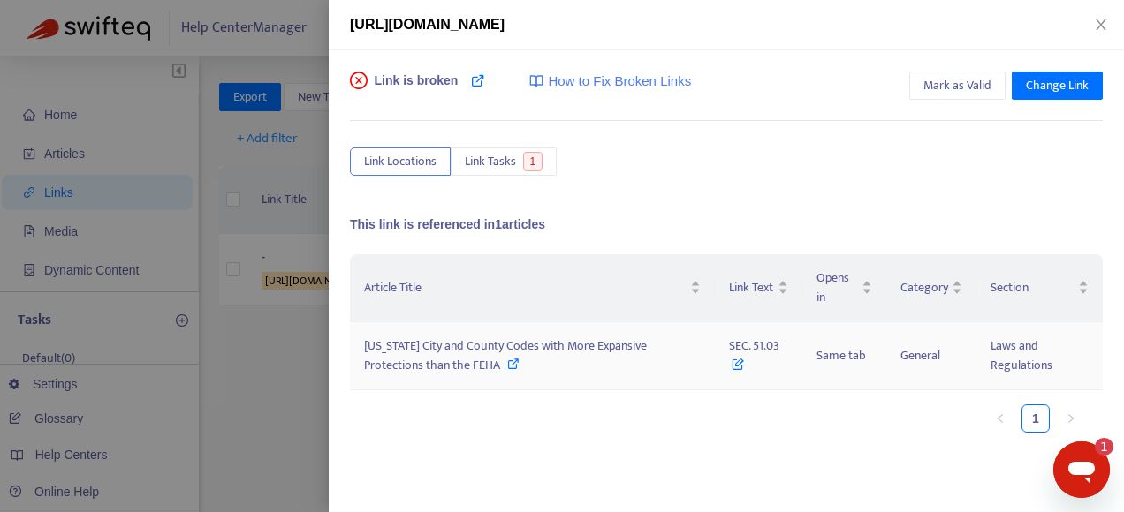
click at [731, 364] on icon at bounding box center [737, 360] width 12 height 19
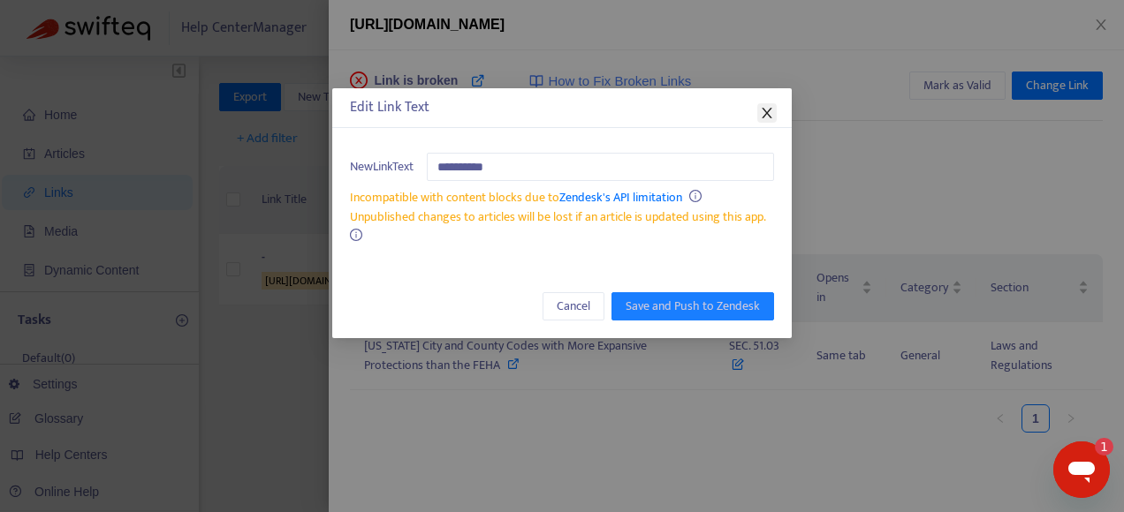
click at [769, 106] on icon "close" at bounding box center [767, 113] width 14 height 14
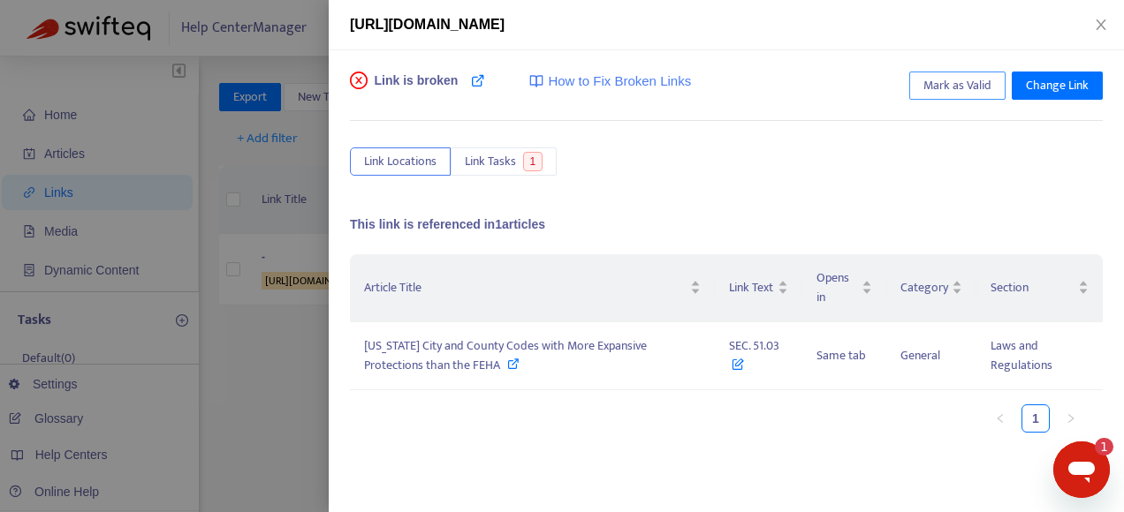
click at [953, 81] on span "Mark as Valid" at bounding box center [957, 85] width 68 height 19
click at [1102, 23] on icon "close" at bounding box center [1100, 24] width 10 height 11
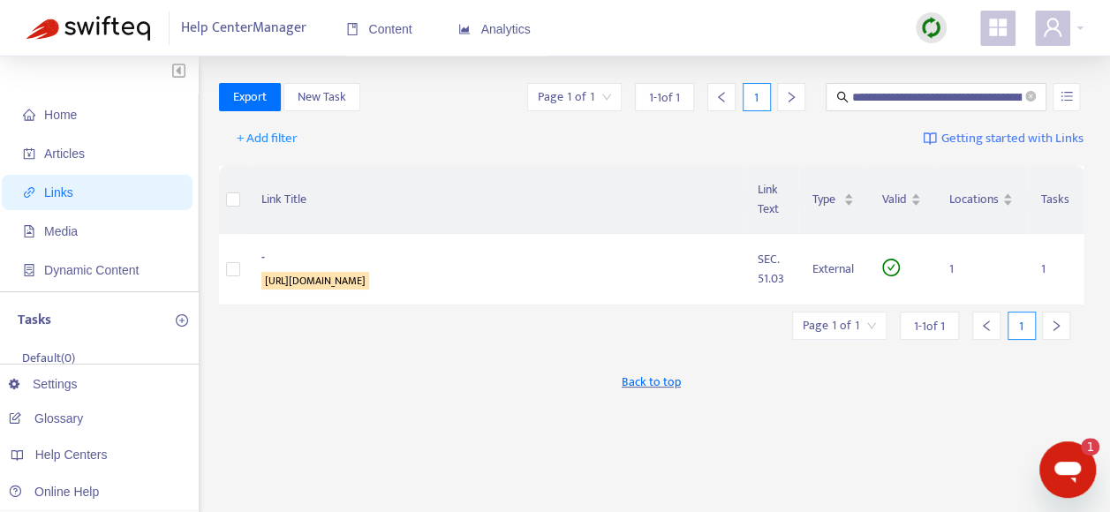
click at [657, 377] on span "Back to top" at bounding box center [651, 382] width 59 height 19
click at [654, 380] on span "Back to top" at bounding box center [651, 382] width 59 height 19
click at [717, 96] on icon "left" at bounding box center [722, 97] width 12 height 12
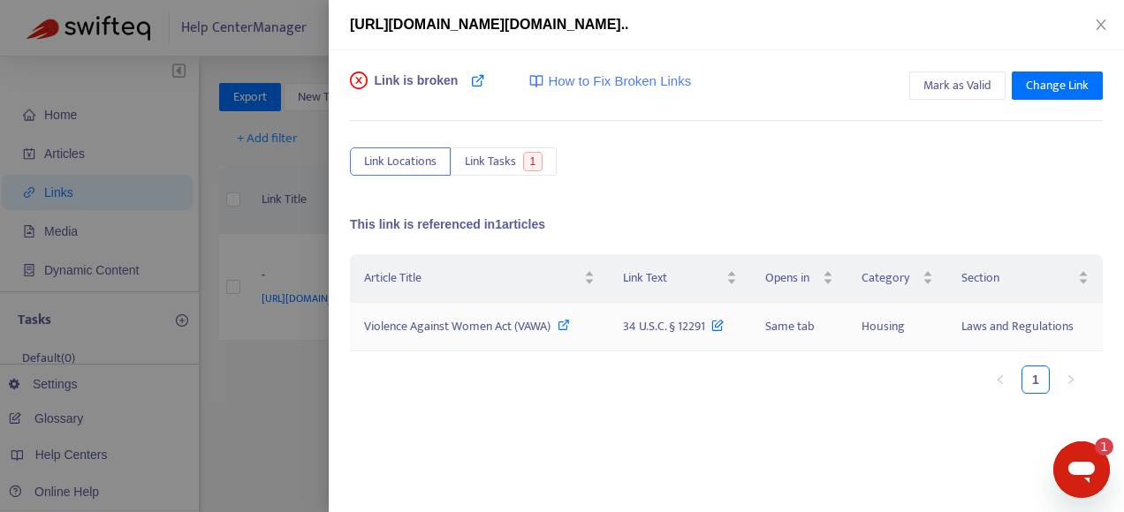
click at [715, 322] on icon at bounding box center [717, 321] width 12 height 19
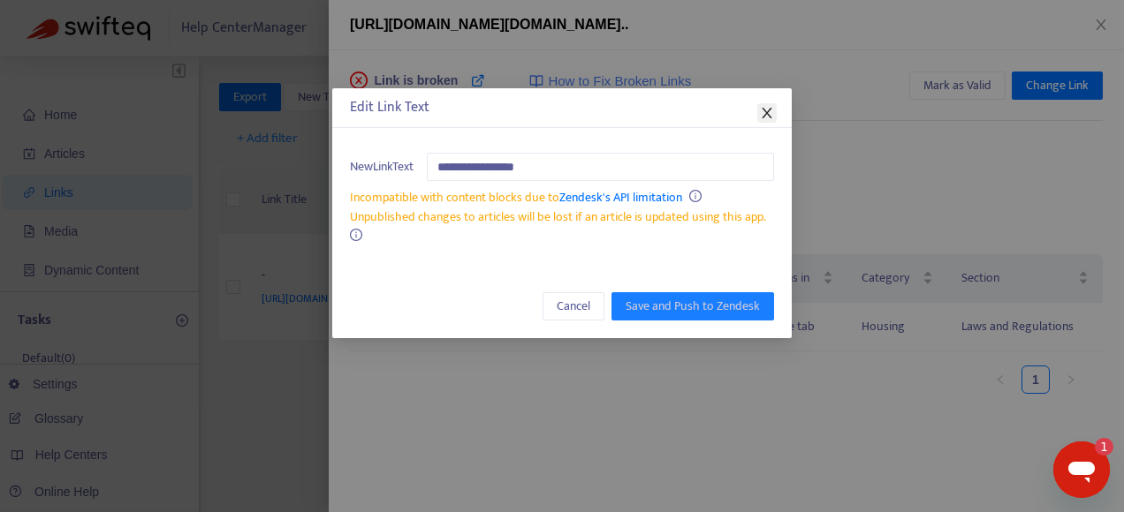
click at [766, 119] on icon "close" at bounding box center [767, 113] width 14 height 14
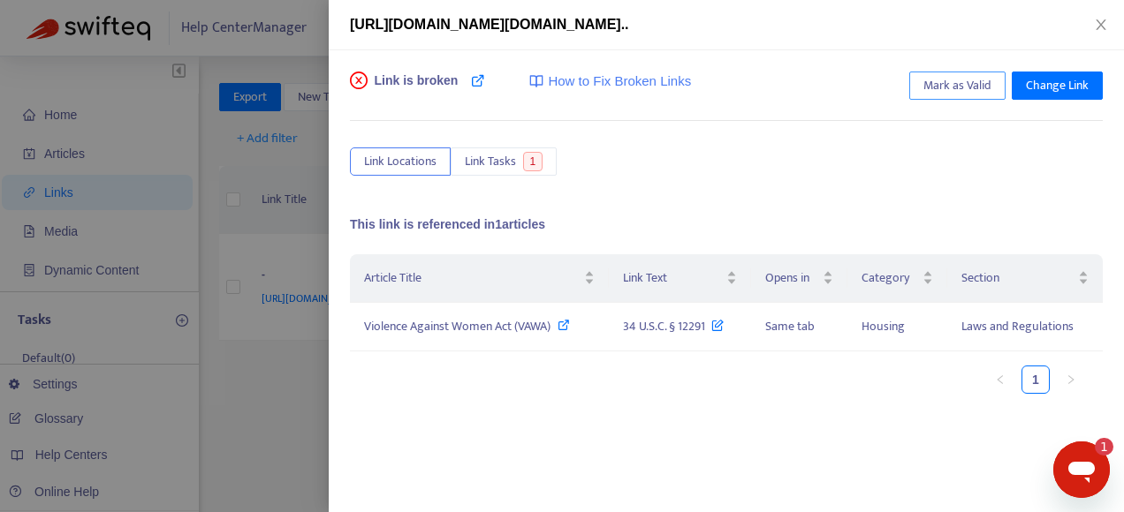
click at [977, 85] on span "Mark as Valid" at bounding box center [957, 85] width 68 height 19
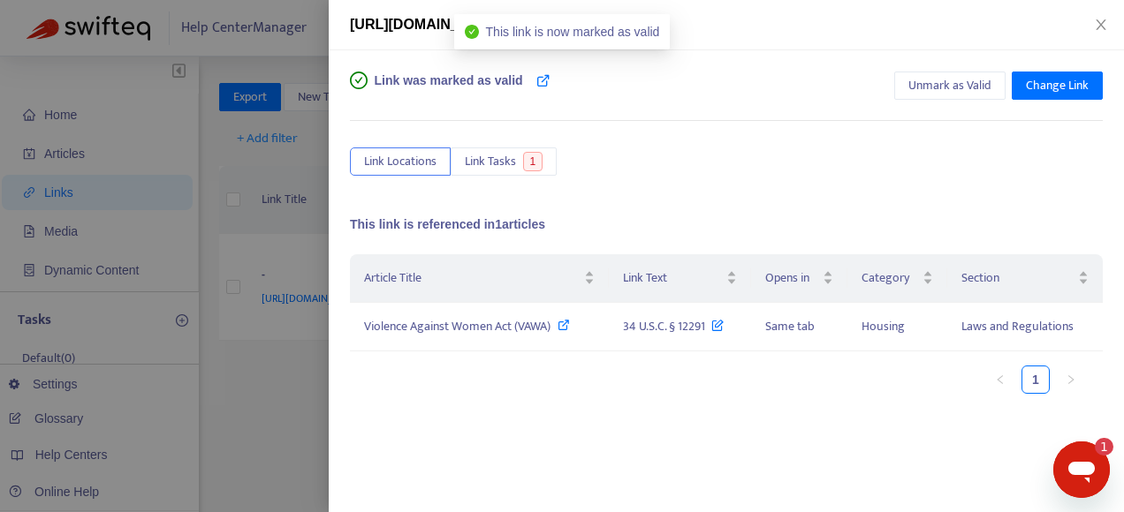
click at [299, 226] on div at bounding box center [562, 256] width 1124 height 512
